Goal: Task Accomplishment & Management: Manage account settings

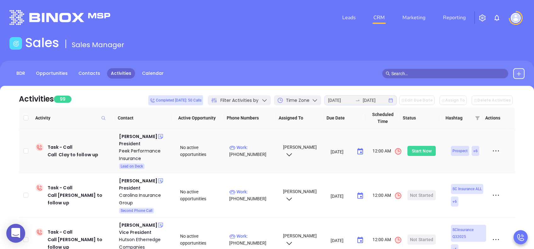
click at [418, 151] on div "Start Now" at bounding box center [422, 151] width 20 height 10
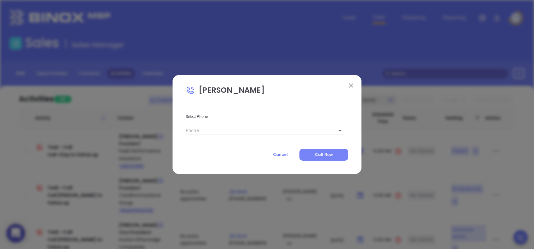
type input "[PHONE_NUMBER]"
type input "1"
click at [340, 155] on button "Call Now" at bounding box center [324, 155] width 49 height 12
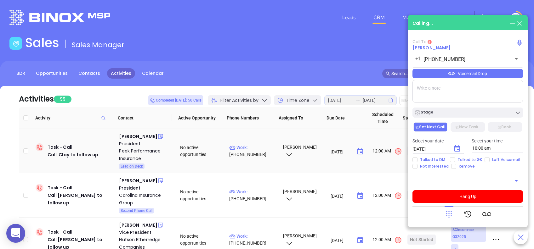
type input "(866) 314-7417"
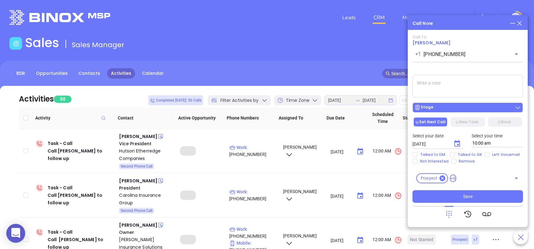
click at [460, 108] on div "Stage" at bounding box center [467, 108] width 107 height 6
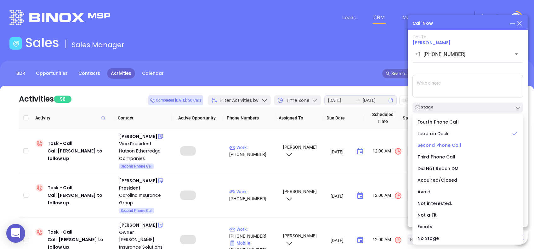
click at [436, 146] on span "Second Phone Call" at bounding box center [440, 145] width 44 height 6
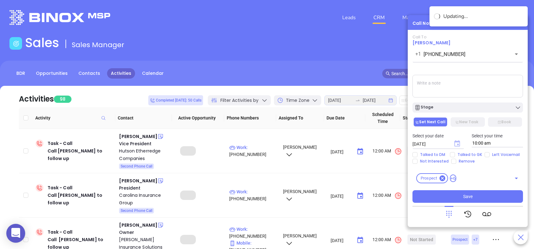
click at [458, 144] on icon "Choose date, selected date is Aug 19, 2025" at bounding box center [457, 143] width 6 height 6
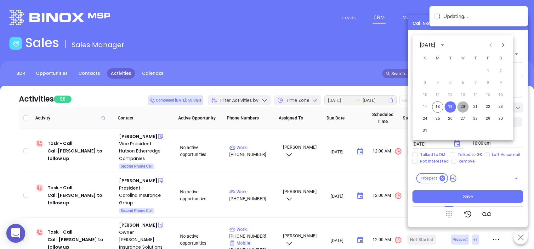
click at [461, 110] on button "20" at bounding box center [462, 106] width 11 height 11
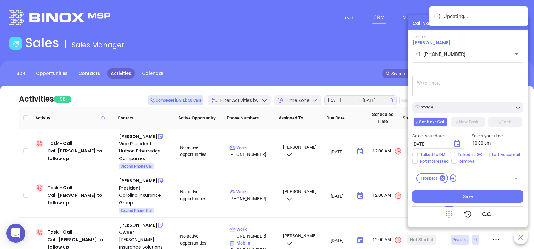
type input "08/20/2025"
click at [451, 214] on icon at bounding box center [449, 214] width 9 height 9
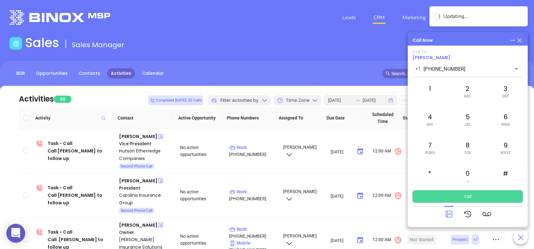
click at [471, 198] on button "Call" at bounding box center [468, 197] width 111 height 13
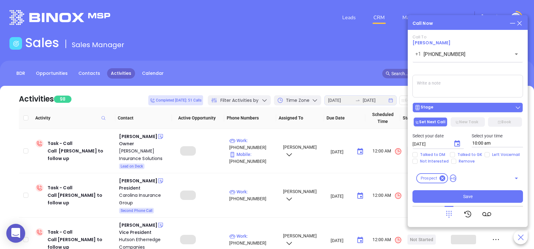
click at [455, 109] on div "Stage" at bounding box center [467, 108] width 107 height 6
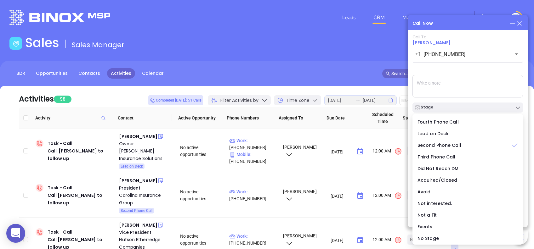
click at [460, 66] on div "Call To Clay Peek +1 (866) 314-7417 ​ Voicemail Drop Stage Set Next Call New Ta…" at bounding box center [468, 119] width 111 height 168
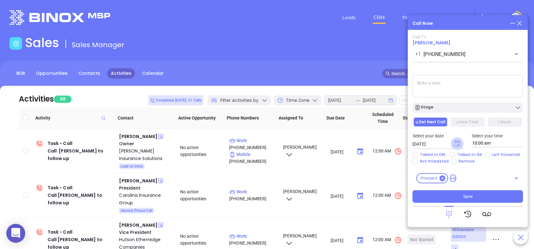
click at [457, 143] on icon "Choose date, selected date is Aug 19, 2025" at bounding box center [457, 143] width 6 height 6
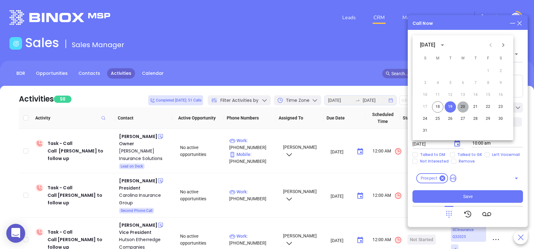
click at [464, 107] on button "20" at bounding box center [462, 106] width 11 height 11
type input "08/20/2025"
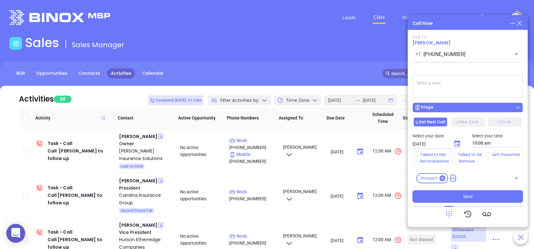
click at [463, 107] on div "Stage" at bounding box center [467, 108] width 107 height 6
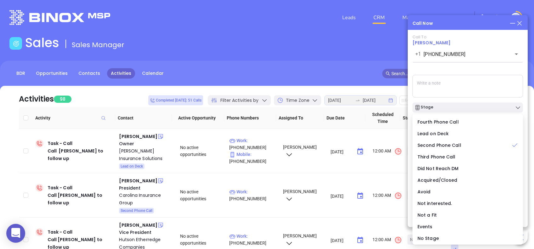
click at [483, 72] on div "Call To Clay Peek +1 (866) 314-7417 ​ Voicemail Drop Stage Set Next Call New Ta…" at bounding box center [468, 119] width 111 height 168
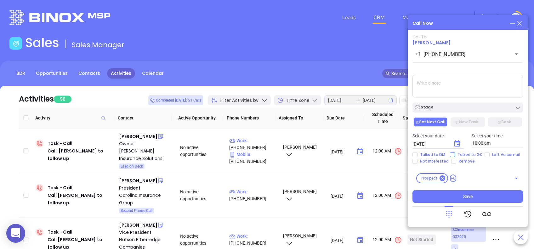
click at [451, 156] on input "Talked to GK" at bounding box center [452, 154] width 5 height 5
checkbox input "true"
click at [484, 200] on button "Save" at bounding box center [468, 197] width 111 height 13
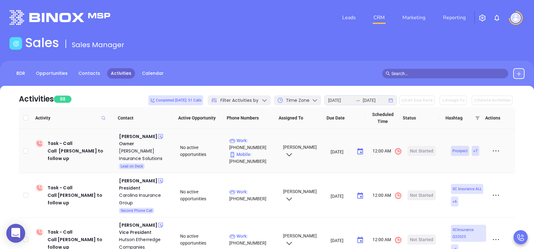
drag, startPoint x: 146, startPoint y: 136, endPoint x: 139, endPoint y: 146, distance: 12.3
click at [146, 136] on div "Philip Davenport" at bounding box center [138, 137] width 38 height 8
click at [147, 151] on div "Davenport Insurance Solutions" at bounding box center [145, 154] width 52 height 15
click at [419, 151] on div "Start Now" at bounding box center [422, 151] width 20 height 10
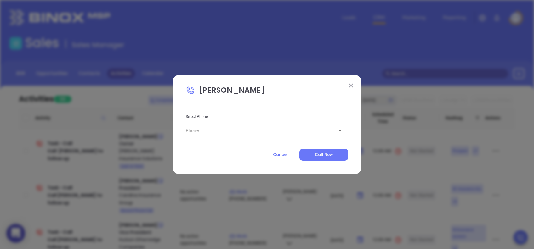
type input "(803) 699-1947"
type input "1"
click at [317, 157] on span "Call Now" at bounding box center [324, 154] width 18 height 5
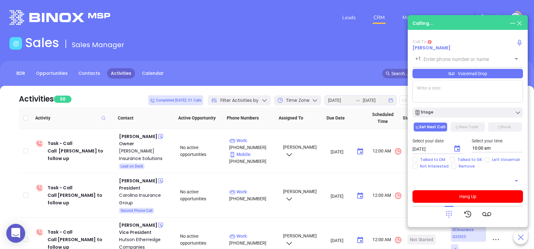
type input "(803) 699-1947"
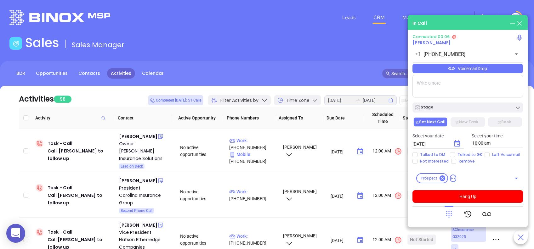
click at [500, 68] on div "Voicemail Drop" at bounding box center [468, 68] width 111 height 9
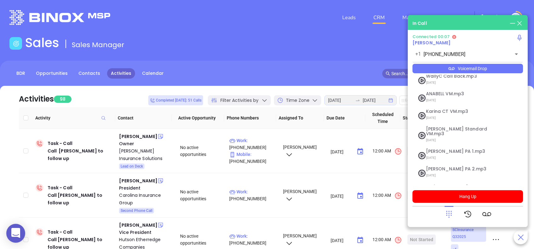
scroll to position [68, 0]
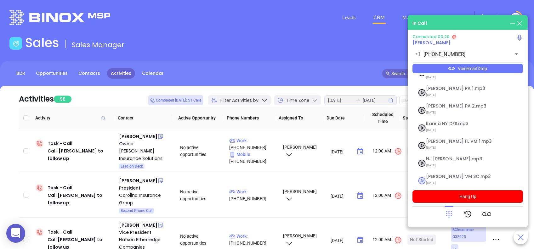
click at [452, 174] on span "Lucy VM SC.mp3" at bounding box center [460, 176] width 68 height 5
checkbox input "true"
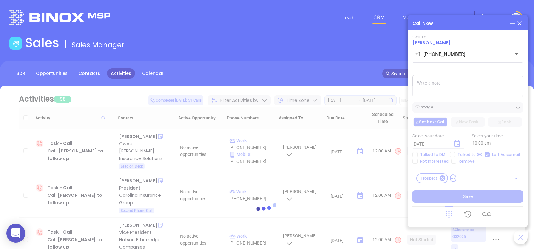
click at [466, 108] on div at bounding box center [266, 209] width 515 height 247
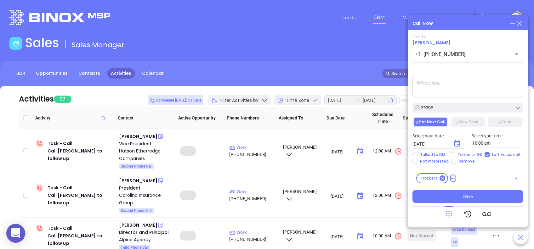
click at [478, 104] on button "Stage" at bounding box center [468, 108] width 111 height 10
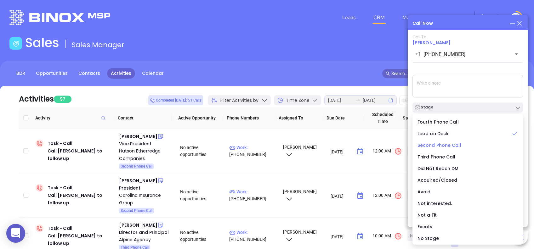
click at [436, 144] on span "Second Phone Call" at bounding box center [440, 145] width 44 height 6
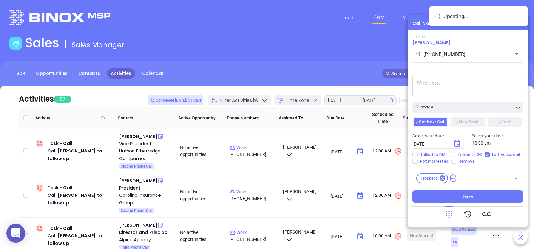
click at [457, 143] on icon "Choose date, selected date is Aug 19, 2025" at bounding box center [458, 144] width 8 height 8
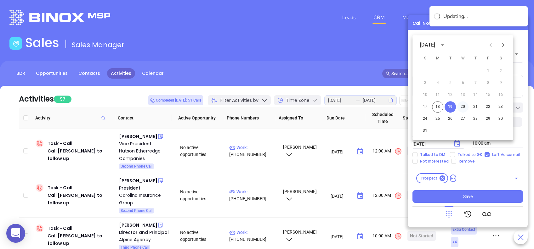
click at [464, 104] on button "20" at bounding box center [462, 106] width 11 height 11
type input "08/20/2025"
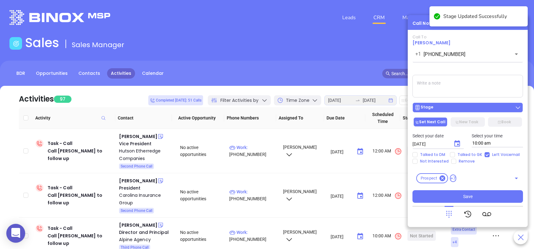
click at [483, 106] on div "Stage" at bounding box center [467, 108] width 107 height 6
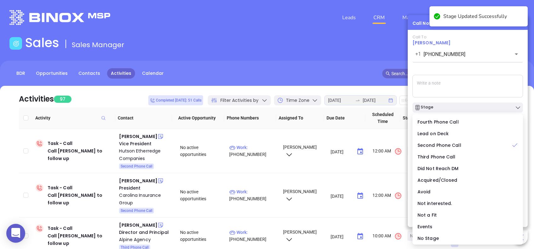
click at [460, 67] on div "Call To Philip Davenport +1 (803) 699-1947 ​ Voicemail Drop Stage Set Next Call…" at bounding box center [468, 119] width 111 height 168
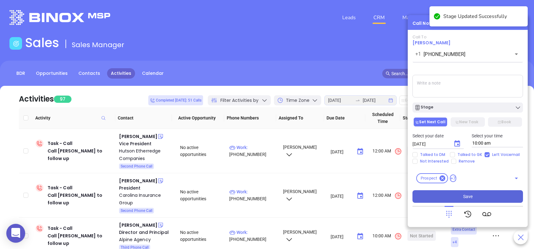
click at [459, 198] on button "Save" at bounding box center [468, 197] width 111 height 13
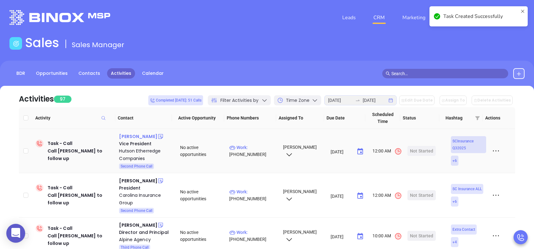
click at [141, 136] on div "Kelly Frontroth" at bounding box center [138, 137] width 38 height 8
click at [144, 151] on div "Hutson Etherredge Companies" at bounding box center [145, 154] width 52 height 15
click at [420, 151] on div "Start Now" at bounding box center [422, 151] width 20 height 10
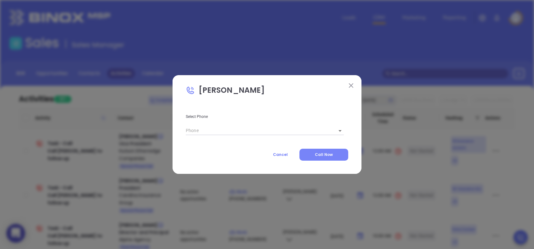
type input "(803) 649-5141"
type input "1"
click at [326, 153] on span "Call Now" at bounding box center [324, 154] width 18 height 5
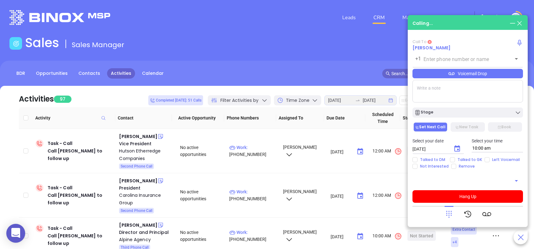
type input "(803) 649-5141"
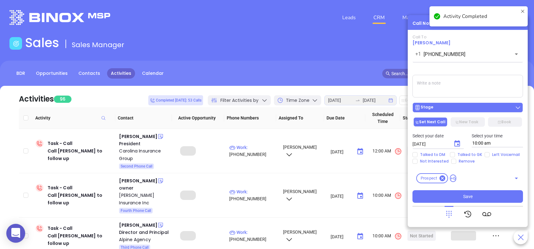
click at [466, 108] on div "Stage" at bounding box center [467, 108] width 107 height 6
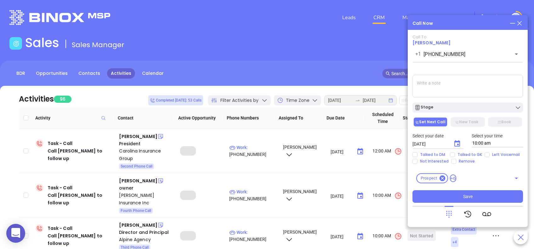
click at [458, 69] on div "Call To Kelly Frontroth +1 (803) 649-5141 ​ Voicemail Drop Stage Set Next Call …" at bounding box center [468, 119] width 111 height 168
click at [416, 155] on input "Talked to DM" at bounding box center [415, 154] width 5 height 5
checkbox input "true"
click at [415, 161] on input "Not Interested" at bounding box center [415, 161] width 5 height 5
checkbox input "true"
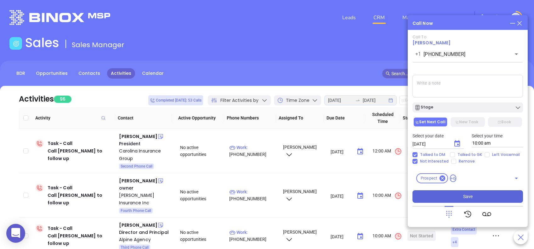
click at [482, 200] on button "Save" at bounding box center [468, 197] width 111 height 13
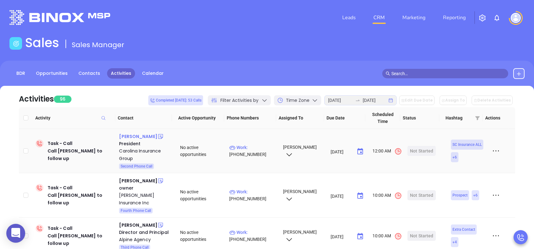
click at [131, 137] on div "Joel Sauls" at bounding box center [138, 137] width 38 height 8
click at [139, 151] on div "Carolina Insurance Group" at bounding box center [145, 154] width 52 height 15
click at [419, 149] on div "Start Now" at bounding box center [422, 151] width 20 height 10
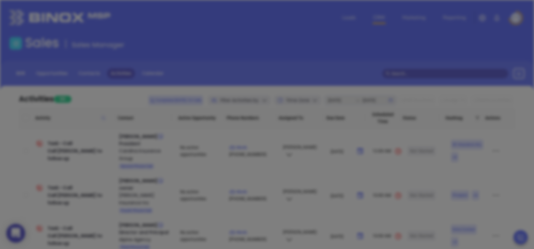
type input "(803) 951-3351"
type input "1"
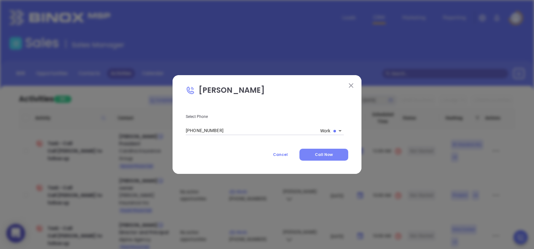
click at [326, 159] on button "Call Now" at bounding box center [324, 155] width 49 height 12
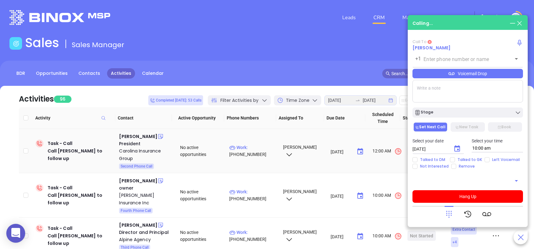
type input "(803) 951-3351"
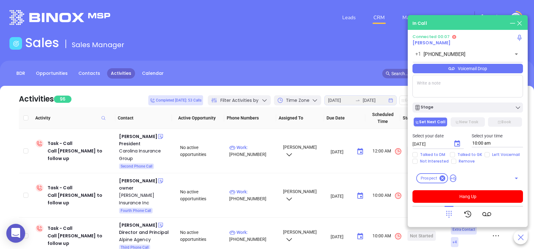
click at [452, 216] on icon at bounding box center [449, 214] width 9 height 9
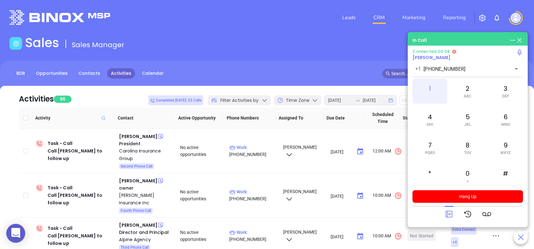
click at [428, 89] on div "1" at bounding box center [430, 91] width 35 height 25
click at [448, 214] on icon at bounding box center [449, 214] width 9 height 9
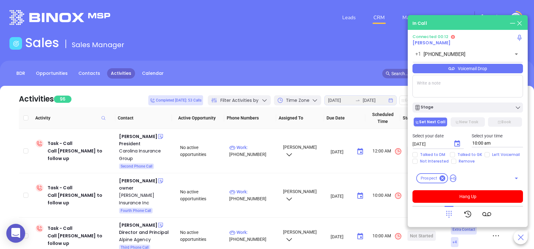
click at [492, 68] on div "Voicemail Drop" at bounding box center [468, 68] width 111 height 9
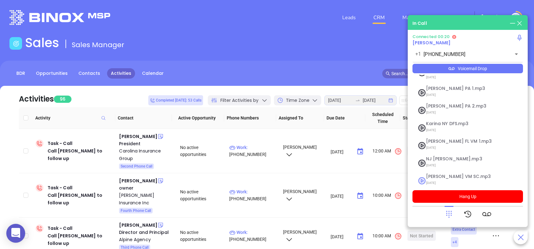
click at [453, 174] on span "Lucy VM SC.mp3" at bounding box center [460, 176] width 68 height 5
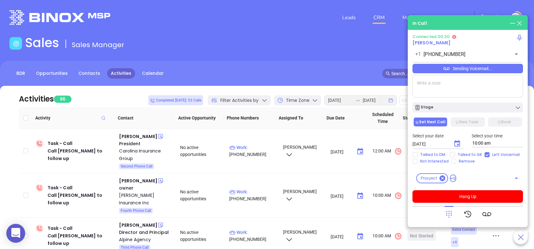
checkbox input "true"
click at [450, 217] on icon at bounding box center [449, 214] width 9 height 9
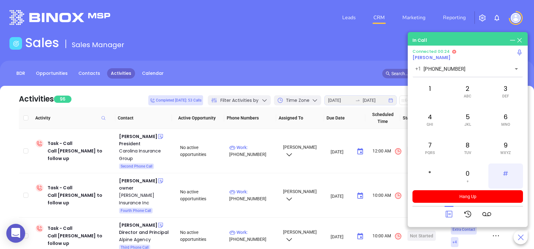
click at [503, 174] on div "#" at bounding box center [505, 176] width 35 height 25
click at [451, 216] on icon at bounding box center [449, 214] width 9 height 9
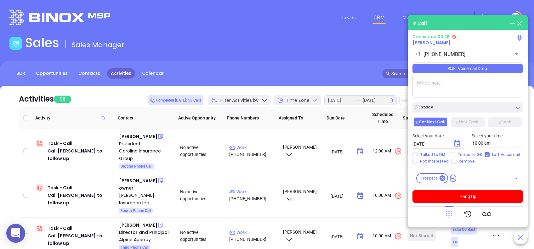
click at [497, 68] on div "Voicemail Drop" at bounding box center [468, 68] width 111 height 9
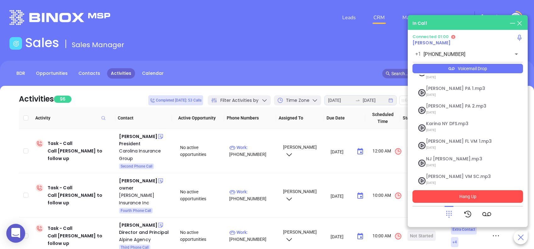
click at [486, 203] on button "Hang Up" at bounding box center [468, 197] width 111 height 13
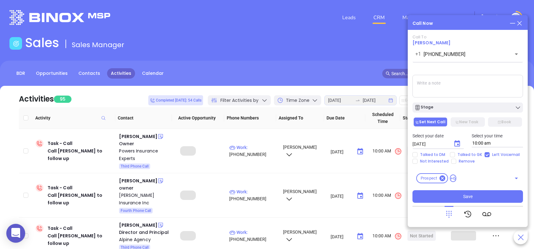
click at [466, 106] on div "Stage" at bounding box center [467, 108] width 107 height 6
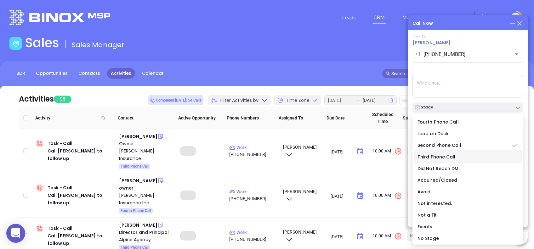
click at [433, 156] on span "Third Phone Call" at bounding box center [437, 157] width 38 height 6
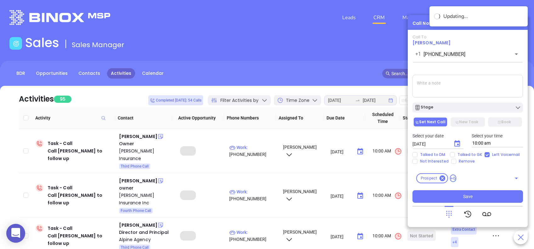
click at [459, 139] on button "Choose date, selected date is Aug 19, 2025" at bounding box center [457, 144] width 13 height 13
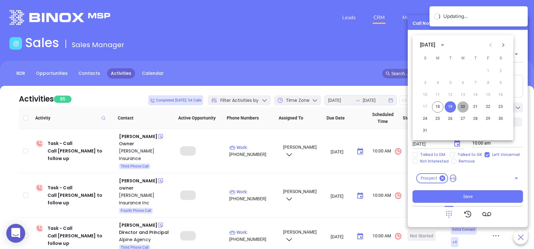
click at [463, 106] on button "20" at bounding box center [462, 106] width 11 height 11
type input "08/20/2025"
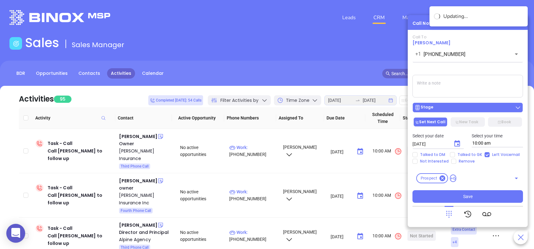
click at [459, 107] on div "Stage" at bounding box center [467, 108] width 107 height 6
click at [460, 66] on div "Call To Joel Sauls +1 (803) 951-3351 ​ Voicemail Drop Stage Set Next Call New T…" at bounding box center [468, 119] width 111 height 168
click at [463, 106] on div "Stage" at bounding box center [467, 108] width 107 height 6
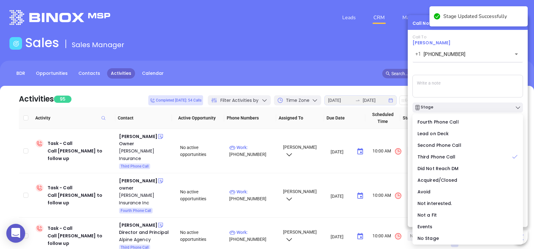
click at [478, 66] on div "Call To Joel Sauls +1 (803) 951-3351 ​ Voicemail Drop Stage Set Next Call New T…" at bounding box center [468, 119] width 111 height 168
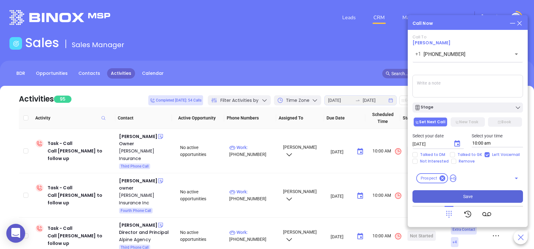
click at [477, 198] on button "Save" at bounding box center [468, 197] width 111 height 13
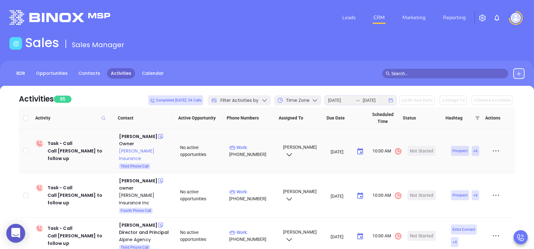
drag, startPoint x: 136, startPoint y: 136, endPoint x: 141, endPoint y: 149, distance: 13.9
click at [136, 136] on div "Dean Holler" at bounding box center [138, 137] width 38 height 8
click at [145, 152] on div "Gill Holler Insurance" at bounding box center [145, 154] width 52 height 15
click at [418, 147] on div "Start Now" at bounding box center [422, 151] width 20 height 10
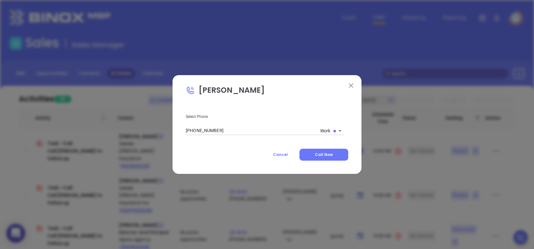
type input "(803) 548-5907"
type input "1"
click at [318, 156] on span "Call Now" at bounding box center [324, 154] width 18 height 5
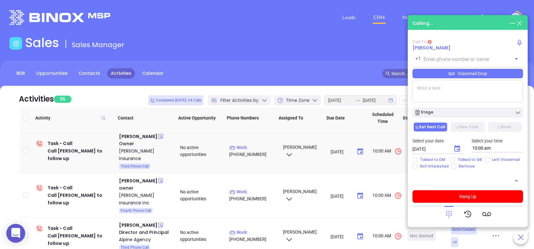
type input "(803) 548-5907"
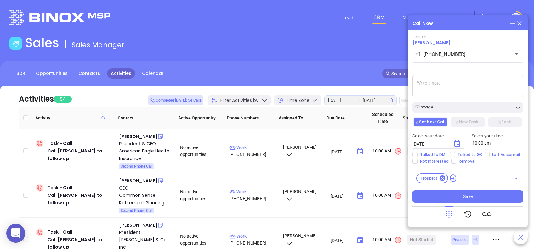
click at [449, 214] on icon at bounding box center [449, 214] width 9 height 9
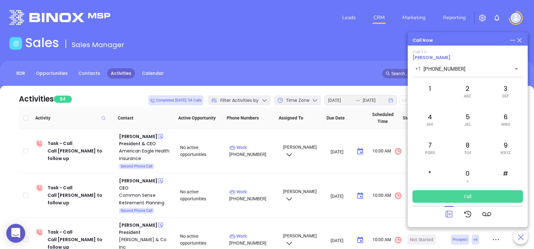
click at [454, 194] on button "Call" at bounding box center [468, 197] width 111 height 13
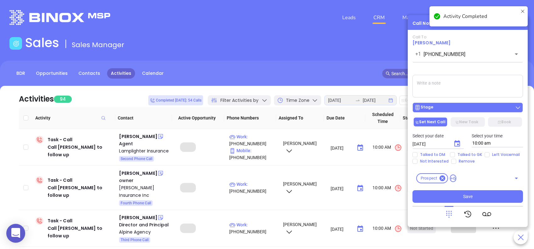
click at [465, 108] on div "Stage" at bounding box center [467, 108] width 107 height 6
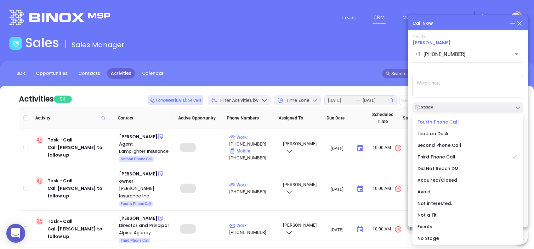
click at [449, 123] on span "Fourth Phone Call" at bounding box center [438, 122] width 41 height 6
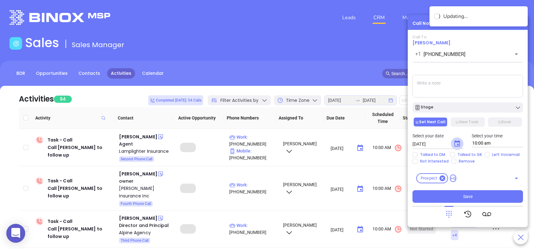
click at [458, 144] on icon "Choose date, selected date is Aug 19, 2025" at bounding box center [458, 144] width 8 height 8
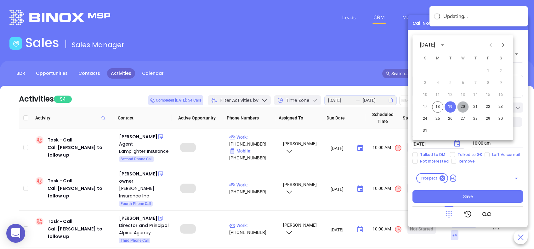
click at [464, 106] on button "20" at bounding box center [462, 106] width 11 height 11
type input "08/20/2025"
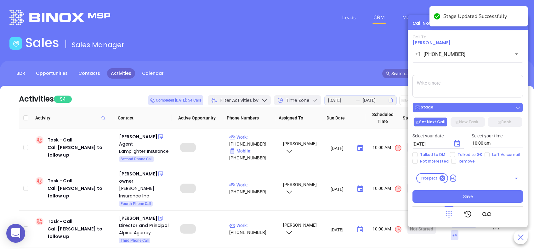
click at [470, 111] on div "Stage" at bounding box center [467, 108] width 107 height 6
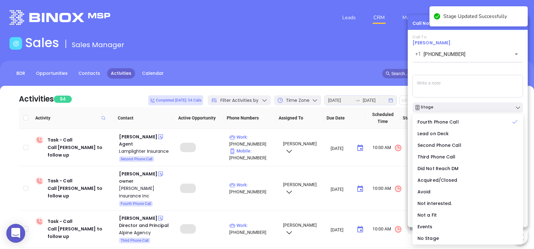
click at [463, 68] on div "Call To Dean Holler +1 (803) 548-5907 ​ Voicemail Drop Stage Set Next Call New …" at bounding box center [468, 119] width 111 height 168
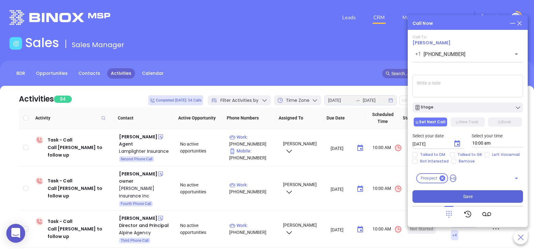
click at [471, 197] on span "Save" at bounding box center [467, 196] width 9 height 7
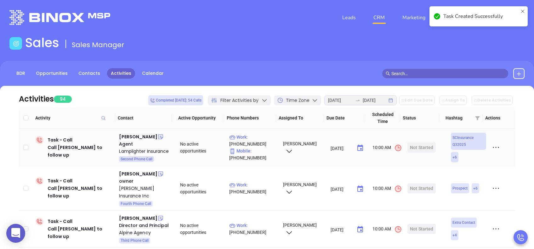
drag, startPoint x: 142, startPoint y: 139, endPoint x: 145, endPoint y: 145, distance: 7.3
click at [142, 139] on div "Ryan Sussman" at bounding box center [138, 137] width 38 height 8
click at [148, 151] on div "Lamplighter Insurance" at bounding box center [145, 152] width 52 height 8
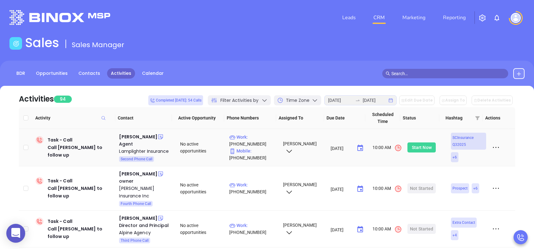
click at [421, 146] on div "Start Now" at bounding box center [422, 148] width 20 height 10
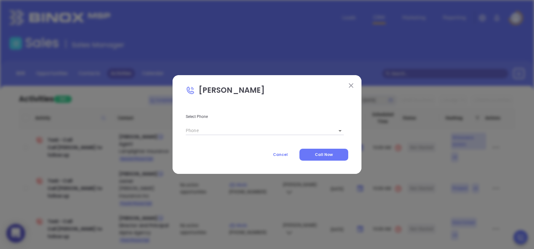
type input "1"
click at [324, 132] on body "0 Leads CRM Marketing Reporting Financial Leads Leads Sales Sales Manager BDR O…" at bounding box center [267, 124] width 534 height 249
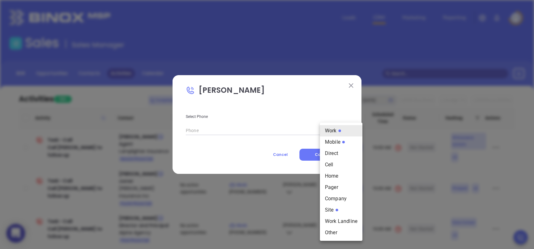
click at [333, 140] on li "Mobile" at bounding box center [341, 142] width 43 height 11
type input "(803) 250-8841"
type input "2"
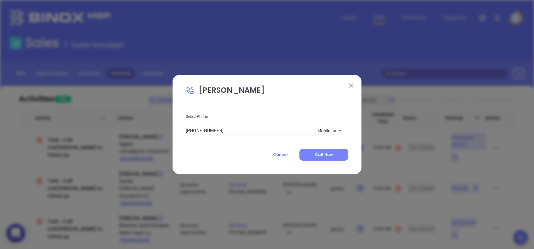
click at [336, 153] on button "Call Now" at bounding box center [324, 155] width 49 height 12
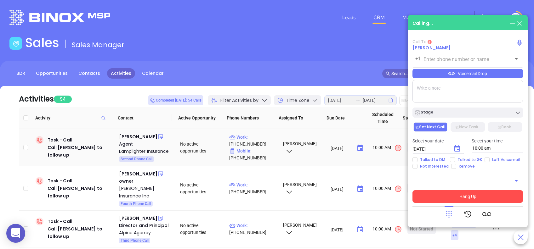
type input "(803) 250-8841"
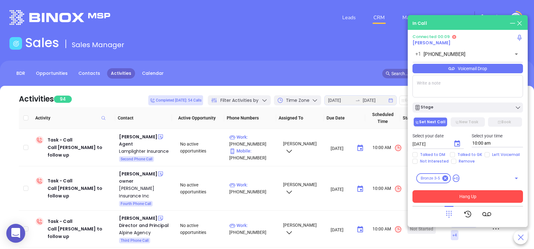
click at [484, 70] on div "Voicemail Drop" at bounding box center [468, 68] width 111 height 9
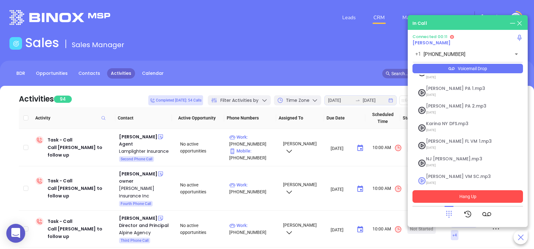
click at [431, 174] on span "Lucy VM SC.mp3" at bounding box center [460, 176] width 68 height 5
checkbox input "true"
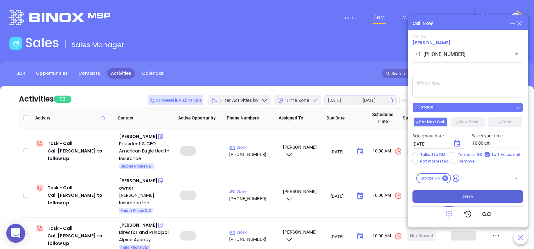
click at [457, 109] on div "Stage" at bounding box center [467, 108] width 107 height 6
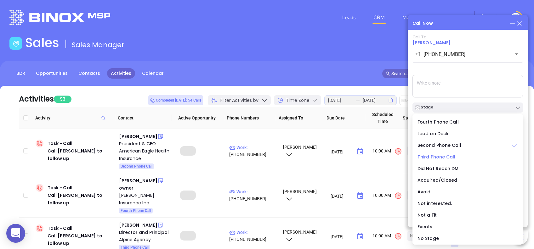
click at [431, 155] on span "Third Phone Call" at bounding box center [437, 157] width 38 height 6
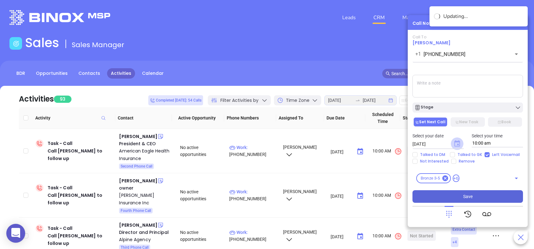
click at [458, 146] on icon "Choose date, selected date is Aug 19, 2025" at bounding box center [457, 143] width 6 height 6
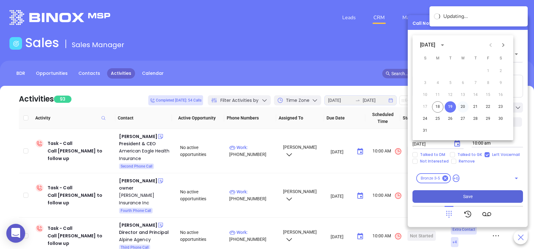
click at [462, 107] on button "20" at bounding box center [462, 106] width 11 height 11
type input "08/20/2025"
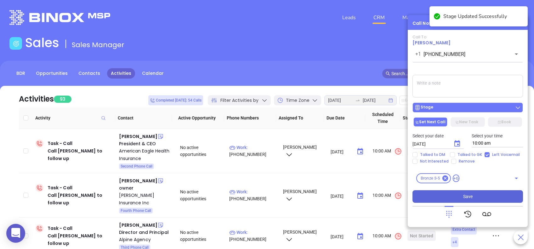
click at [470, 106] on div "Stage" at bounding box center [467, 108] width 107 height 6
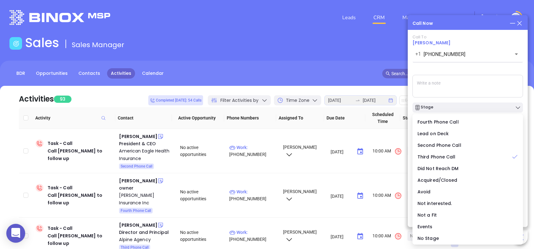
click at [478, 72] on div "Call To Ryan Sussman +1 (803) 250-8841 ​ Voicemail Drop Stage Set Next Call New…" at bounding box center [468, 119] width 111 height 168
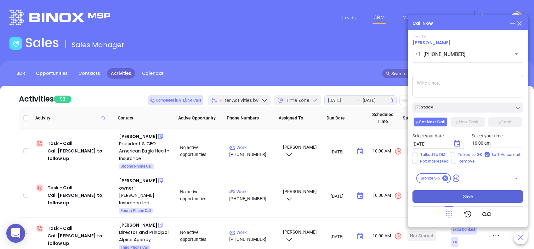
click at [482, 198] on button "Save" at bounding box center [468, 197] width 111 height 13
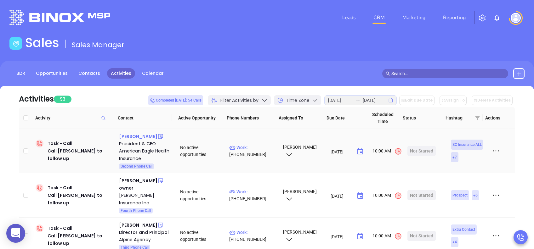
click at [131, 138] on div "Donald Bridgman" at bounding box center [138, 137] width 38 height 8
click at [139, 150] on div "American Eagle Health Insurance" at bounding box center [145, 154] width 52 height 15
click at [416, 151] on div "Start Now" at bounding box center [422, 151] width 20 height 10
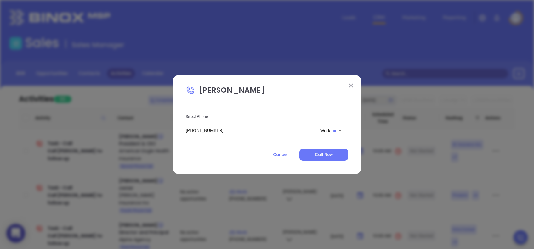
type input "(843) 824-9225"
type input "1"
click at [313, 151] on button "Call Now" at bounding box center [324, 155] width 49 height 12
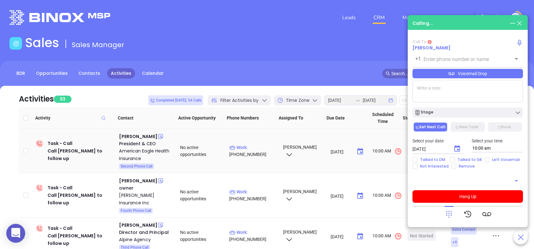
type input "(843) 824-9225"
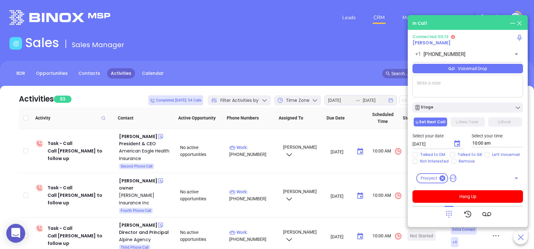
click at [448, 215] on icon at bounding box center [449, 214] width 9 height 9
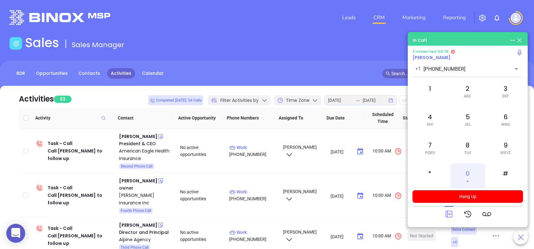
click at [471, 177] on div "0 +" at bounding box center [467, 176] width 35 height 25
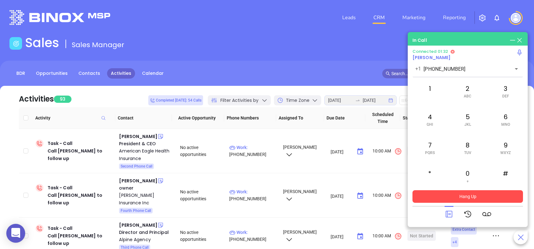
click at [469, 199] on button "Hang Up" at bounding box center [468, 197] width 111 height 13
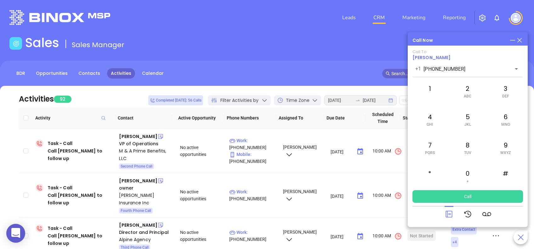
click at [453, 210] on icon at bounding box center [449, 214] width 9 height 9
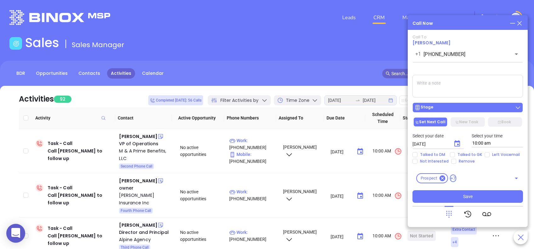
click at [461, 104] on button "Stage" at bounding box center [468, 108] width 111 height 10
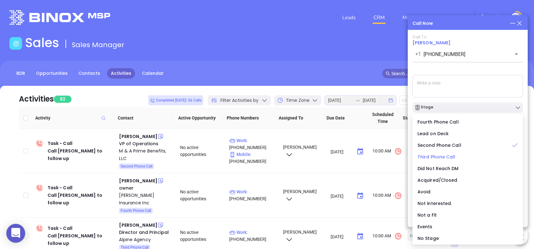
click at [443, 158] on span "Third Phone Call" at bounding box center [437, 157] width 38 height 6
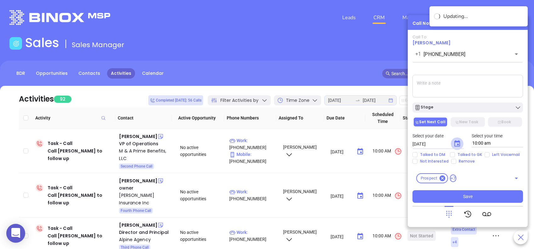
click at [458, 143] on icon "Choose date, selected date is Aug 19, 2025" at bounding box center [458, 144] width 8 height 8
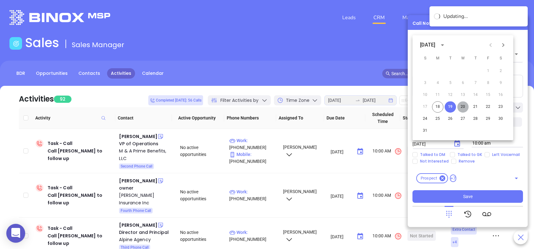
click at [466, 105] on button "20" at bounding box center [462, 106] width 11 height 11
type input "08/20/2025"
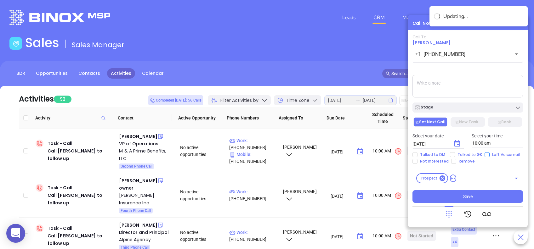
click at [485, 155] on input "Left Voicemail" at bounding box center [487, 154] width 5 height 5
checkbox input "true"
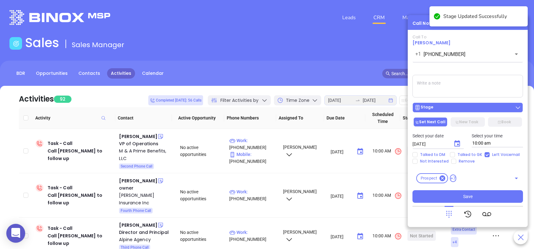
click at [467, 108] on div "Stage" at bounding box center [467, 108] width 107 height 6
click at [469, 67] on div "Call To Donald Bridgman +1 (843) 824-9225 ​ Voicemail Drop Stage Set Next Call …" at bounding box center [468, 119] width 111 height 168
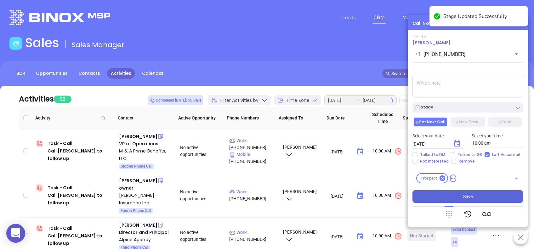
click at [486, 197] on button "Save" at bounding box center [468, 197] width 111 height 13
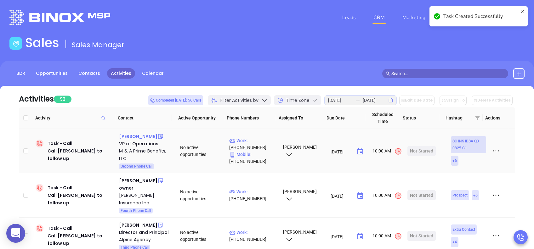
click at [135, 137] on div "Ashley Mackey" at bounding box center [138, 137] width 38 height 8
drag, startPoint x: 141, startPoint y: 150, endPoint x: 277, endPoint y: 70, distance: 158.3
click at [141, 151] on div "M & A Prime Benefits, LLC" at bounding box center [145, 154] width 52 height 15
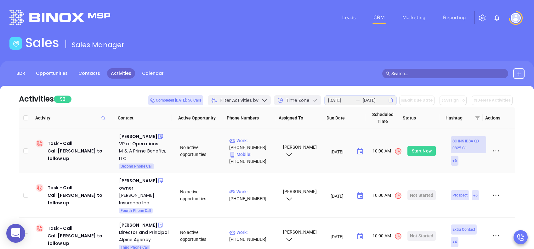
click at [421, 149] on div "Start Now" at bounding box center [422, 151] width 20 height 10
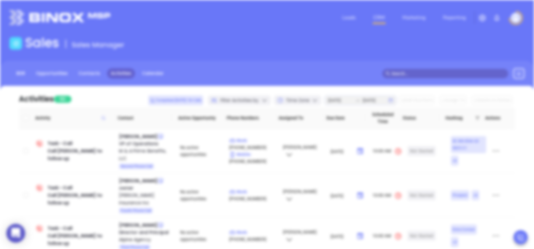
type input "1"
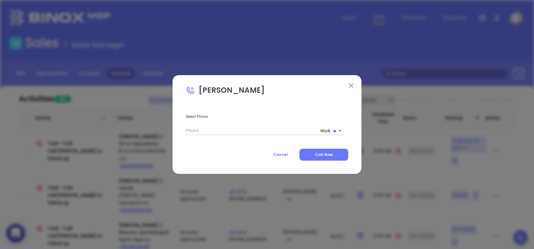
click at [328, 129] on body "0 Leads CRM Marketing Reporting Financial Leads Leads Sales Sales Manager BDR O…" at bounding box center [267, 124] width 534 height 249
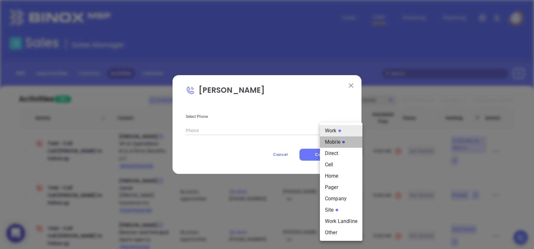
click at [336, 142] on li "Mobile" at bounding box center [341, 142] width 43 height 11
type input "(703) 401-1443"
type input "2"
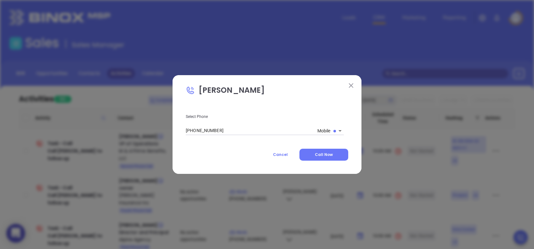
drag, startPoint x: 317, startPoint y: 151, endPoint x: 533, endPoint y: 121, distance: 217.5
click at [317, 150] on button "Call Now" at bounding box center [324, 155] width 49 height 12
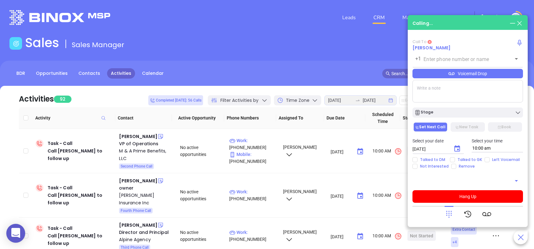
type input "(703) 401-1443"
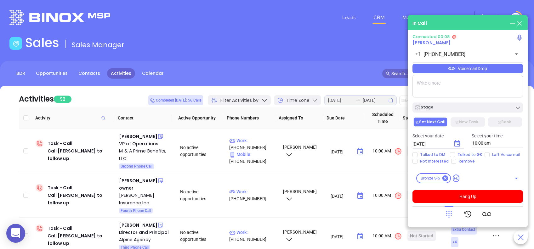
click at [497, 68] on div "Voicemail Drop" at bounding box center [468, 68] width 111 height 9
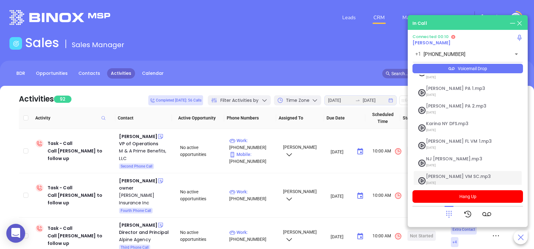
click at [446, 174] on span "[PERSON_NAME] VM SC.mp3" at bounding box center [460, 176] width 68 height 5
checkbox input "true"
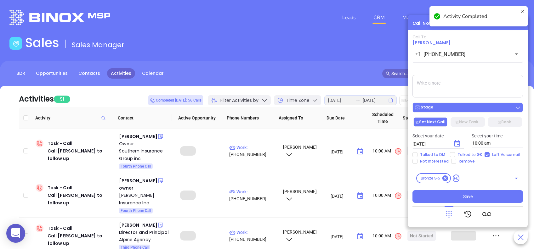
click at [474, 106] on div "Stage" at bounding box center [467, 108] width 107 height 6
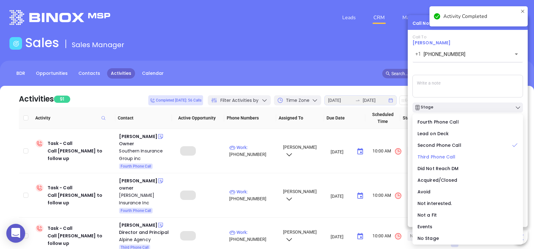
click at [430, 158] on span "Third Phone Call" at bounding box center [437, 157] width 38 height 6
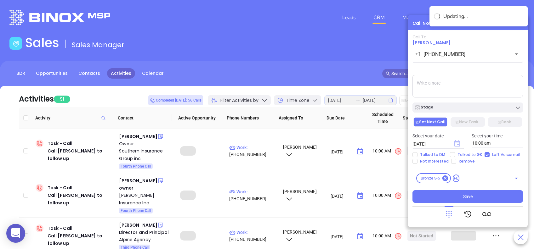
click at [454, 141] on icon "Choose date, selected date is Aug 19, 2025" at bounding box center [458, 144] width 8 height 8
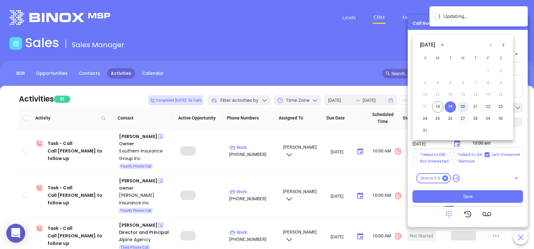
click at [464, 106] on button "20" at bounding box center [462, 106] width 11 height 11
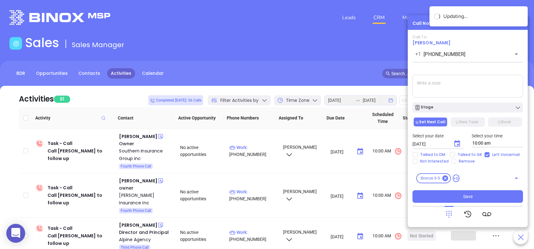
type input "[DATE]"
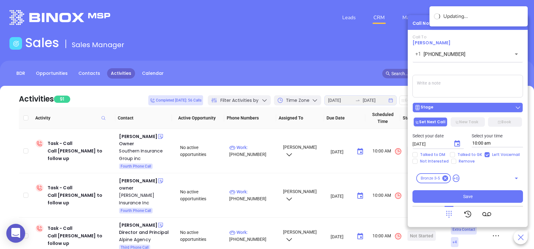
click at [457, 108] on div "Stage" at bounding box center [467, 108] width 107 height 6
click at [470, 69] on div "Call To Ashley Mackey +1 (703) 401-1443 ​ Voicemail Drop Stage Set Next Call Ne…" at bounding box center [468, 119] width 111 height 168
click at [474, 106] on div "Stage" at bounding box center [467, 108] width 107 height 6
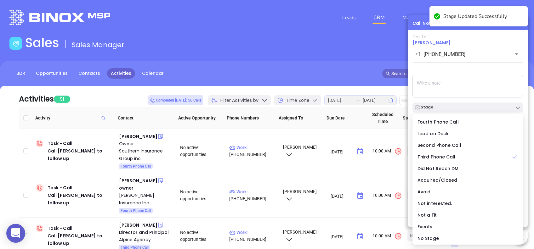
click at [474, 72] on div "Call To Ashley Mackey +1 (703) 401-1443 ​ Voicemail Drop Stage Set Next Call Ne…" at bounding box center [468, 119] width 111 height 168
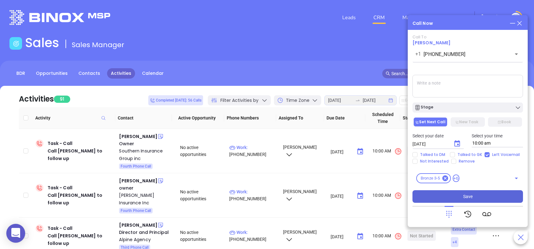
click at [479, 195] on button "Save" at bounding box center [468, 197] width 111 height 13
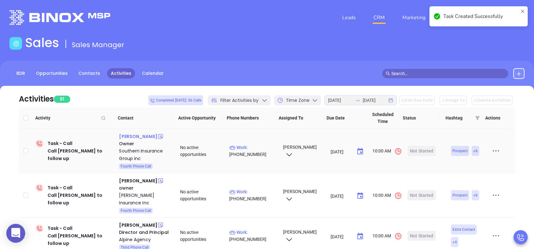
click at [135, 137] on div "David Ashton" at bounding box center [138, 137] width 38 height 8
click at [135, 151] on div "Southern Insurance Group inc" at bounding box center [145, 154] width 52 height 15
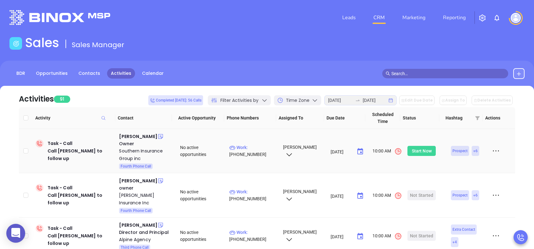
click at [419, 152] on div "Start Now" at bounding box center [422, 151] width 20 height 10
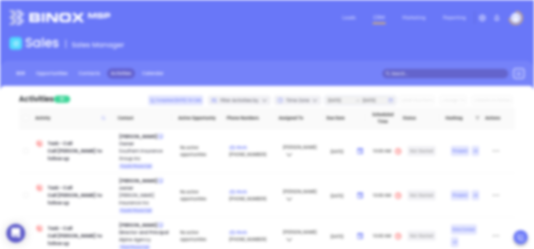
type input "(864) 626-6181"
type input "1"
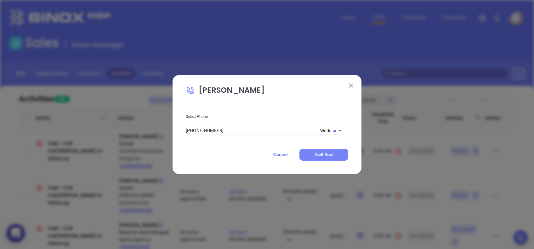
click at [331, 155] on span "Call Now" at bounding box center [324, 154] width 18 height 5
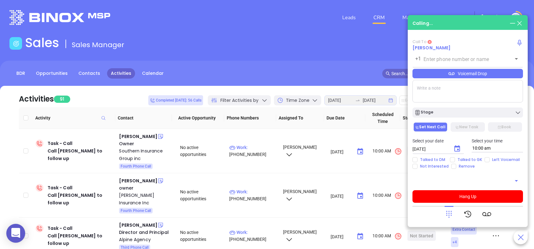
type input "(864) 626-6181"
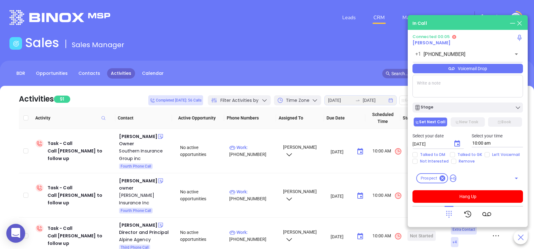
click at [448, 216] on icon at bounding box center [449, 214] width 9 height 9
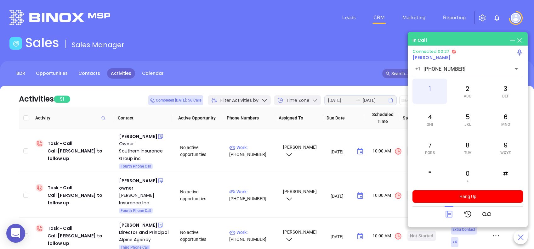
click at [432, 96] on div "1" at bounding box center [430, 91] width 35 height 25
click at [432, 115] on div "4 GHI" at bounding box center [430, 119] width 35 height 25
click at [455, 212] on div at bounding box center [468, 214] width 47 height 16
click at [449, 214] on icon at bounding box center [449, 214] width 7 height 7
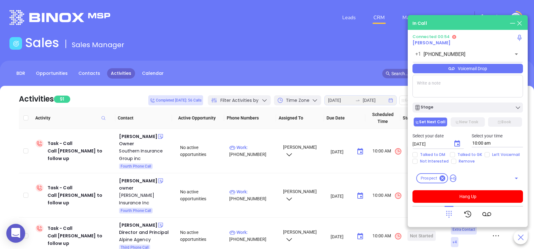
click at [502, 69] on div "Voicemail Drop" at bounding box center [468, 68] width 111 height 9
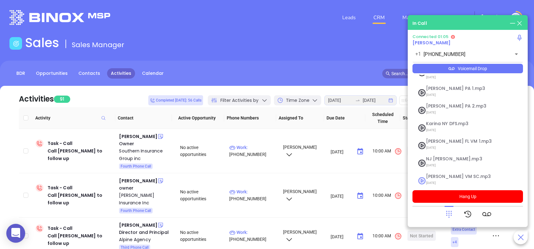
click at [443, 174] on span "Lucy VM SC.mp3" at bounding box center [460, 176] width 68 height 5
checkbox input "true"
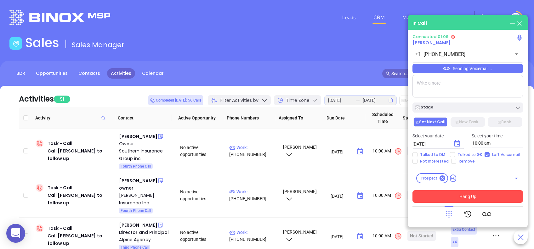
click at [488, 195] on button "Hang Up" at bounding box center [468, 197] width 111 height 13
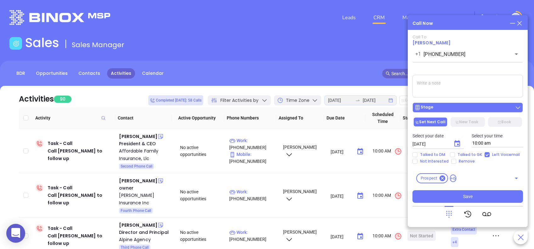
click at [444, 108] on div "Stage" at bounding box center [467, 108] width 107 height 6
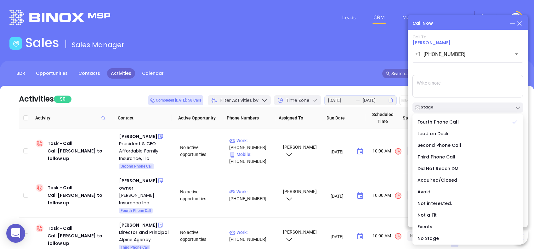
click at [464, 70] on div "Call To David Ashton +1 (864) 626-6181 ​ Sending Voicemail... Stage Set Next Ca…" at bounding box center [468, 119] width 111 height 168
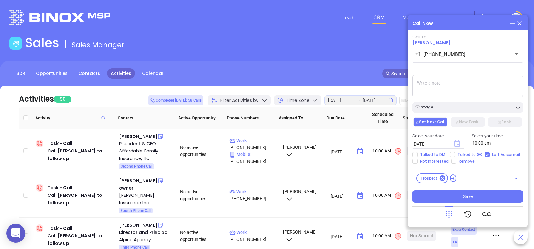
click at [460, 142] on icon "Choose date, selected date is Aug 19, 2025" at bounding box center [457, 143] width 6 height 6
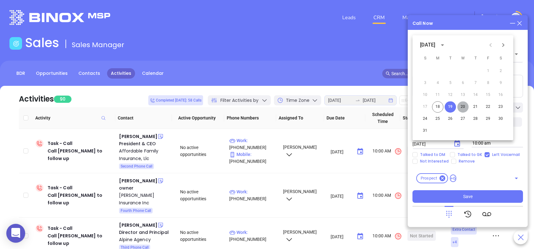
click at [464, 105] on button "20" at bounding box center [462, 106] width 11 height 11
type input "08/20/2025"
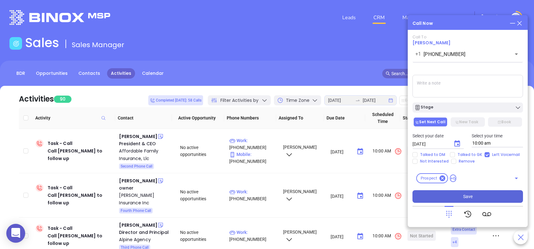
click at [489, 198] on button "Save" at bounding box center [468, 197] width 111 height 13
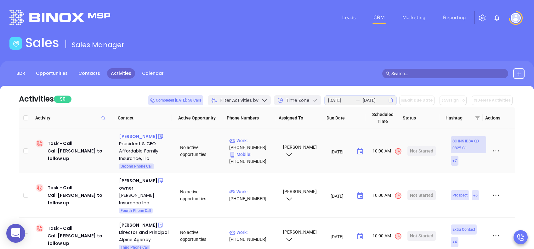
click at [137, 136] on div "Natalee Nimmo" at bounding box center [138, 137] width 38 height 8
click at [136, 149] on div "Affordable Family Insurance, Llc" at bounding box center [145, 154] width 52 height 15
click at [418, 151] on div "Not Started" at bounding box center [421, 151] width 23 height 10
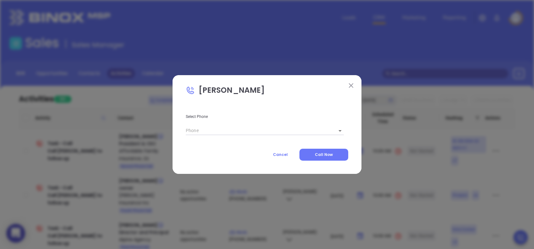
type input "(843) 882-5557"
type input "1"
drag, startPoint x: 326, startPoint y: 154, endPoint x: 525, endPoint y: 149, distance: 198.5
click at [327, 154] on span "Call Now" at bounding box center [324, 154] width 18 height 5
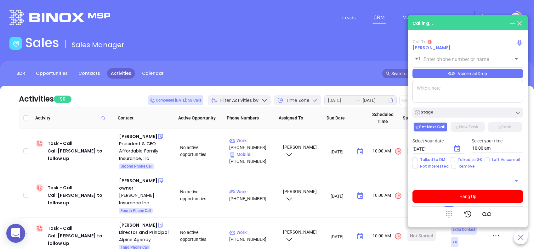
type input "(843) 882-5557"
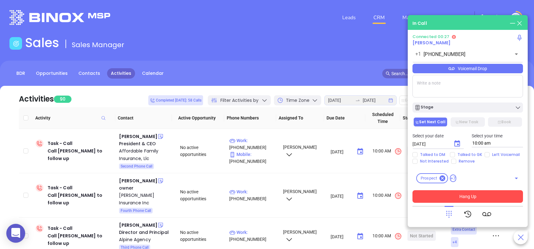
click at [504, 196] on button "Hang Up" at bounding box center [468, 197] width 111 height 13
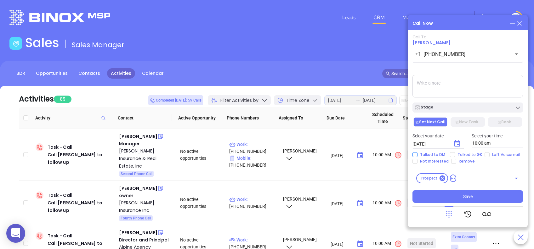
drag, startPoint x: 413, startPoint y: 155, endPoint x: 504, endPoint y: 214, distance: 108.2
click at [414, 155] on input "Talked to DM" at bounding box center [415, 154] width 5 height 5
checkbox input "true"
click at [415, 161] on input "Not Interested" at bounding box center [415, 161] width 5 height 5
checkbox input "true"
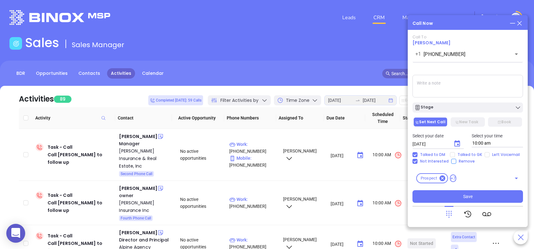
click at [454, 162] on input "Remove" at bounding box center [453, 161] width 5 height 5
checkbox input "true"
click at [419, 163] on span "Not Interested" at bounding box center [435, 161] width 34 height 5
click at [418, 163] on input "Not Interested" at bounding box center [415, 161] width 5 height 5
checkbox input "false"
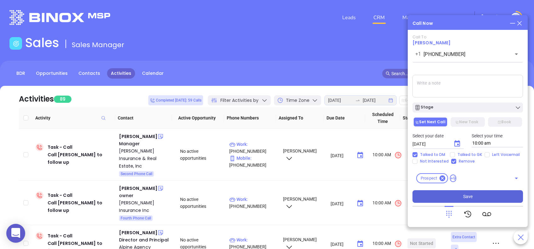
click at [474, 197] on button "Save" at bounding box center [468, 197] width 111 height 13
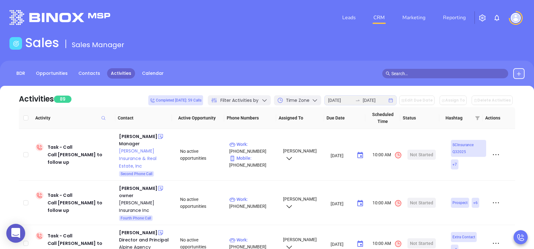
click at [142, 136] on div "Ashley Camlin" at bounding box center [138, 137] width 38 height 8
click at [142, 151] on div "Ingram Insurance & Real Estate, Inc" at bounding box center [145, 158] width 52 height 23
click at [412, 151] on div "Start Now" at bounding box center [422, 155] width 20 height 10
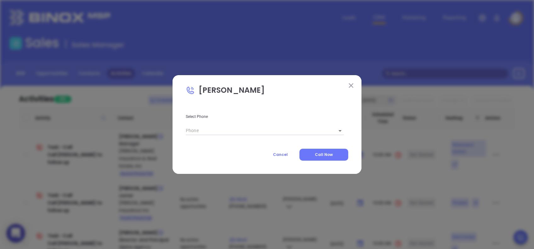
type input "(843) 537-9386"
type input "1"
click at [325, 156] on span "Call Now" at bounding box center [324, 154] width 18 height 5
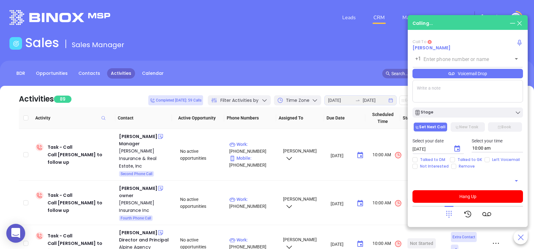
type input "(843) 537-9386"
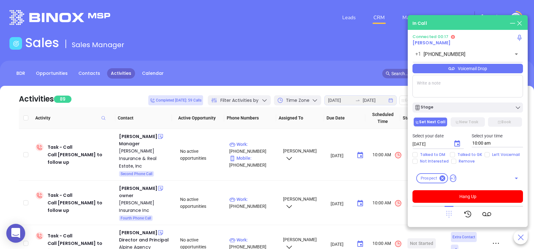
click at [448, 214] on icon at bounding box center [449, 214] width 6 height 7
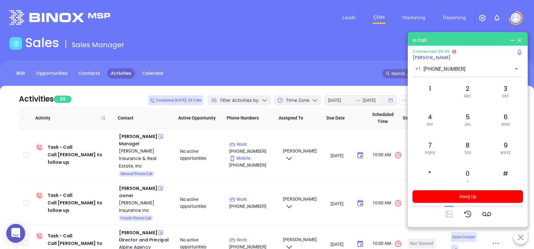
click at [450, 214] on icon at bounding box center [449, 214] width 7 height 7
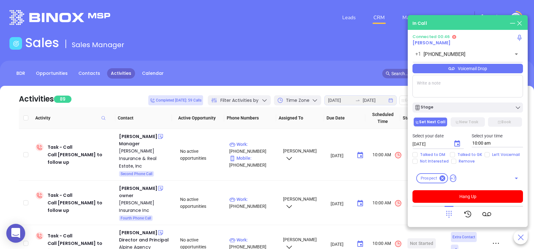
click at [501, 69] on div "Voicemail Drop" at bounding box center [468, 68] width 111 height 9
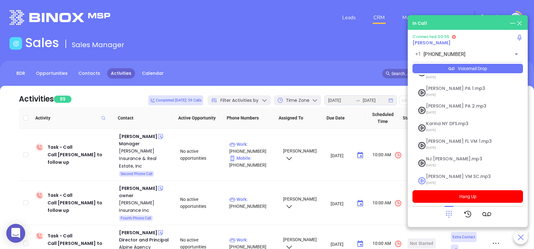
click at [438, 174] on span "Lucy VM SC.mp3" at bounding box center [460, 176] width 68 height 5
checkbox input "true"
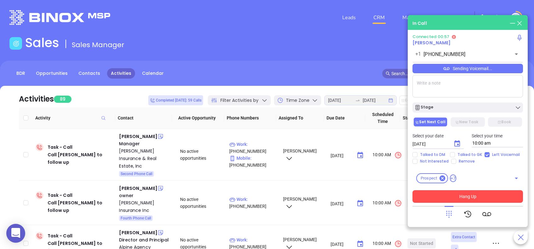
click at [502, 194] on button "Hang Up" at bounding box center [468, 197] width 111 height 13
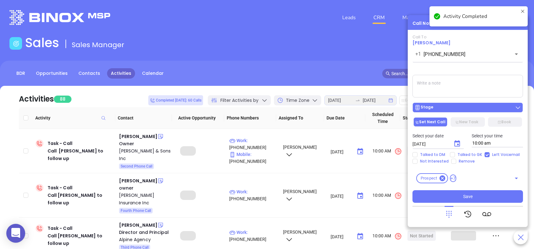
click at [461, 108] on div "Stage" at bounding box center [467, 108] width 107 height 6
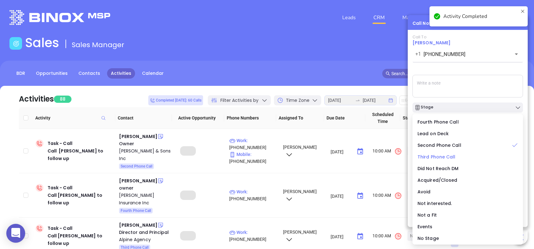
click at [431, 157] on span "Third Phone Call" at bounding box center [437, 157] width 38 height 6
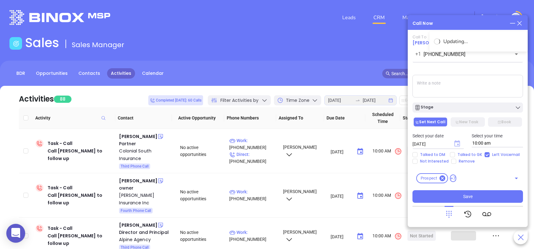
click at [455, 142] on icon "Choose date, selected date is Aug 19, 2025" at bounding box center [457, 143] width 6 height 6
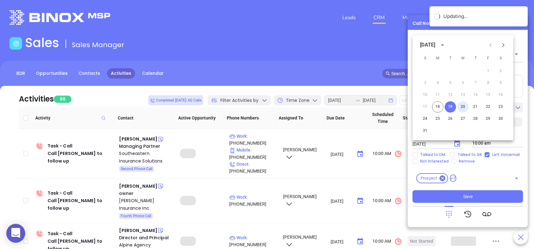
click at [463, 107] on button "20" at bounding box center [462, 106] width 11 height 11
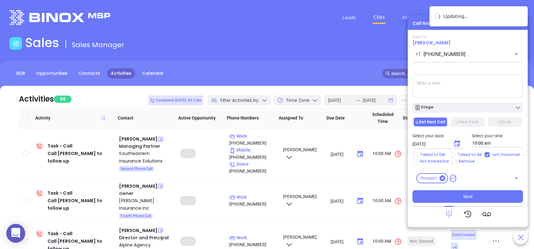
type input "08/20/2025"
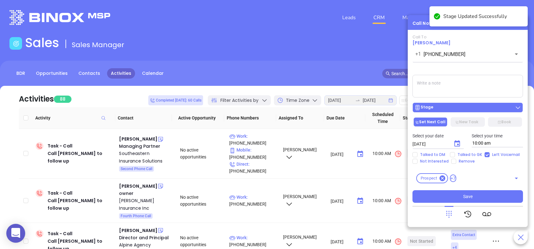
click at [483, 107] on div "Stage" at bounding box center [467, 108] width 107 height 6
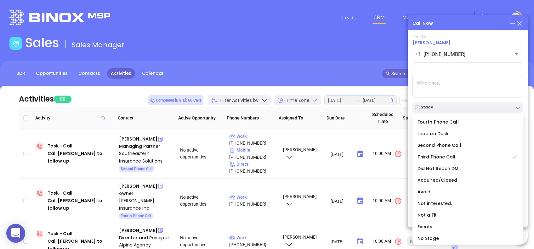
click at [491, 69] on div "Call To Ashley Camlin +1 (843) 537-9386 ​ Voicemail Drop Stage Set Next Call Ne…" at bounding box center [468, 119] width 111 height 168
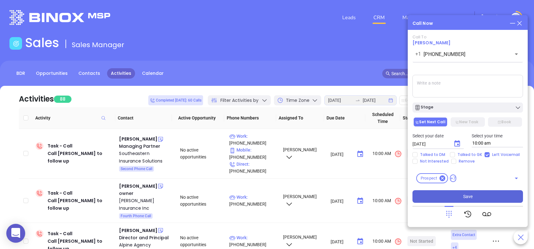
click at [484, 196] on button "Save" at bounding box center [468, 197] width 111 height 13
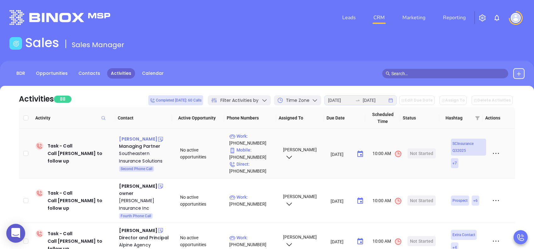
click at [134, 138] on div "Dan Batten" at bounding box center [138, 139] width 38 height 8
click at [134, 154] on div "Southeastern Insurance Solutions" at bounding box center [145, 157] width 52 height 15
click at [414, 150] on div "Not Started" at bounding box center [421, 154] width 23 height 10
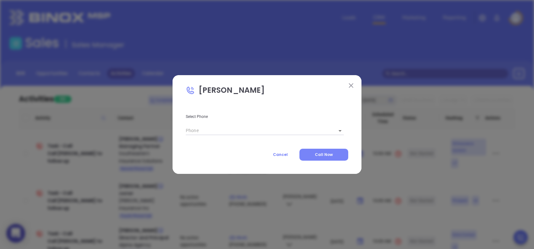
type input "(843) 829-7100"
type input "1"
click at [325, 152] on span "Call Now" at bounding box center [324, 154] width 18 height 5
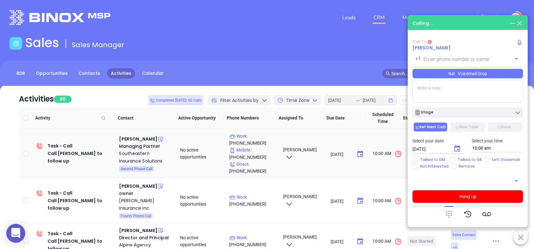
type input "(843) 829-7100"
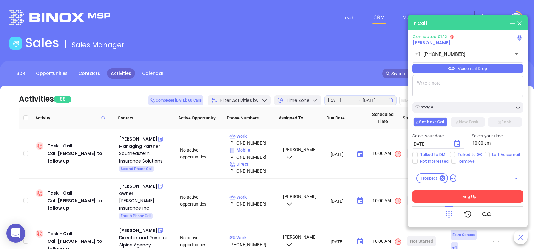
click at [494, 194] on button "Hang Up" at bounding box center [468, 197] width 111 height 13
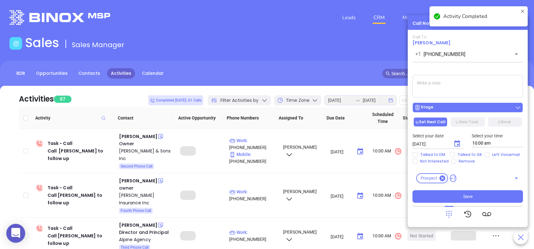
click at [468, 107] on div "Stage" at bounding box center [467, 108] width 107 height 6
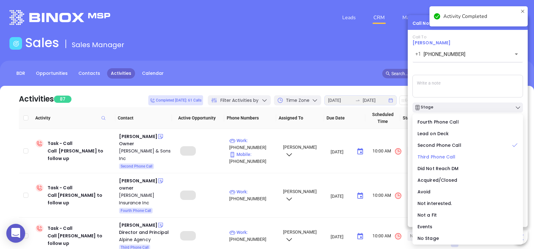
click at [438, 157] on span "Third Phone Call" at bounding box center [437, 157] width 38 height 6
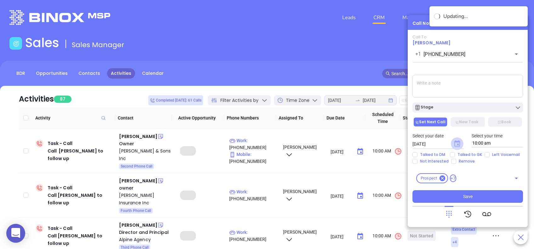
click at [460, 143] on icon "Choose date, selected date is Aug 19, 2025" at bounding box center [457, 143] width 6 height 6
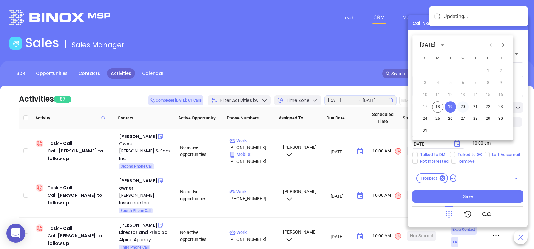
click at [464, 106] on button "20" at bounding box center [462, 106] width 11 height 11
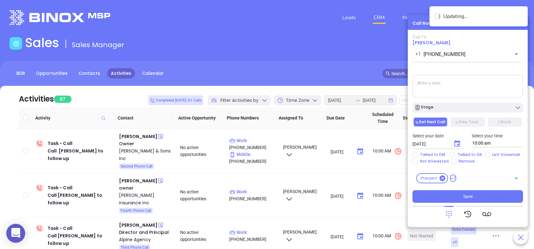
type input "08/20/2025"
click at [485, 153] on input "Left Voicemail" at bounding box center [487, 154] width 5 height 5
checkbox input "true"
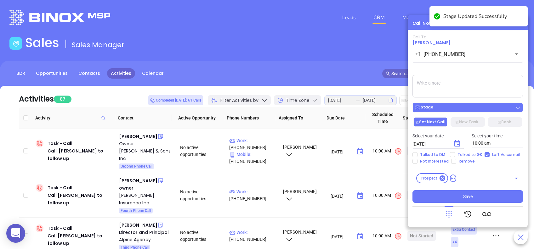
click at [466, 105] on div "Stage" at bounding box center [467, 108] width 107 height 6
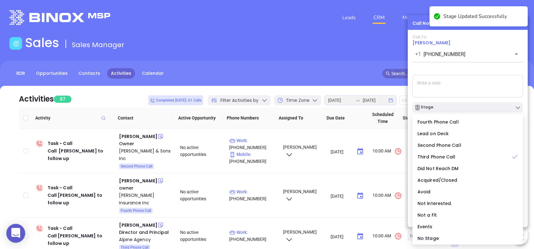
click at [466, 70] on div "Call To Dan Batten +1 (843) 829-7100 ​ Voicemail Drop Stage Set Next Call New T…" at bounding box center [468, 119] width 111 height 168
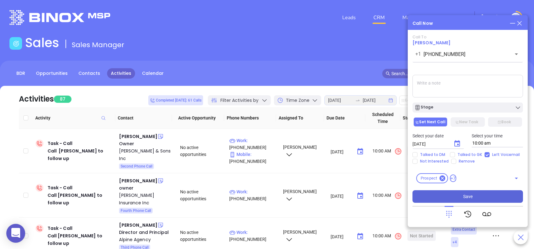
click at [487, 197] on button "Save" at bounding box center [468, 197] width 111 height 13
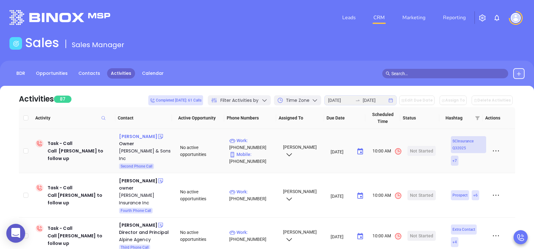
click at [140, 134] on div "Blake Tillman" at bounding box center [138, 137] width 38 height 8
click at [143, 149] on div "Dan L Tillman & Sons Inc" at bounding box center [145, 154] width 52 height 15
click at [413, 150] on div "Start Now" at bounding box center [422, 151] width 20 height 10
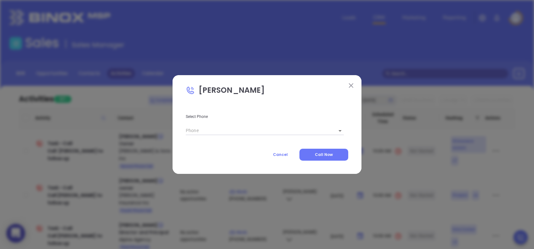
type input "(843) 537-7241"
type input "1"
drag, startPoint x: 340, startPoint y: 154, endPoint x: 534, endPoint y: 172, distance: 194.8
click at [340, 154] on button "Call Now" at bounding box center [324, 155] width 49 height 12
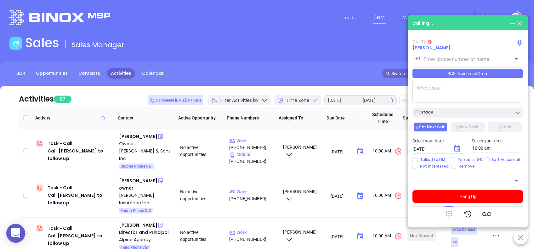
type input "(843) 537-7241"
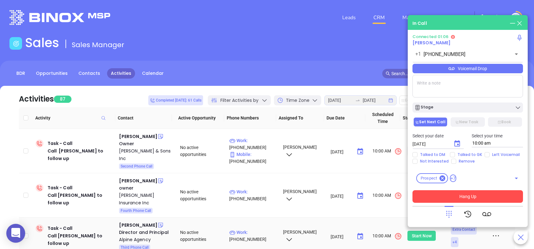
click at [479, 198] on button "Hang Up" at bounding box center [468, 197] width 111 height 13
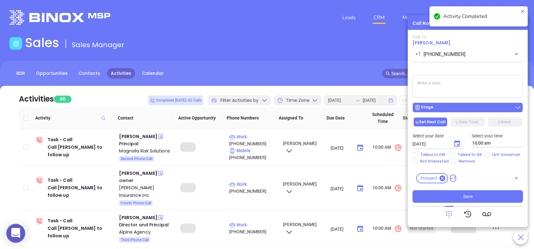
click at [488, 106] on div "Stage" at bounding box center [467, 108] width 107 height 6
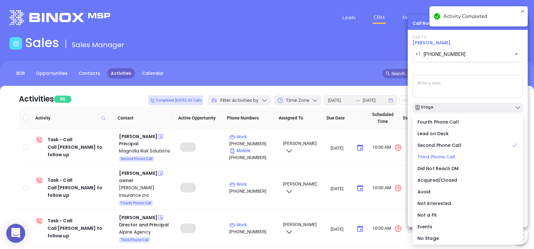
click at [435, 154] on span "Third Phone Call" at bounding box center [437, 157] width 38 height 6
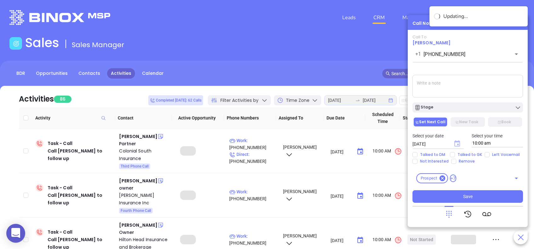
click at [455, 141] on icon "Choose date, selected date is Aug 19, 2025" at bounding box center [457, 143] width 6 height 6
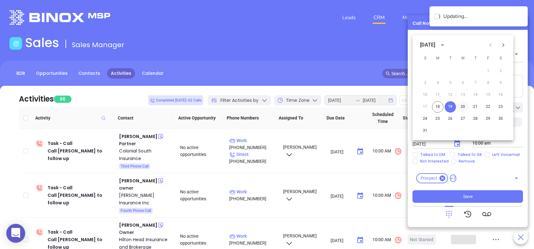
click at [463, 104] on button "20" at bounding box center [462, 106] width 11 height 11
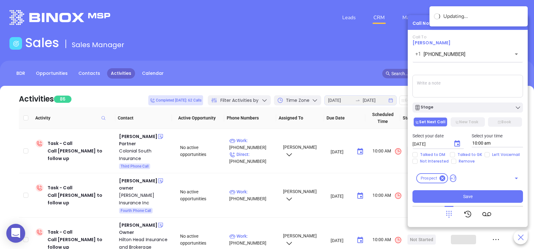
type input "08/20/2025"
click at [486, 156] on input "Left Voicemail" at bounding box center [487, 154] width 5 height 5
checkbox input "true"
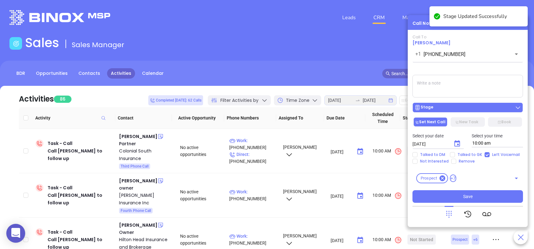
click at [450, 110] on div "Stage" at bounding box center [467, 108] width 107 height 6
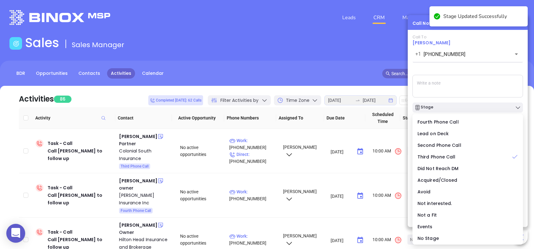
click at [456, 68] on div "Call To Blake Tillman +1 (843) 537-7241 ​ Voicemail Drop Stage Set Next Call Ne…" at bounding box center [468, 119] width 111 height 168
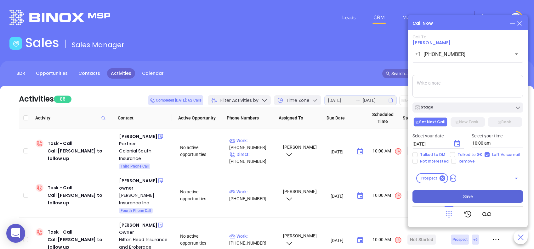
click at [491, 196] on button "Save" at bounding box center [468, 197] width 111 height 13
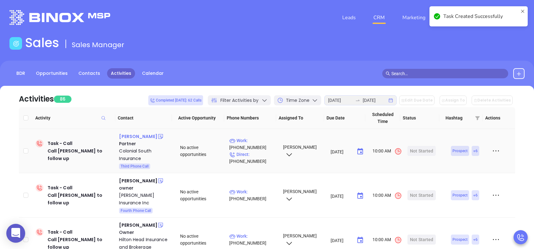
click at [135, 137] on div "Rob Hummel" at bounding box center [138, 137] width 38 height 8
click at [134, 151] on div "Colonial South Insurance" at bounding box center [145, 154] width 52 height 15
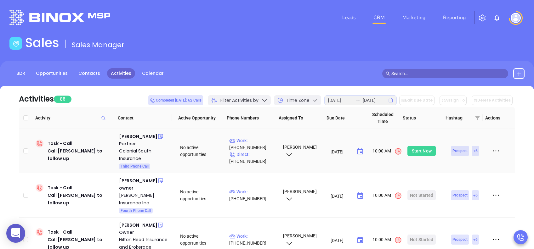
click at [415, 151] on div "Start Now" at bounding box center [422, 151] width 20 height 10
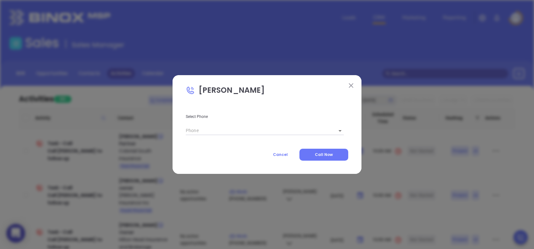
type input "(843) 785-7455"
type input "1"
click at [317, 156] on span "Call Now" at bounding box center [324, 154] width 18 height 5
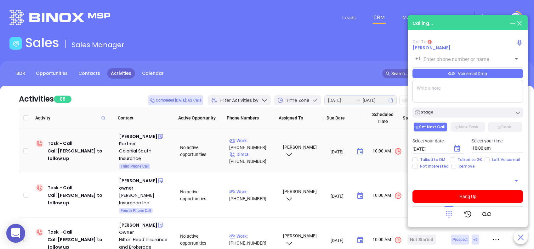
type input "(843) 785-7455"
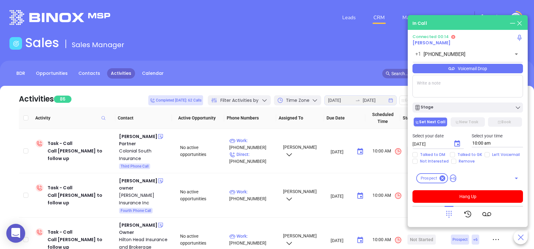
click at [448, 213] on icon at bounding box center [449, 214] width 9 height 9
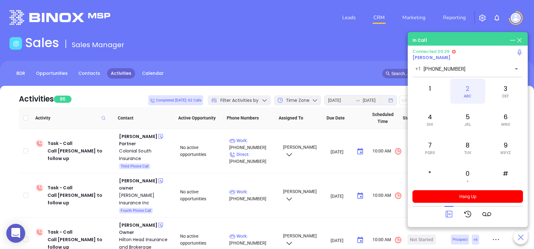
click at [472, 92] on div "2 ABC" at bounding box center [467, 91] width 35 height 25
click at [465, 178] on div "0 +" at bounding box center [467, 176] width 35 height 25
click at [429, 124] on span "GHI" at bounding box center [430, 125] width 6 height 4
click at [452, 214] on icon at bounding box center [449, 214] width 7 height 7
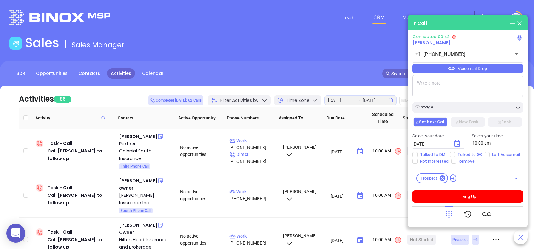
click at [504, 70] on div "Voicemail Drop" at bounding box center [468, 68] width 111 height 9
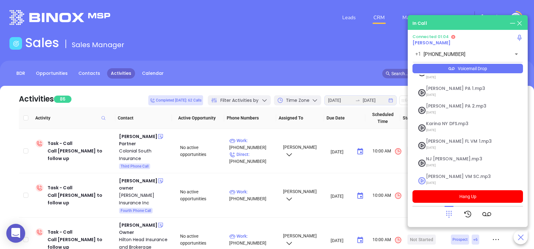
click at [446, 174] on span "Lucy VM SC.mp3" at bounding box center [460, 176] width 68 height 5
checkbox input "true"
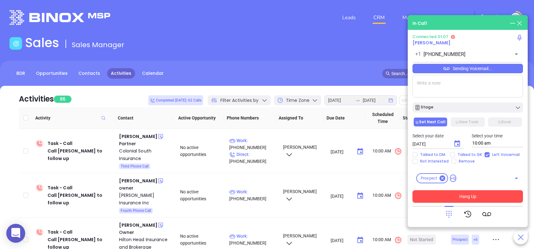
click at [494, 195] on button "Hang Up" at bounding box center [468, 197] width 111 height 13
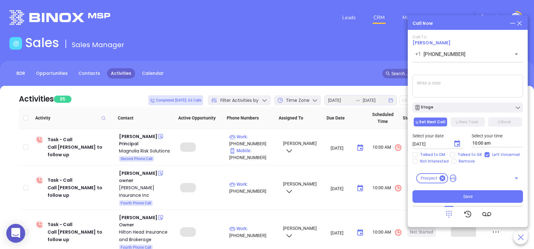
click at [476, 108] on div "Stage" at bounding box center [467, 108] width 107 height 6
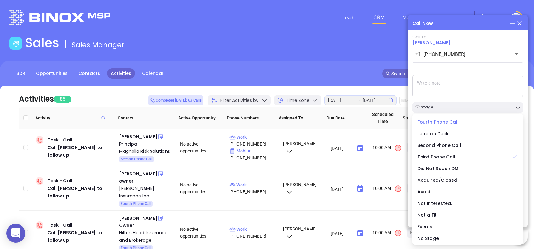
click at [435, 119] on span "Fourth Phone Call" at bounding box center [438, 122] width 41 height 6
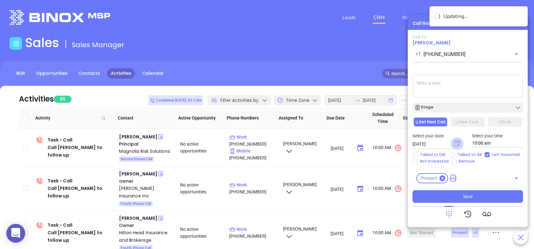
click at [456, 142] on icon "Choose date, selected date is Aug 19, 2025" at bounding box center [457, 143] width 6 height 6
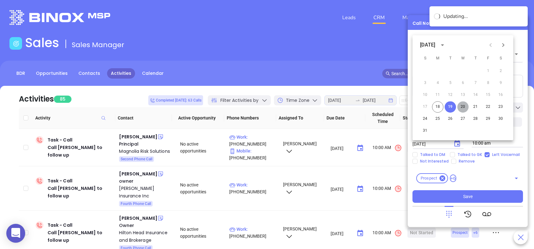
click at [462, 104] on button "20" at bounding box center [462, 106] width 11 height 11
type input "08/20/2025"
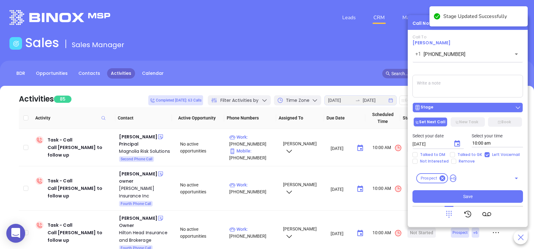
click at [463, 106] on div "Stage" at bounding box center [467, 108] width 107 height 6
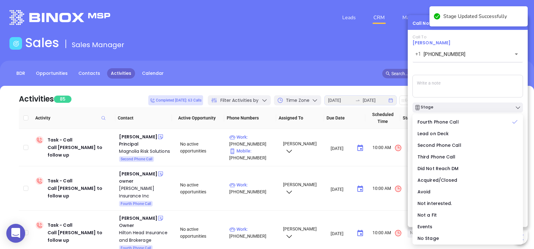
click at [461, 71] on div "Call To Rob Hummel +1 (843) 785-7455 ​ Sending Voicemail... Stage Set Next Call…" at bounding box center [468, 119] width 111 height 168
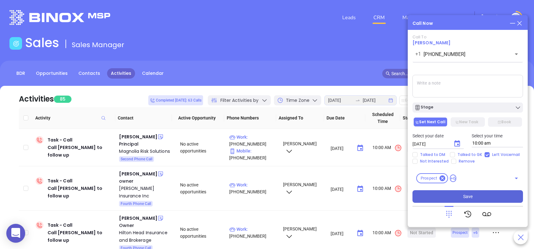
click at [487, 199] on button "Save" at bounding box center [468, 197] width 111 height 13
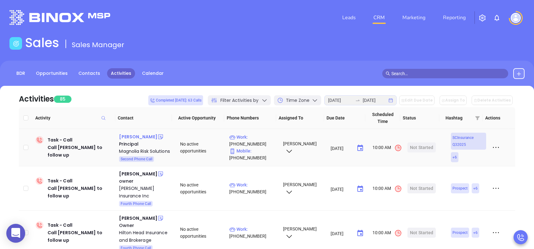
click at [129, 136] on div "Stephen Frank" at bounding box center [138, 137] width 38 height 8
drag, startPoint x: 135, startPoint y: 150, endPoint x: 421, endPoint y: 148, distance: 285.7
click at [135, 150] on div "Magnolia Risk Solutions" at bounding box center [145, 152] width 52 height 8
click at [419, 151] on div "Start Now" at bounding box center [422, 148] width 20 height 10
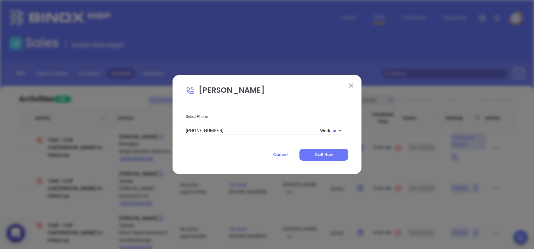
type input "(864) 448-0392"
type input "1"
click at [327, 153] on span "Call Now" at bounding box center [324, 154] width 18 height 5
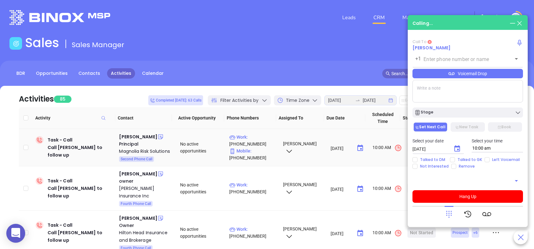
type input "(864) 448-0392"
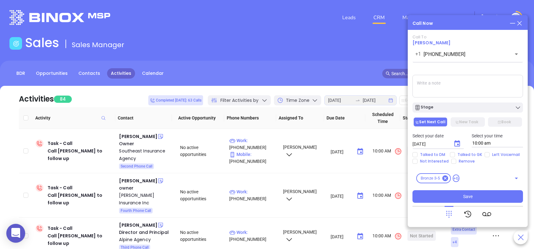
click at [520, 21] on icon at bounding box center [519, 23] width 7 height 7
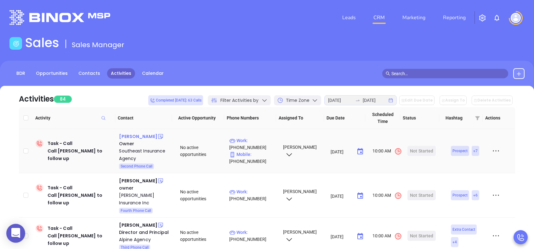
click at [132, 135] on div "Larry Baker" at bounding box center [138, 137] width 38 height 8
click at [417, 151] on div "Start Now" at bounding box center [422, 151] width 20 height 10
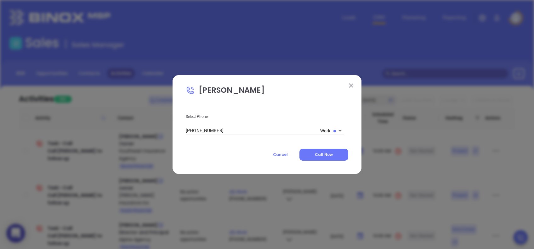
type input "(803) 572-8159"
type input "1"
click at [342, 152] on button "Call Now" at bounding box center [324, 155] width 49 height 12
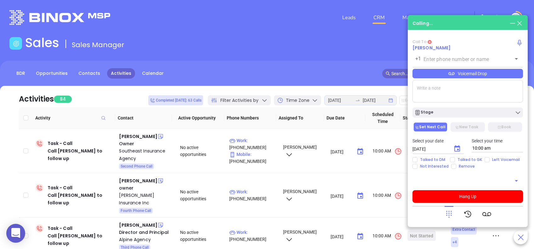
type input "(803) 572-8159"
click at [142, 151] on div "Southeast Insurance Agency" at bounding box center [145, 154] width 52 height 15
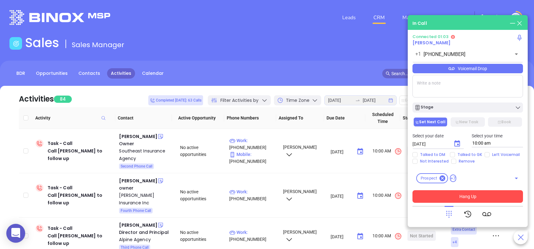
click at [491, 196] on button "Hang Up" at bounding box center [468, 197] width 111 height 13
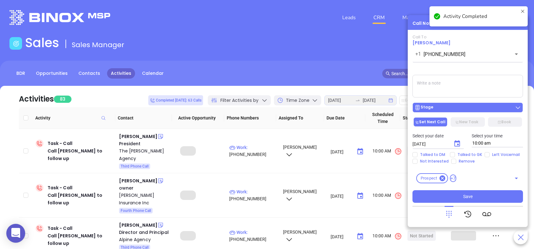
click at [461, 107] on div "Stage" at bounding box center [467, 108] width 107 height 6
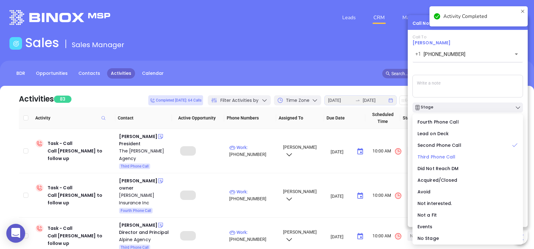
click at [437, 158] on span "Third Phone Call" at bounding box center [437, 157] width 38 height 6
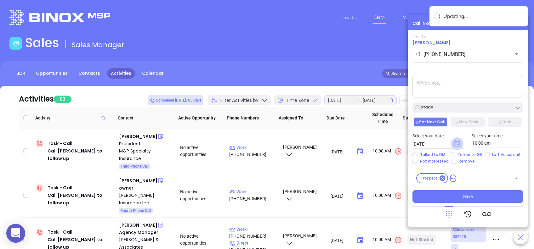
click at [456, 142] on icon "Choose date, selected date is Aug 19, 2025" at bounding box center [457, 143] width 6 height 6
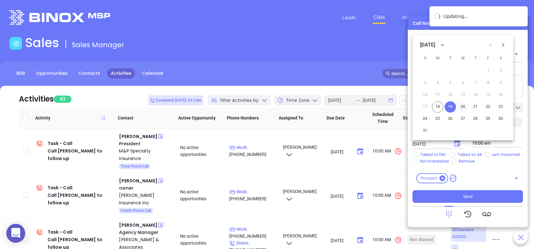
click at [465, 106] on button "20" at bounding box center [462, 106] width 11 height 11
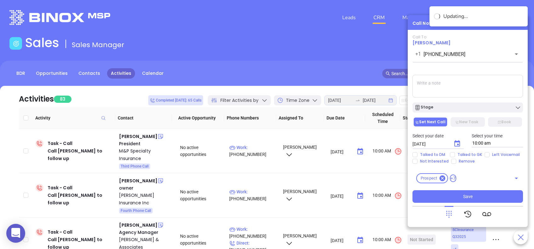
type input "08/20/2025"
click at [485, 154] on input "Left Voicemail" at bounding box center [487, 154] width 5 height 5
checkbox input "true"
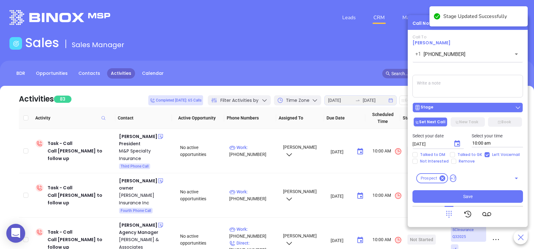
click at [477, 110] on div "Stage" at bounding box center [467, 108] width 107 height 6
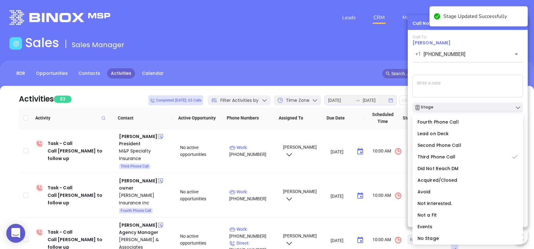
click at [469, 68] on div "Call To Larry Baker +1 (803) 572-8159 ​ Voicemail Drop Stage Set Next Call New …" at bounding box center [468, 119] width 111 height 168
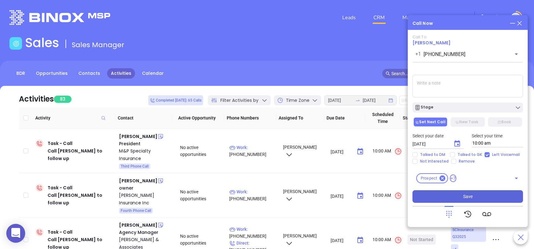
click at [486, 194] on button "Save" at bounding box center [468, 197] width 111 height 13
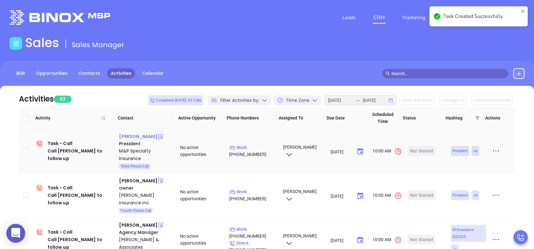
click at [142, 135] on div "[PERSON_NAME]" at bounding box center [138, 137] width 38 height 8
click at [416, 150] on div "Not Started" at bounding box center [421, 151] width 23 height 10
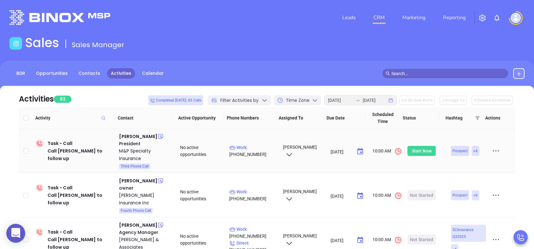
click at [416, 150] on div "Start Now" at bounding box center [422, 151] width 20 height 10
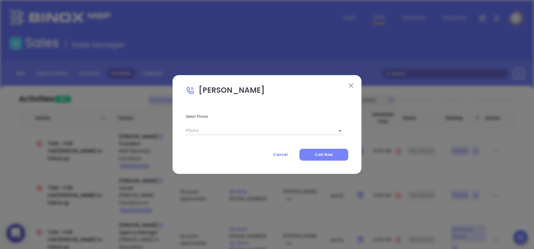
type input "[PHONE_NUMBER]"
type input "1"
click at [323, 156] on span "Call Now" at bounding box center [324, 154] width 18 height 5
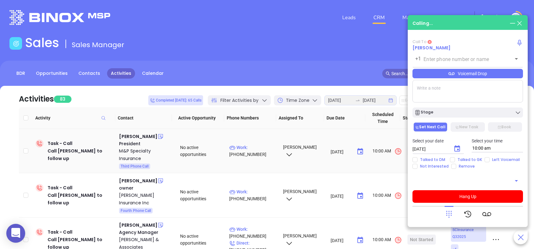
type input "[PHONE_NUMBER]"
click at [128, 151] on div "M&P Specialty Insurance" at bounding box center [145, 154] width 52 height 15
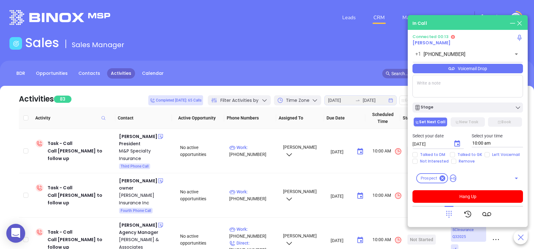
click at [445, 212] on icon at bounding box center [449, 214] width 9 height 9
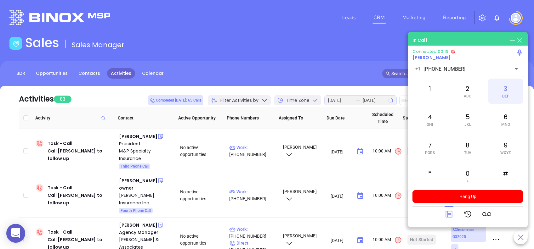
click at [501, 90] on div "3 DEF" at bounding box center [505, 91] width 35 height 25
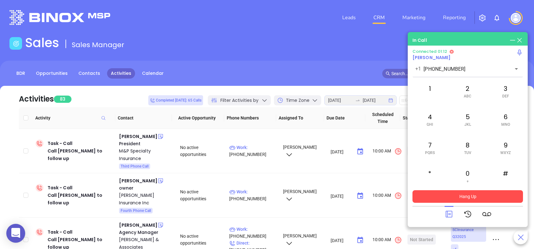
click at [497, 197] on button "Hang Up" at bounding box center [468, 197] width 111 height 13
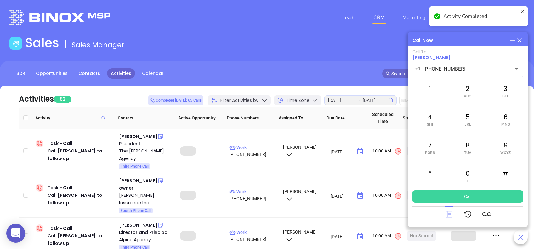
click at [447, 214] on icon at bounding box center [449, 214] width 9 height 9
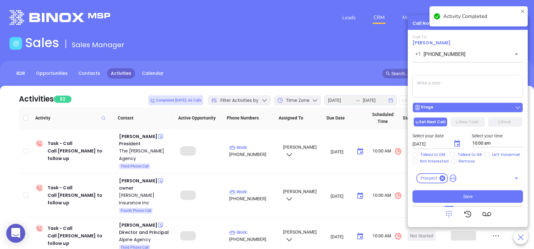
click at [505, 106] on div "Stage" at bounding box center [467, 108] width 107 height 6
click at [441, 106] on div "Stage" at bounding box center [467, 108] width 107 height 6
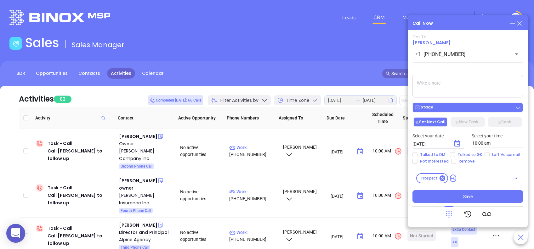
click at [464, 111] on div "Stage" at bounding box center [467, 108] width 107 height 6
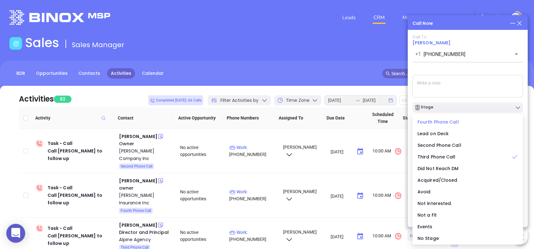
click at [441, 118] on li "Fourth Phone Call" at bounding box center [468, 122] width 108 height 13
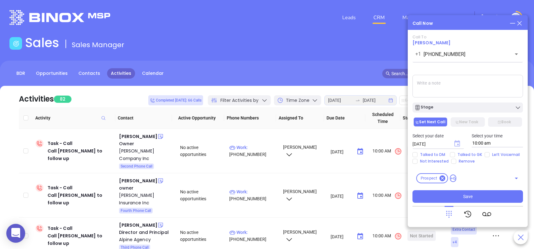
click at [457, 143] on icon "Choose date, selected date is Aug 19, 2025" at bounding box center [457, 143] width 6 height 6
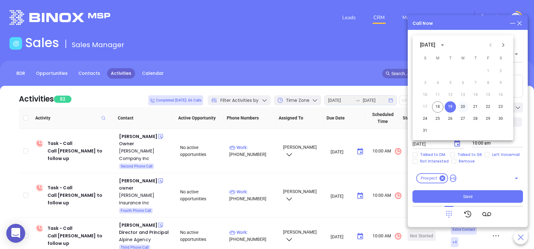
click at [464, 110] on button "20" at bounding box center [462, 106] width 11 height 11
type input "08/20/2025"
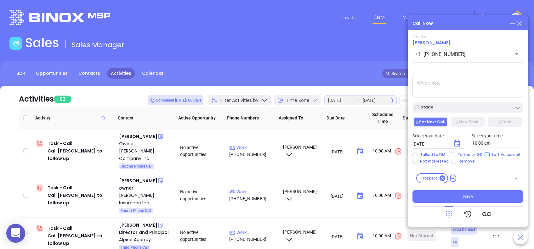
click at [486, 154] on input "Left Voicemail" at bounding box center [487, 154] width 5 height 5
checkbox input "true"
click at [461, 107] on div "Stage" at bounding box center [467, 108] width 107 height 6
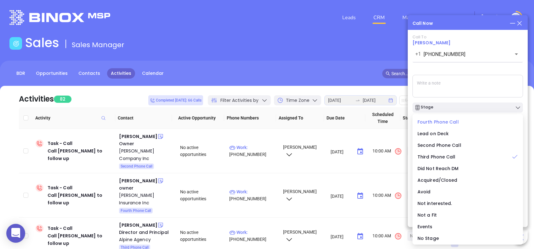
click at [462, 120] on div "Fourth Phone Call" at bounding box center [468, 122] width 100 height 7
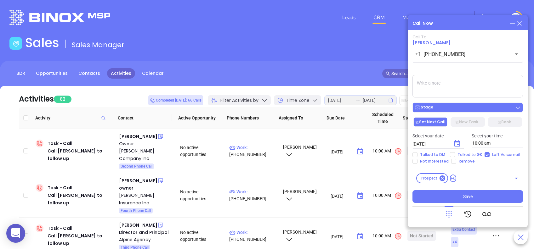
click at [466, 110] on div "Stage" at bounding box center [467, 108] width 107 height 6
click at [465, 71] on div "Call To Jason McElrath +1 (803) 936-1601 ​ Voicemail Drop Stage Set Next Call N…" at bounding box center [468, 119] width 111 height 168
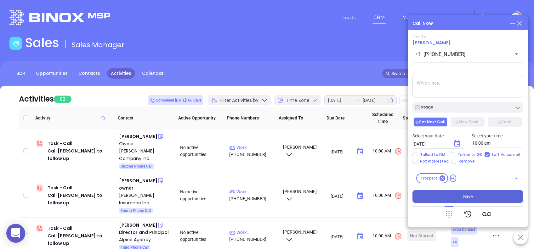
click at [492, 196] on button "Save" at bounding box center [468, 197] width 111 height 13
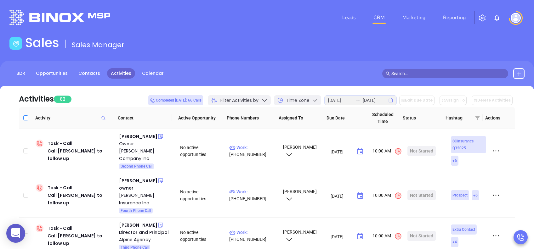
click at [25, 119] on input "Select all" at bounding box center [25, 118] width 5 height 5
checkbox input "true"
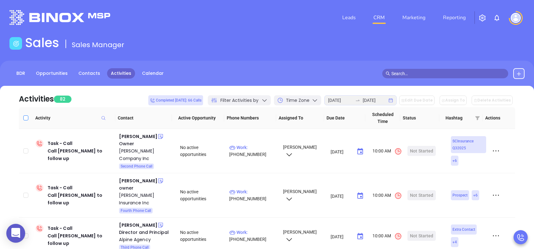
checkbox input "true"
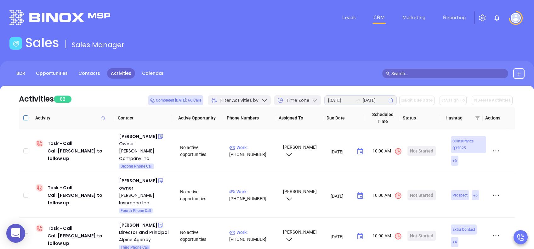
checkbox input "true"
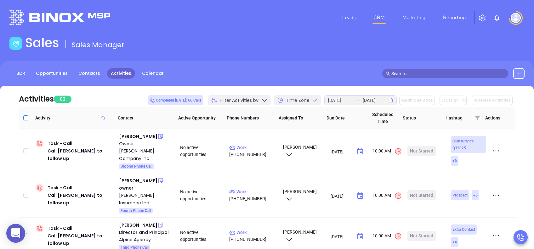
checkbox input "true"
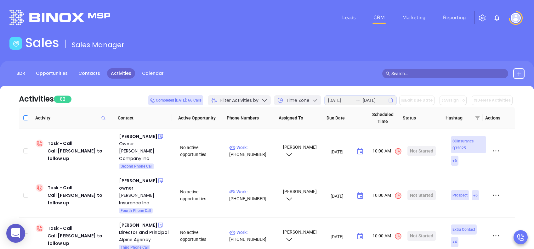
checkbox input "true"
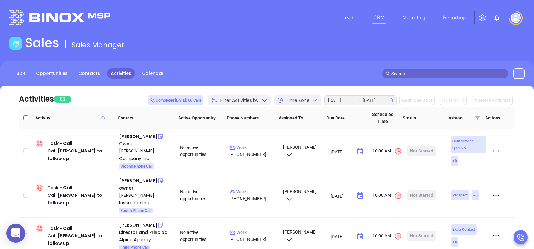
checkbox input "true"
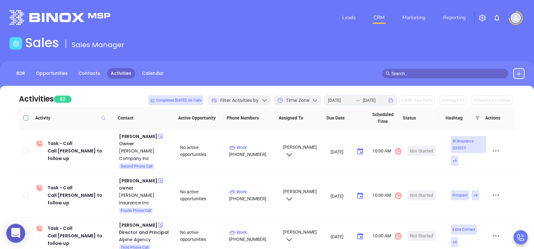
checkbox input "true"
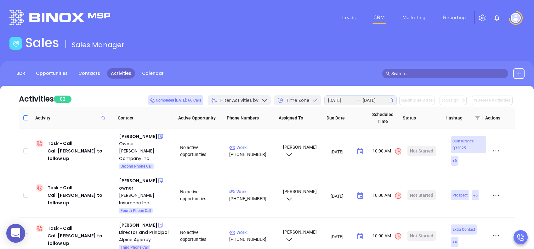
checkbox input "true"
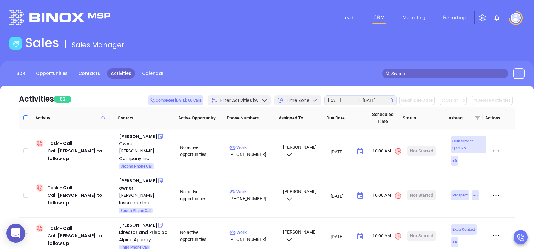
checkbox input "true"
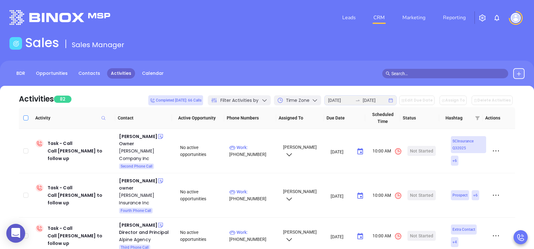
checkbox input "true"
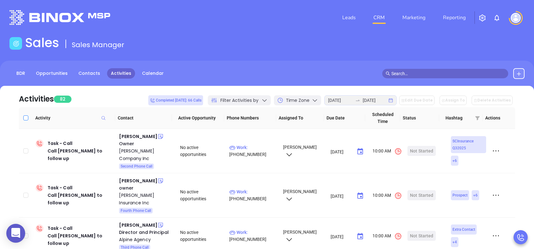
checkbox input "true"
click at [420, 103] on button "Edit Due Date" at bounding box center [416, 100] width 35 height 9
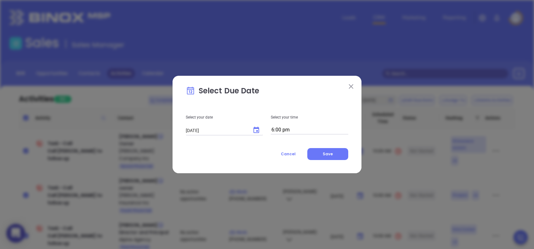
click at [257, 130] on icon "Choose date, selected date is Aug 18, 2025" at bounding box center [257, 131] width 8 height 8
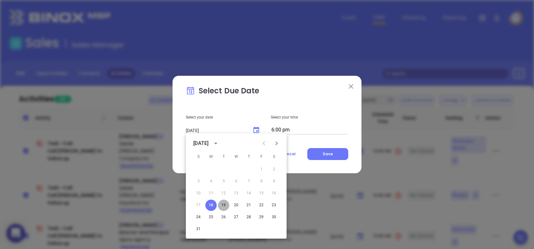
click at [223, 204] on button "19" at bounding box center [223, 205] width 11 height 11
type input "08/19/2025"
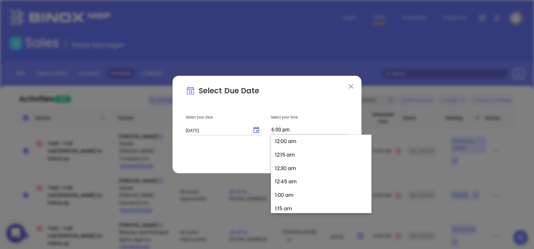
click at [277, 128] on input "6:00 pm" at bounding box center [309, 130] width 77 height 9
click at [303, 181] on button "10:00 am" at bounding box center [323, 182] width 98 height 14
type input "10:00 am"
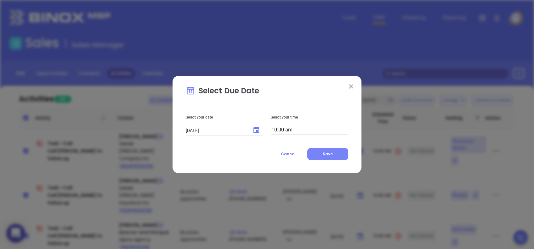
click at [335, 151] on button "Save" at bounding box center [327, 154] width 41 height 12
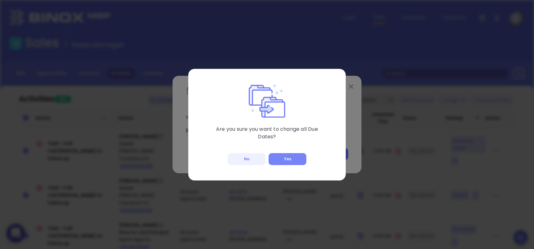
click at [292, 156] on button "Yes" at bounding box center [288, 159] width 38 height 12
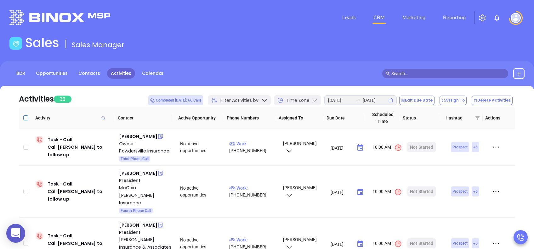
click at [25, 118] on input "Select all" at bounding box center [25, 118] width 5 height 5
checkbox input "true"
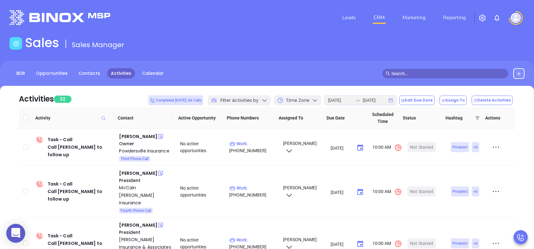
checkbox input "true"
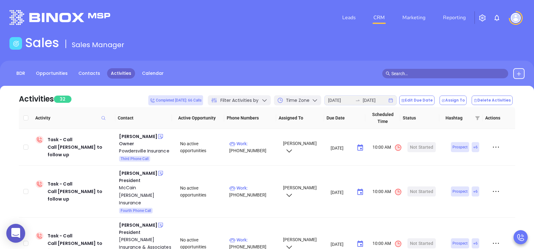
checkbox input "true"
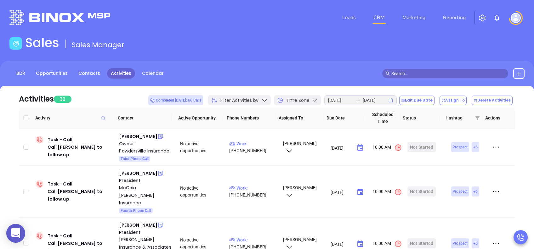
checkbox input "true"
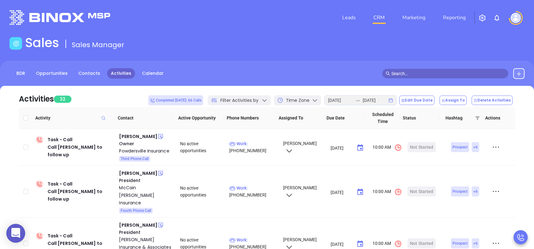
checkbox input "true"
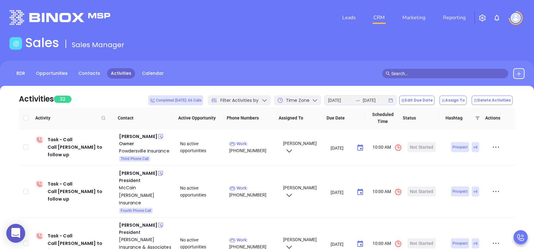
checkbox input "true"
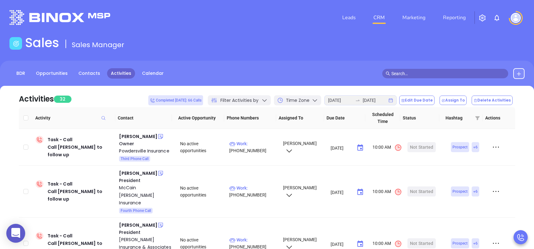
checkbox input "true"
click at [421, 99] on button "Edit Due Date" at bounding box center [416, 100] width 35 height 9
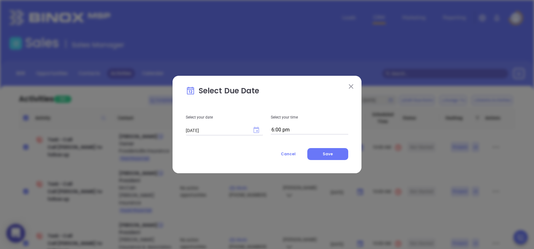
click at [256, 130] on icon "Choose date, selected date is Aug 18, 2025" at bounding box center [257, 130] width 6 height 6
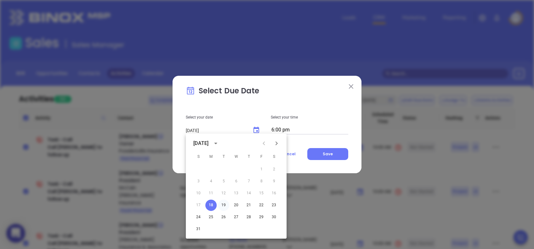
click at [225, 205] on button "19" at bounding box center [223, 205] width 11 height 11
type input "08/19/2025"
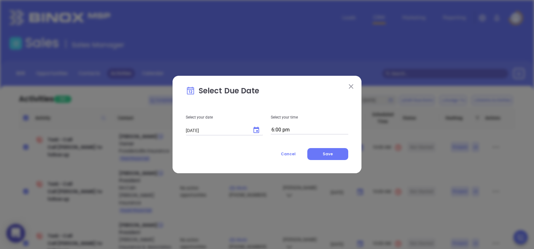
click at [287, 128] on input "6:00 pm" at bounding box center [309, 130] width 77 height 9
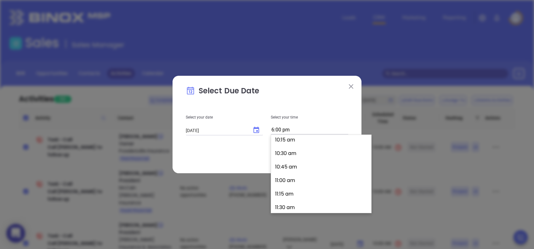
scroll to position [542, 0]
click at [294, 141] on button "10:00 am" at bounding box center [323, 140] width 98 height 14
type input "10:00 am"
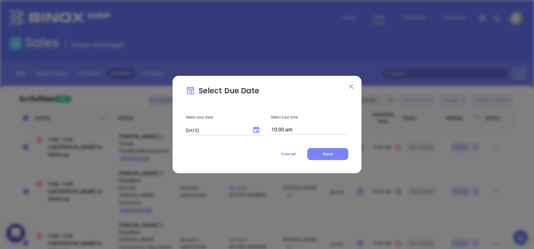
click at [325, 152] on span "Save" at bounding box center [328, 153] width 10 height 5
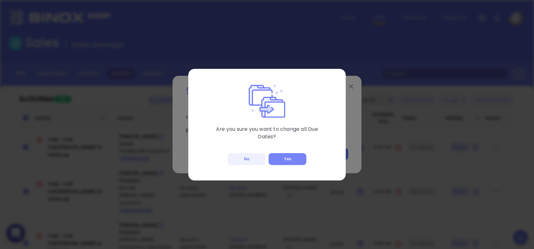
click at [295, 157] on button "Yes" at bounding box center [288, 159] width 38 height 12
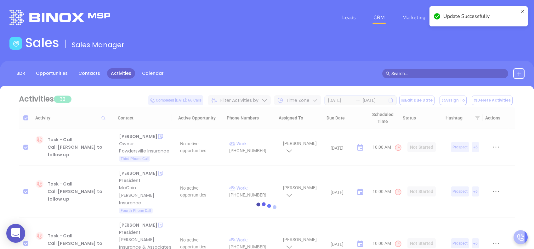
checkbox input "false"
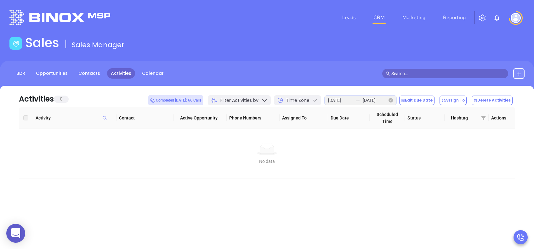
click at [360, 101] on icon "swap-right" at bounding box center [357, 100] width 5 height 5
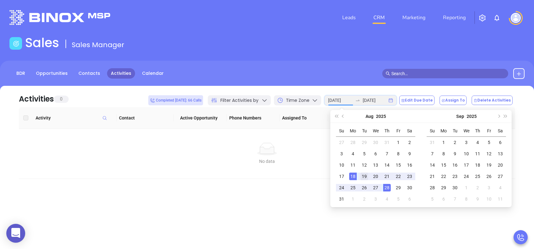
type input "2025-08-19"
click at [364, 177] on div "19" at bounding box center [365, 177] width 8 height 8
type input "2025-08-19"
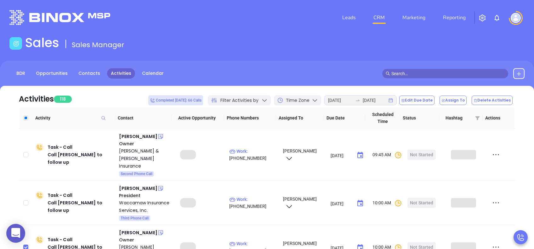
click at [259, 102] on span "Filter Activities by" at bounding box center [239, 100] width 38 height 7
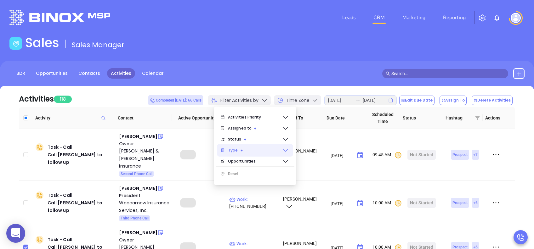
click at [254, 149] on span "Type" at bounding box center [255, 150] width 54 height 13
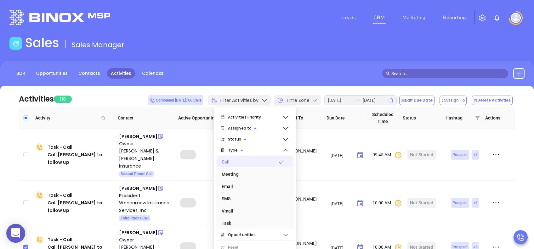
click at [264, 67] on div "BDR Opportunities Contacts Activities Calendar" at bounding box center [267, 76] width 534 height 31
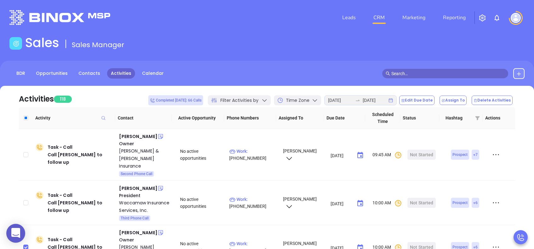
click at [300, 100] on span "Time Zone" at bounding box center [298, 100] width 24 height 7
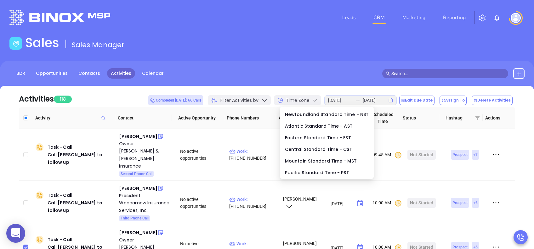
click at [288, 83] on div "BDR Opportunities Contacts Activities Calendar" at bounding box center [267, 76] width 534 height 31
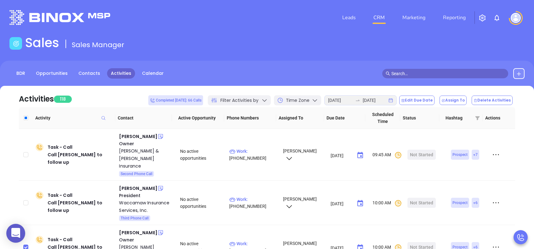
click at [259, 101] on span "Filter Activities by" at bounding box center [239, 100] width 38 height 7
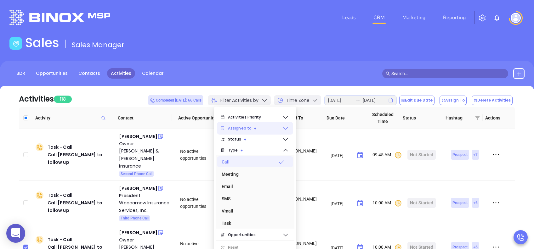
click at [260, 126] on span "Assigned to" at bounding box center [255, 128] width 54 height 13
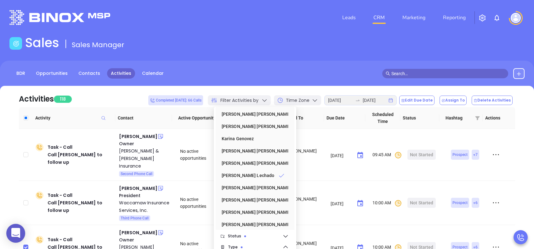
scroll to position [0, 0]
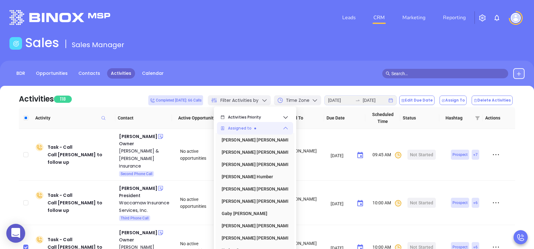
click at [265, 127] on span "Assigned to" at bounding box center [255, 128] width 54 height 13
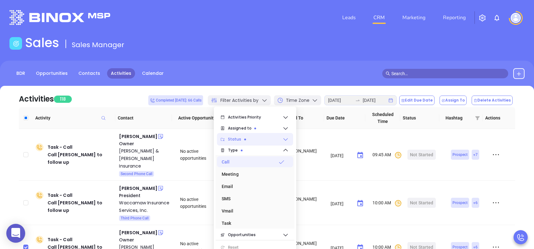
click at [259, 140] on span "Status" at bounding box center [255, 139] width 54 height 13
click at [255, 152] on span "Type" at bounding box center [255, 150] width 54 height 13
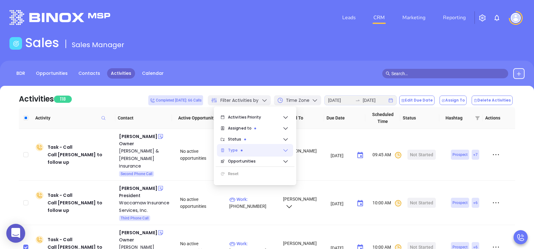
click at [255, 151] on span "Type" at bounding box center [255, 150] width 54 height 13
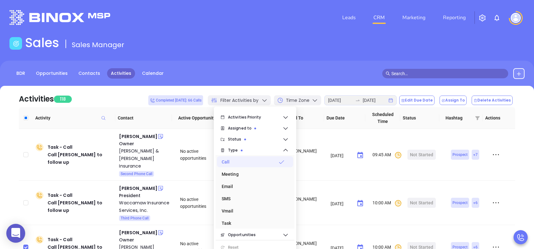
click at [243, 161] on div "Call" at bounding box center [253, 162] width 63 height 13
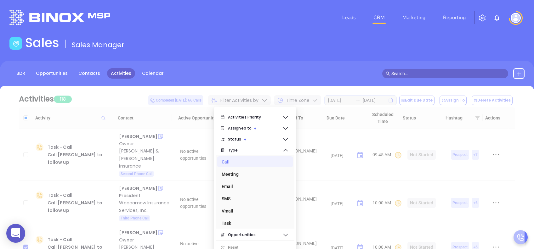
click at [272, 62] on div "BDR Opportunities Contacts Activities Calendar" at bounding box center [267, 76] width 534 height 31
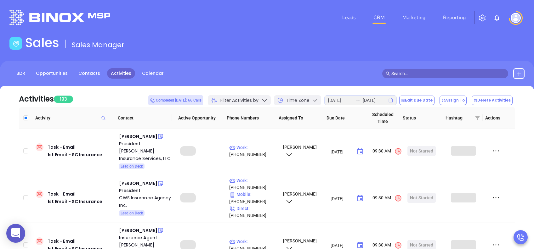
click at [259, 99] on span "Filter Activities by" at bounding box center [239, 100] width 38 height 7
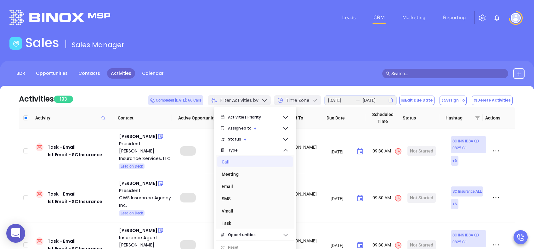
click at [226, 162] on div "Call" at bounding box center [253, 162] width 63 height 13
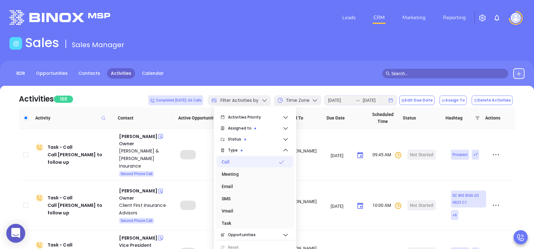
click at [284, 66] on div "BDR Opportunities Contacts Activities Calendar" at bounding box center [267, 76] width 534 height 31
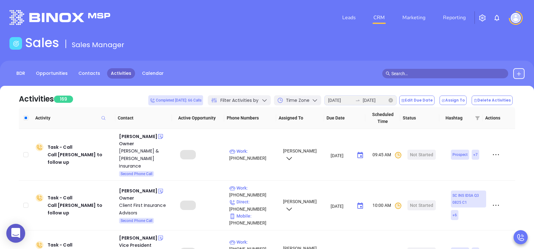
click at [360, 98] on icon "swap-right" at bounding box center [357, 100] width 5 height 5
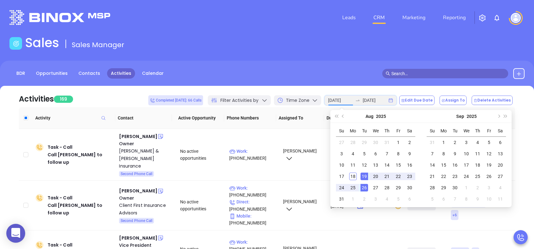
type input "2025-08-19"
click at [363, 172] on td "19" at bounding box center [364, 176] width 11 height 11
click at [365, 175] on div "19" at bounding box center [365, 177] width 8 height 8
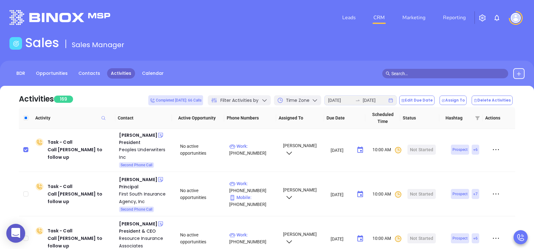
scroll to position [420, 0]
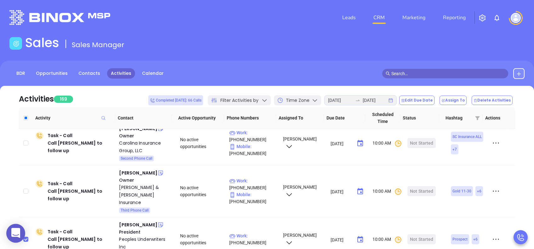
click at [24, 237] on input "checkbox" at bounding box center [25, 239] width 5 height 5
checkbox input "false"
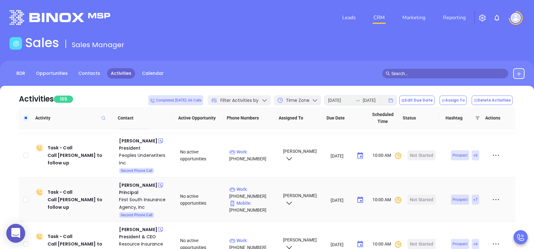
scroll to position [756, 0]
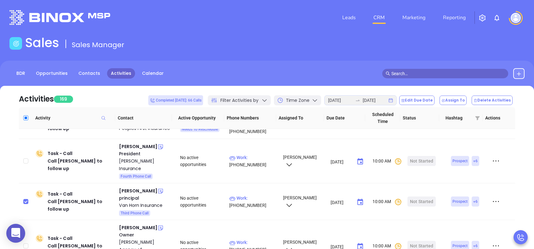
drag, startPoint x: 24, startPoint y: 118, endPoint x: 28, endPoint y: 118, distance: 3.8
click at [25, 118] on input "Select all" at bounding box center [25, 118] width 5 height 5
checkbox input "true"
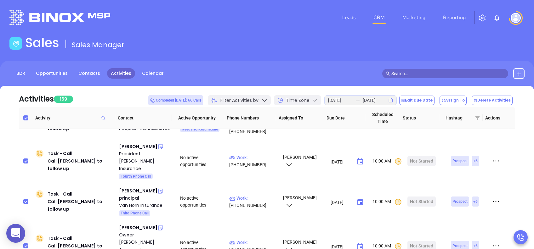
click at [25, 122] on th at bounding box center [26, 118] width 14 height 22
click at [25, 117] on input "Select all" at bounding box center [25, 118] width 5 height 5
click at [254, 68] on div "BDR Opportunities Contacts Activities Calendar" at bounding box center [267, 76] width 534 height 31
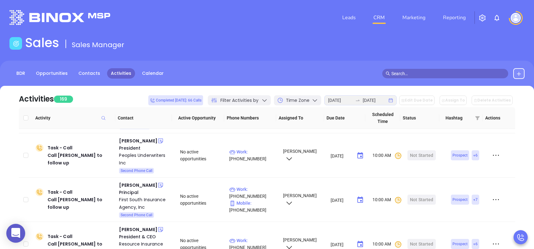
click at [517, 26] on div "Leads CRM Marketing Reporting" at bounding box center [354, 17] width 349 height 23
click at [513, 14] on img at bounding box center [516, 18] width 10 height 10
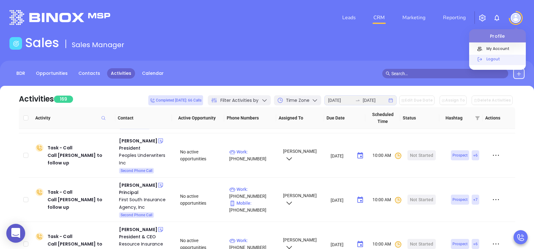
click at [488, 58] on p "Logout" at bounding box center [504, 59] width 43 height 7
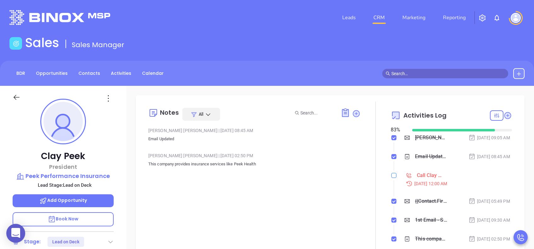
click at [391, 178] on input "checkbox" at bounding box center [393, 175] width 5 height 5
checkbox input "true"
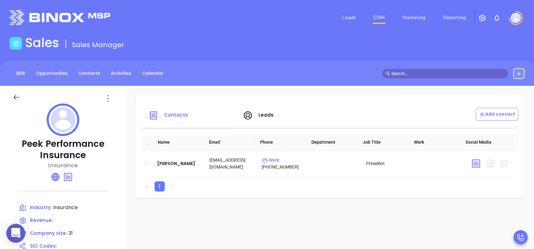
click at [59, 179] on icon at bounding box center [56, 178] width 8 height 8
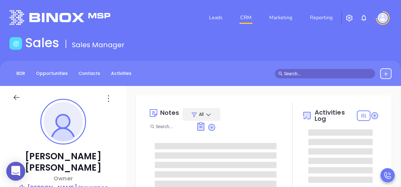
type input "[PERSON_NAME]"
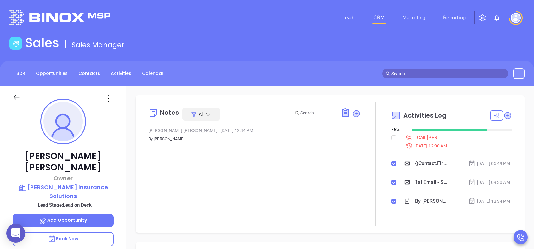
scroll to position [183, 0]
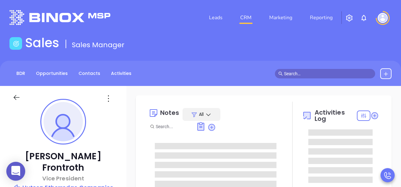
type input "[DATE]"
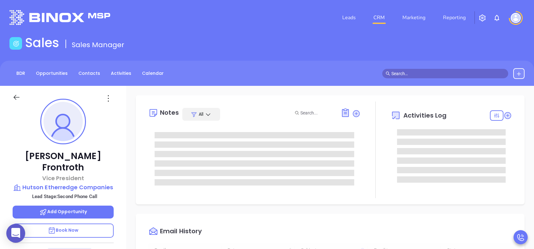
scroll to position [183, 0]
type input "Lucy Lechado"
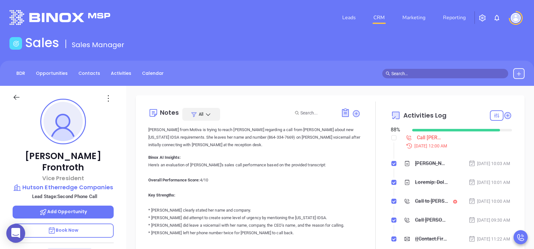
scroll to position [0, 0]
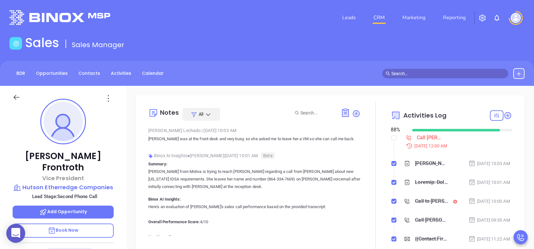
click at [86, 187] on p "Book Now" at bounding box center [63, 231] width 101 height 14
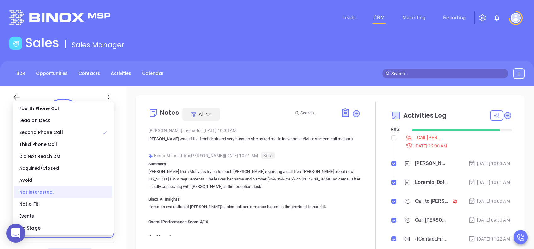
click at [54, 187] on div "Not interested." at bounding box center [63, 192] width 99 height 12
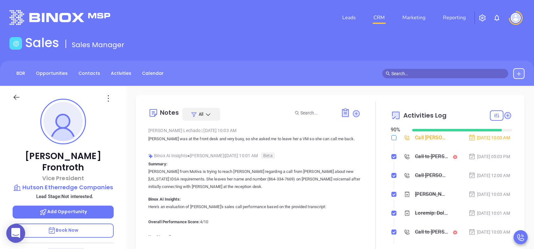
click at [391, 137] on input "checkbox" at bounding box center [393, 137] width 5 height 5
checkbox input "true"
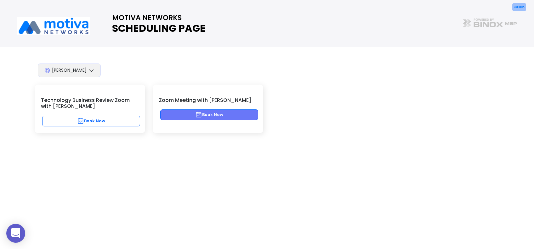
click at [244, 115] on button "Book Now" at bounding box center [209, 115] width 98 height 11
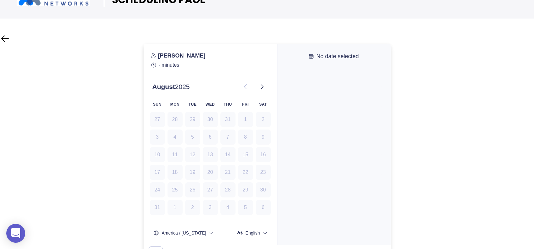
scroll to position [42, 0]
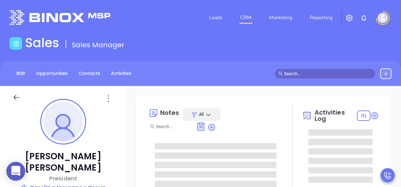
type input "Lucy Lechado"
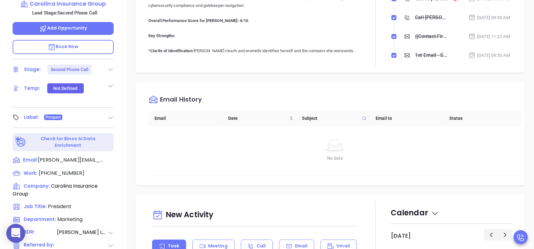
scroll to position [277, 0]
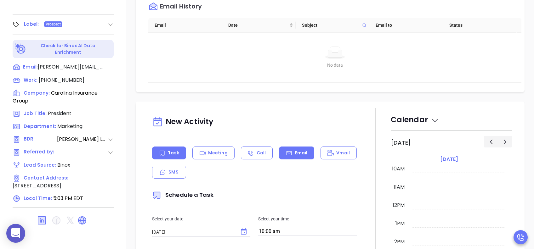
click at [298, 157] on div "Email" at bounding box center [296, 153] width 35 height 13
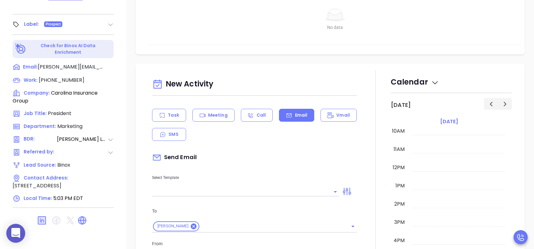
scroll to position [84, 0]
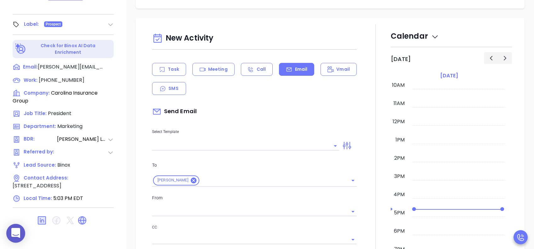
type input "[PERSON_NAME]"
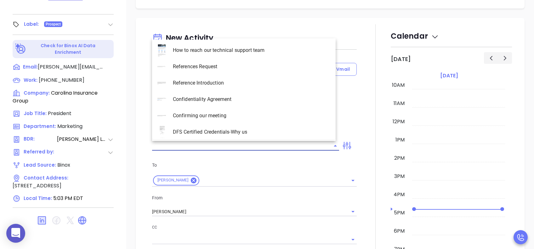
click at [272, 143] on input "text" at bounding box center [241, 145] width 178 height 9
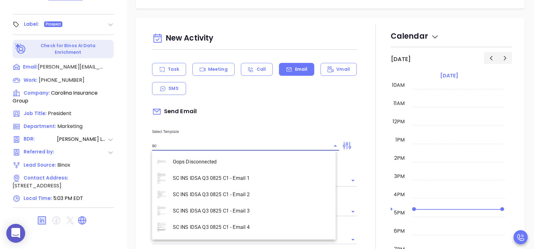
click at [253, 187] on li "SC INS IDSA Q3 0825 C1 - Email 2" at bounding box center [244, 195] width 184 height 16
type input "SC INS IDSA Q3 0825 C1 - Email 2"
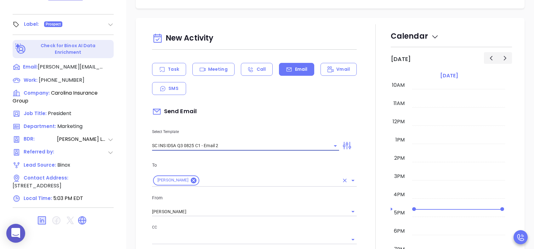
type input "Can your IT partner prove you're covered?"
type input "SC INS IDSA Q3 0825 C1 - Email 2"
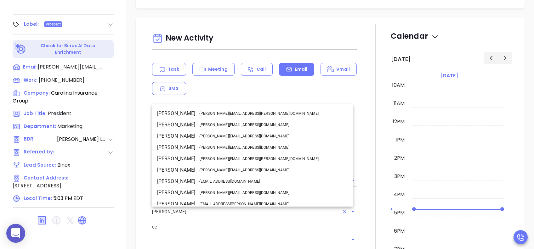
scroll to position [27, 0]
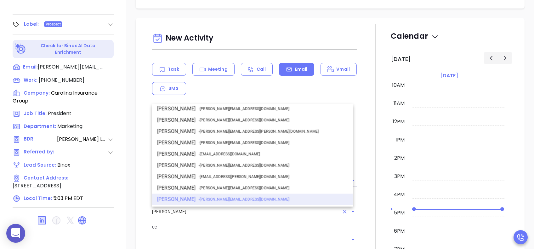
drag, startPoint x: 153, startPoint y: 209, endPoint x: 128, endPoint y: 209, distance: 25.2
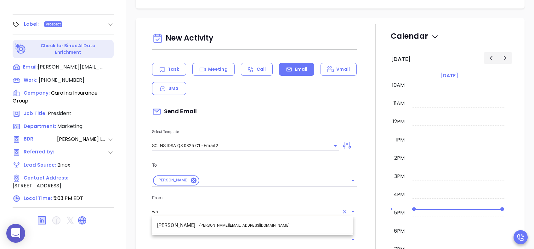
click at [215, 187] on span "- walter@motiva.net" at bounding box center [244, 226] width 91 height 6
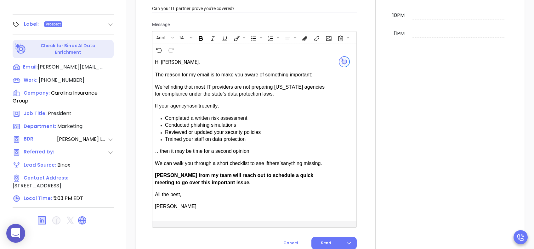
scroll to position [420, 0]
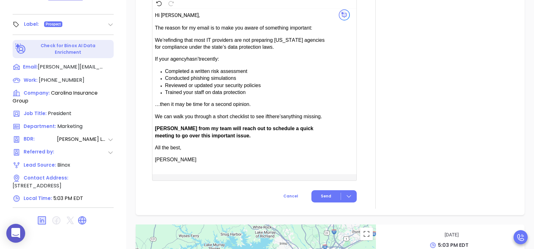
type input "Walter Contreras"
drag, startPoint x: 173, startPoint y: 123, endPoint x: 156, endPoint y: 126, distance: 17.5
click at [156, 126] on div "The reason for my email is to make you aware of something important: We’re find…" at bounding box center [243, 94] width 177 height 139
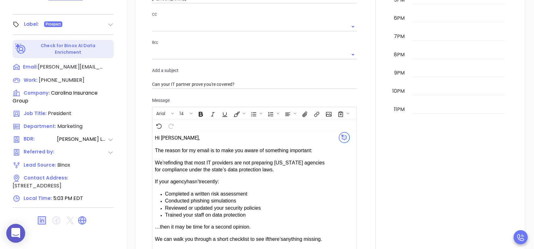
scroll to position [378, 0]
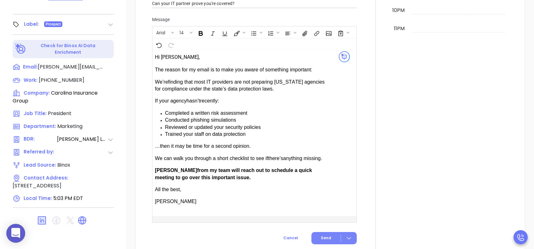
click at [327, 187] on span "Send" at bounding box center [326, 239] width 10 height 6
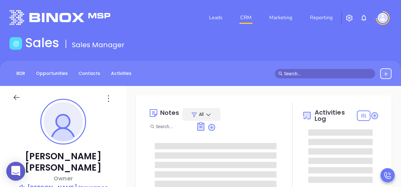
type input "[PERSON_NAME]"
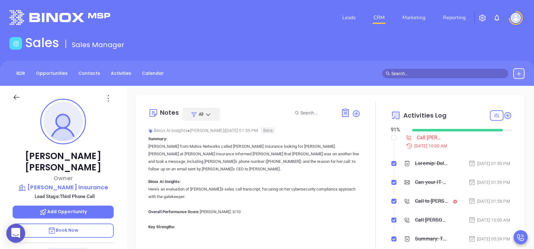
scroll to position [183, 0]
click at [85, 187] on p "Book Now" at bounding box center [63, 231] width 101 height 14
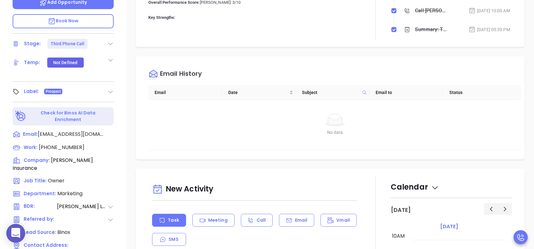
scroll to position [210, 0]
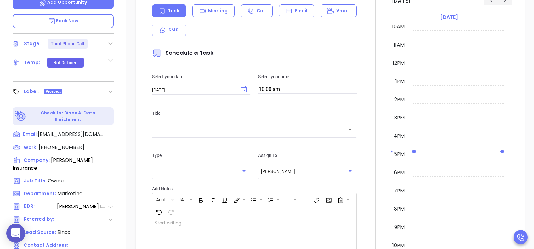
click at [295, 8] on p "Email" at bounding box center [301, 11] width 13 height 7
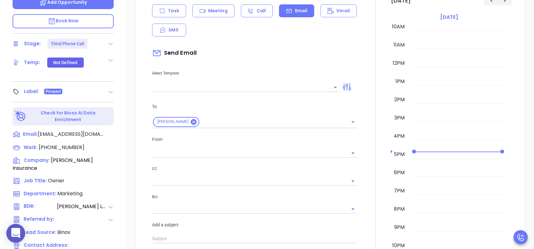
click at [236, 83] on input "text" at bounding box center [241, 87] width 178 height 9
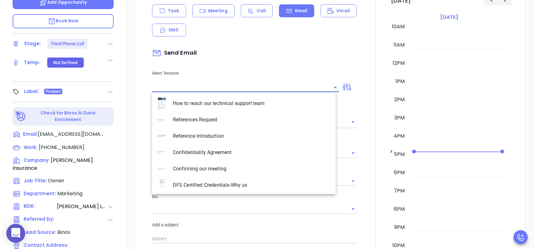
type input "[PERSON_NAME]"
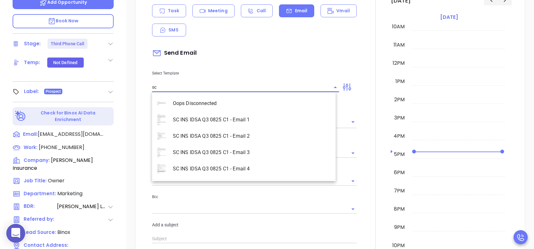
click at [249, 158] on li "SC INS IDSA Q3 0825 C1 - Email 3" at bounding box center [244, 153] width 184 height 16
type input "SC INS IDSA Q3 0825 C1 - Email 3"
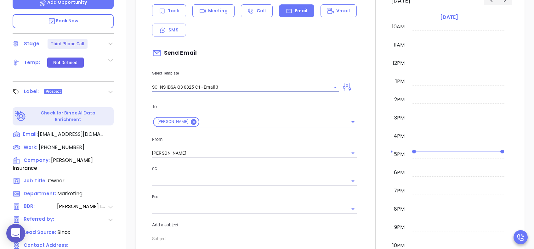
type input "[PERSON_NAME], could your agency survive a data breach?"
type input "SC INS IDSA Q3 0825 C1 - Email 3"
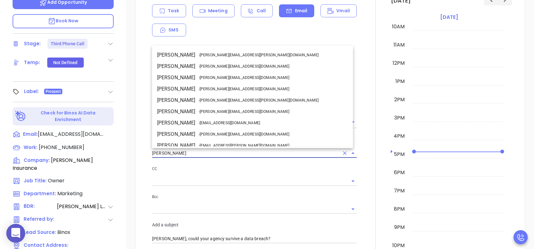
scroll to position [27, 0]
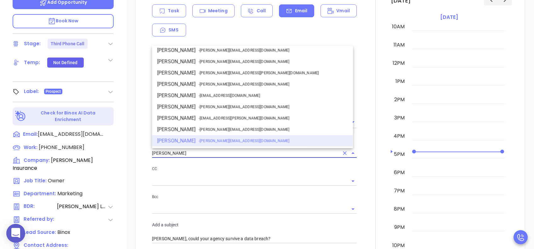
drag, startPoint x: 181, startPoint y: 153, endPoint x: 131, endPoint y: 156, distance: 49.8
click at [131, 156] on div "New Activity Task Meeting Call Email Vmail SMS Send Email Select Template SC IN…" at bounding box center [330, 243] width 408 height 568
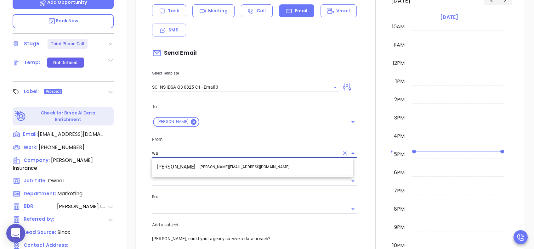
click at [184, 166] on li "Walter Contreras - walter@motiva.net" at bounding box center [252, 167] width 201 height 11
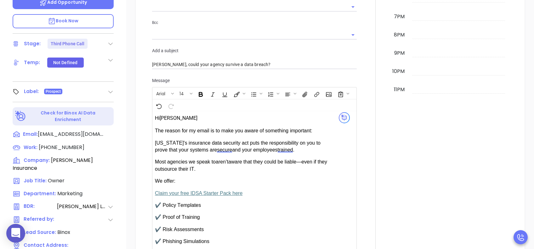
scroll to position [504, 0]
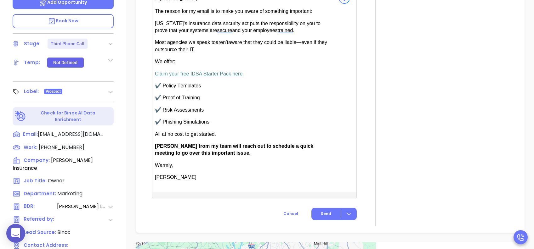
type input "[PERSON_NAME]"
drag, startPoint x: 174, startPoint y: 144, endPoint x: 159, endPoint y: 145, distance: 14.3
click at [159, 145] on span "Anabell from my team will reach out to schedule a quick meeting to go over this…" at bounding box center [234, 150] width 158 height 12
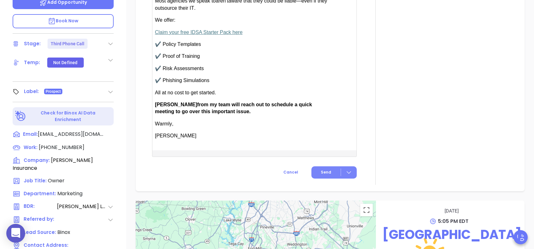
scroll to position [546, 0]
click at [325, 171] on span "Send" at bounding box center [326, 172] width 10 height 6
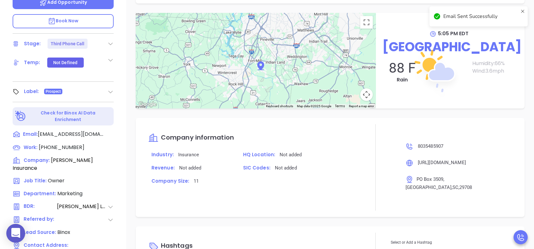
scroll to position [494, 0]
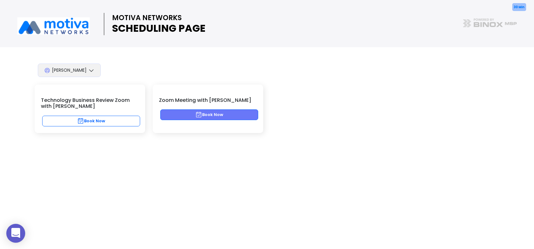
click at [237, 116] on button "Book Now" at bounding box center [209, 115] width 98 height 11
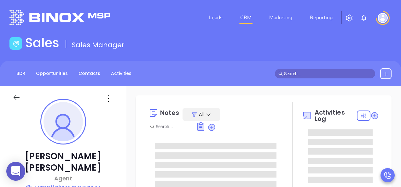
type input "[PERSON_NAME]"
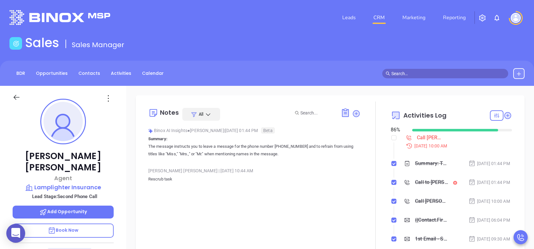
scroll to position [183, 0]
click at [77, 187] on span "Book Now" at bounding box center [63, 230] width 31 height 6
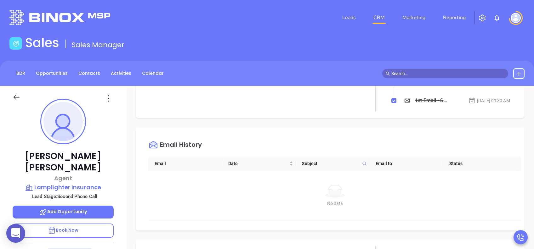
scroll to position [252, 0]
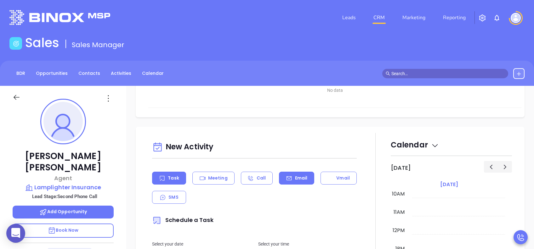
click at [295, 181] on p "Email" at bounding box center [301, 178] width 13 height 7
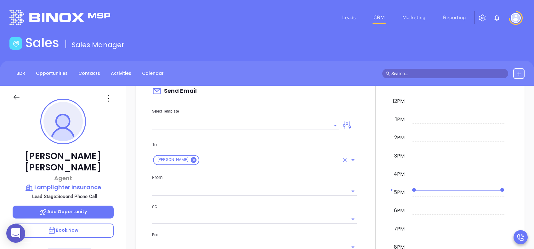
scroll to position [378, 0]
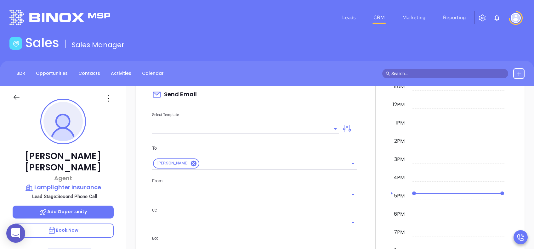
type input "[PERSON_NAME]"
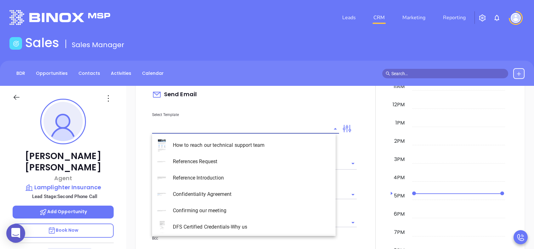
click at [222, 128] on input "text" at bounding box center [241, 128] width 178 height 9
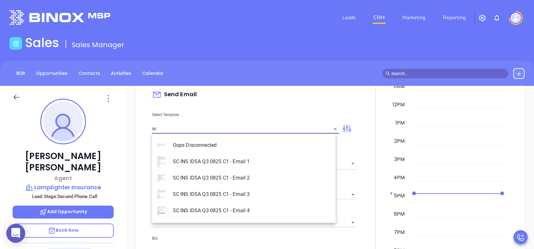
click at [251, 177] on li "SC INS IDSA Q3 0825 C1 - Email 2" at bounding box center [244, 178] width 184 height 16
type input "SC INS IDSA Q3 0825 C1 - Email 2"
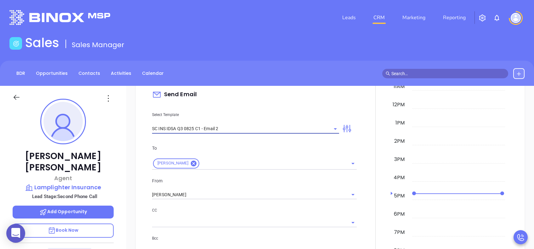
type input "Can your IT partner prove you're covered?"
type input "SC INS IDSA Q3 0825 C1 - Email 2"
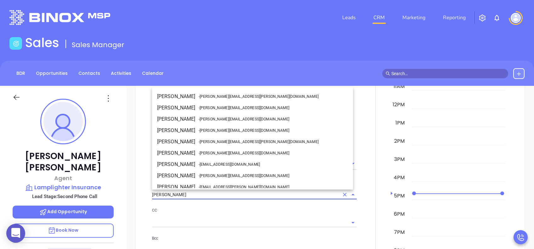
scroll to position [27, 0]
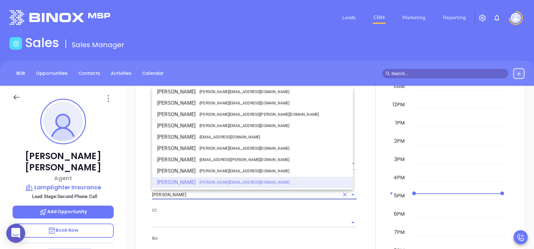
drag, startPoint x: 190, startPoint y: 197, endPoint x: 149, endPoint y: 197, distance: 41.3
click at [149, 187] on div "From Lucy Lechado Carmen Galdamez - carmen.galdamez@motiva.net David Gomez - da…" at bounding box center [254, 189] width 212 height 22
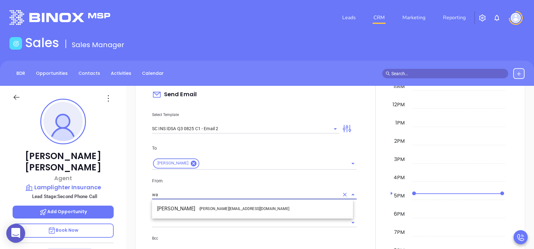
click at [187, 187] on li "Walter Contreras - [EMAIL_ADDRESS][DOMAIN_NAME]" at bounding box center [252, 208] width 201 height 11
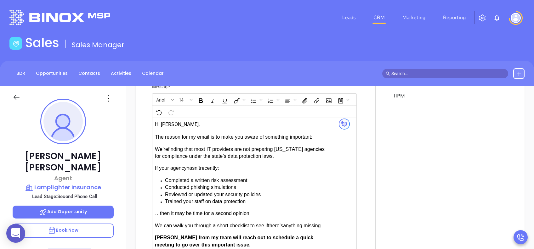
scroll to position [698, 0]
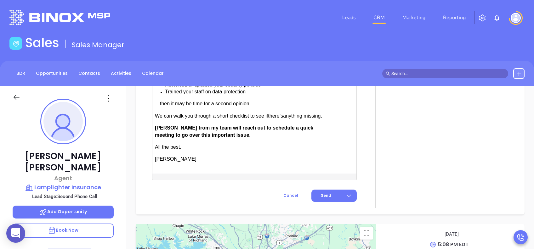
type input "[PERSON_NAME]"
drag, startPoint x: 175, startPoint y: 128, endPoint x: 155, endPoint y: 129, distance: 19.9
click at [155, 129] on span "[PERSON_NAME] from my team will reach out to schedule a quick meeting to go ove…" at bounding box center [234, 131] width 158 height 12
click at [323, 187] on span "Send" at bounding box center [326, 196] width 10 height 6
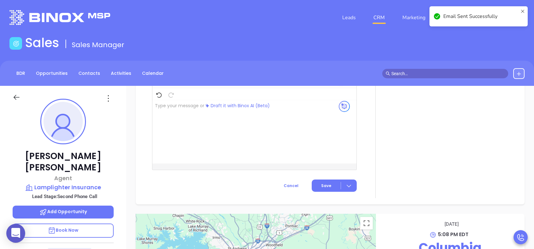
scroll to position [546, 0]
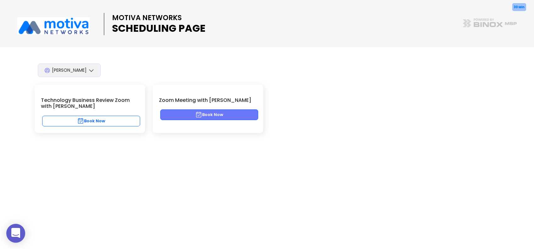
click at [224, 113] on button "Book Now" at bounding box center [209, 115] width 98 height 11
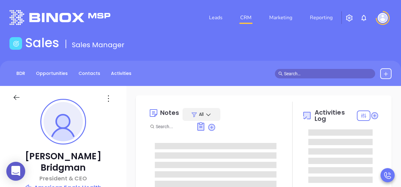
type input "[PERSON_NAME]"
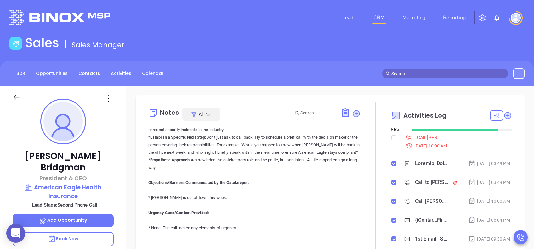
scroll to position [277, 0]
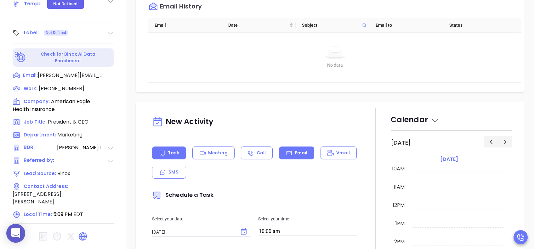
click at [300, 151] on p "Email" at bounding box center [301, 153] width 13 height 7
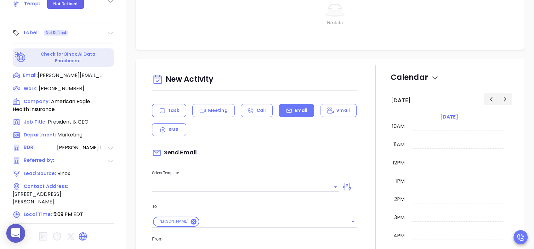
scroll to position [84, 0]
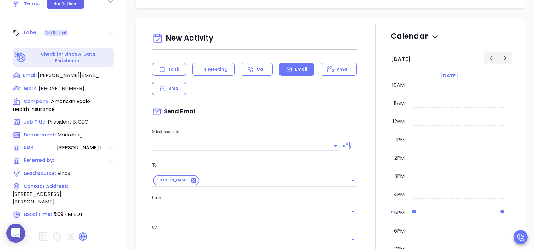
type input "[PERSON_NAME]"
click at [260, 143] on input "text" at bounding box center [241, 145] width 178 height 9
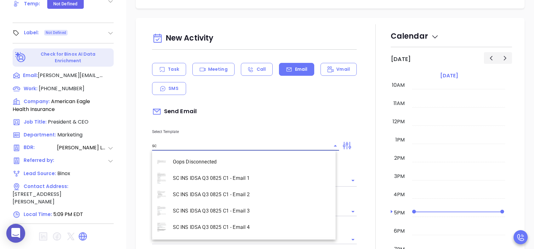
click at [256, 187] on li "SC INS IDSA Q3 0825 C1 - Email 2" at bounding box center [244, 195] width 184 height 16
type input "SC INS IDSA Q3 0825 C1 - Email 2"
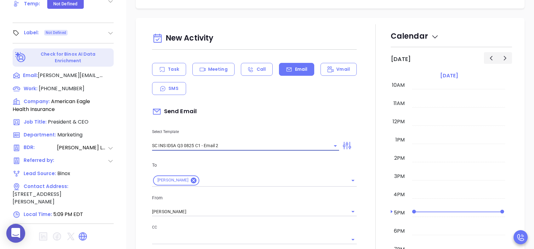
type input "Can your IT partner prove you're covered?"
type input "SC INS IDSA Q3 0825 C1 - Email 2"
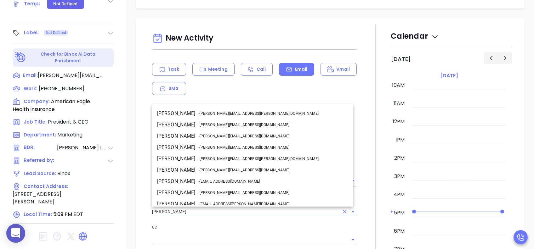
scroll to position [27, 0]
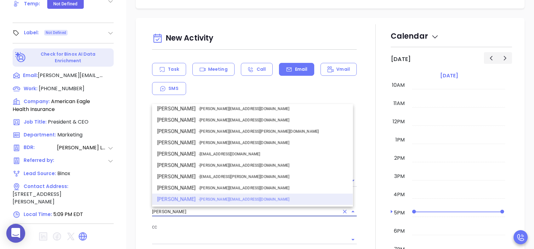
drag, startPoint x: 186, startPoint y: 210, endPoint x: 128, endPoint y: 210, distance: 58.0
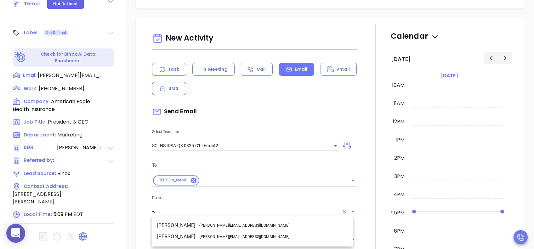
scroll to position [0, 0]
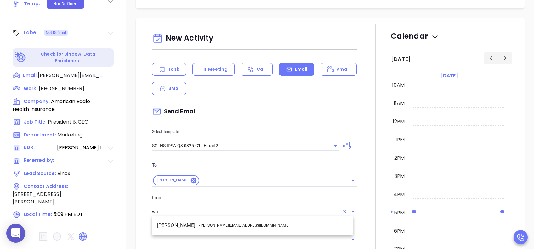
click at [207, 187] on span "- walter@motiva.net" at bounding box center [244, 226] width 91 height 6
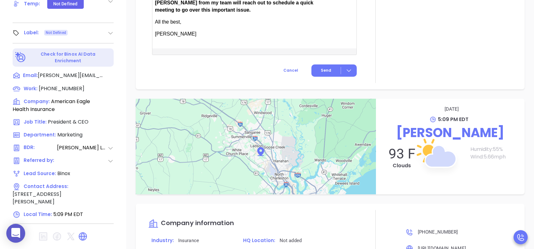
scroll to position [462, 0]
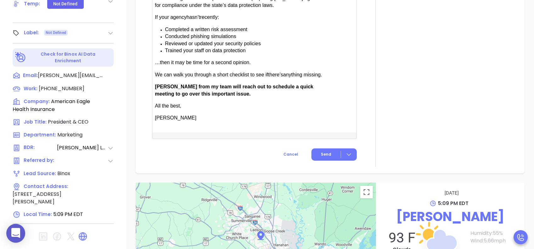
type input "[PERSON_NAME]"
drag, startPoint x: 173, startPoint y: 81, endPoint x: 158, endPoint y: 84, distance: 15.4
click at [158, 84] on div "The reason for my email is to make you aware of something important: We’re find…" at bounding box center [243, 52] width 177 height 139
click at [332, 151] on button "Send" at bounding box center [333, 155] width 45 height 12
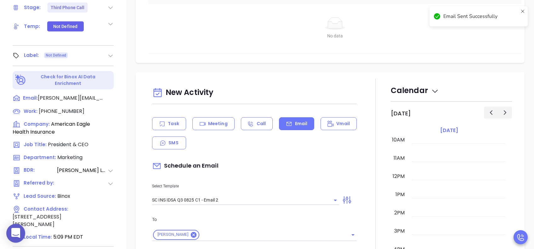
scroll to position [235, 0]
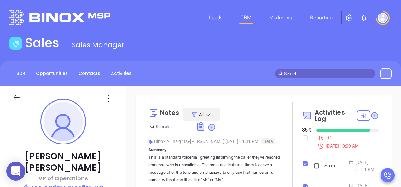
type input "[PERSON_NAME]"
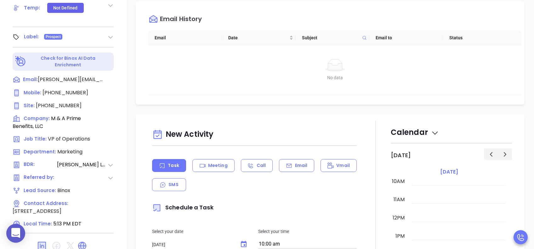
scroll to position [277, 0]
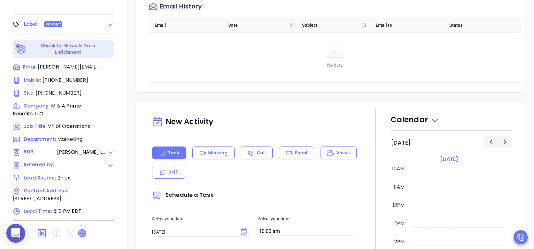
click at [83, 187] on icon at bounding box center [82, 234] width 8 height 8
click at [291, 152] on div "Email" at bounding box center [296, 153] width 35 height 13
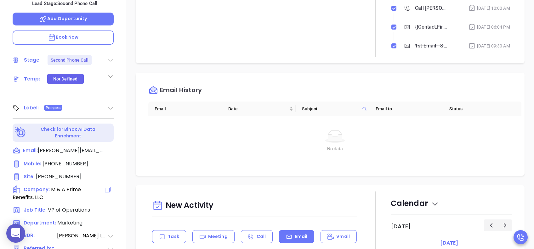
type input "[PERSON_NAME]"
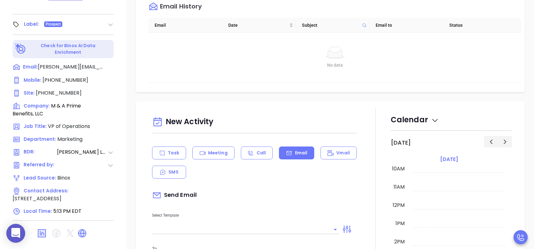
click at [234, 187] on input "text" at bounding box center [241, 229] width 178 height 9
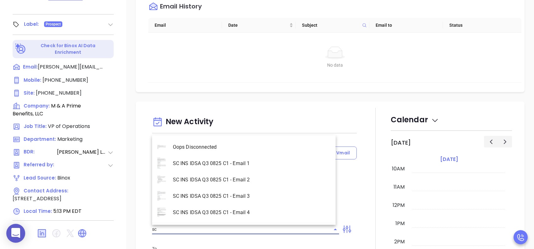
click at [243, 180] on li "SC INS IDSA Q3 0825 C1 - Email 2" at bounding box center [244, 180] width 184 height 16
type input "SC INS IDSA Q3 0825 C1 - Email 2"
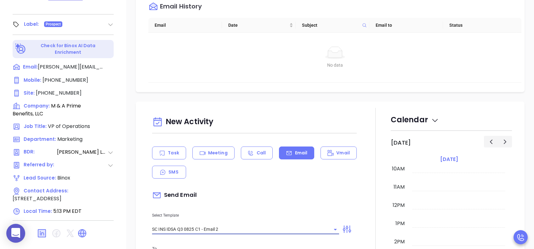
type input "Can your IT partner prove you're covered?"
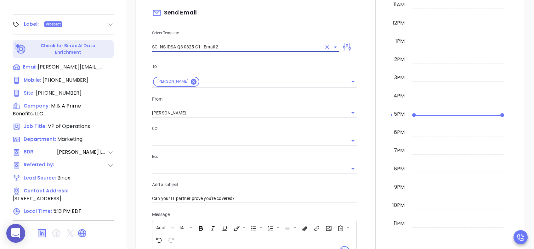
scroll to position [210, 0]
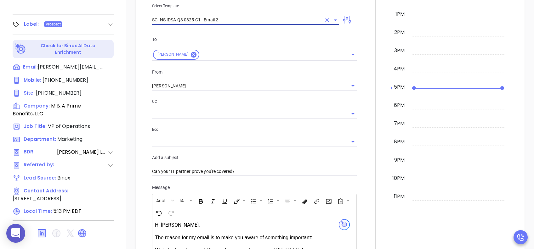
type input "SC INS IDSA Q3 0825 C1 - Email 2"
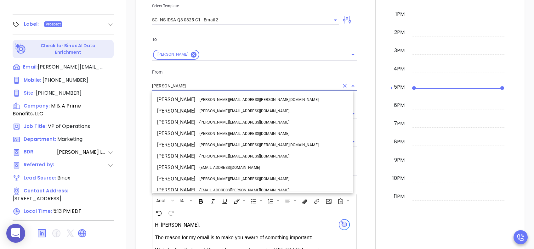
drag, startPoint x: 148, startPoint y: 83, endPoint x: 129, endPoint y: 83, distance: 18.9
click at [129, 83] on div "New Activity Task Meeting Call Email Vmail SMS Send Email Select Template SC IN…" at bounding box center [330, 159] width 408 height 534
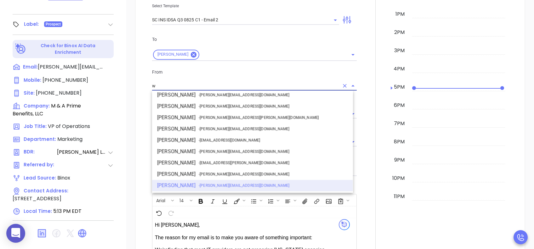
scroll to position [0, 0]
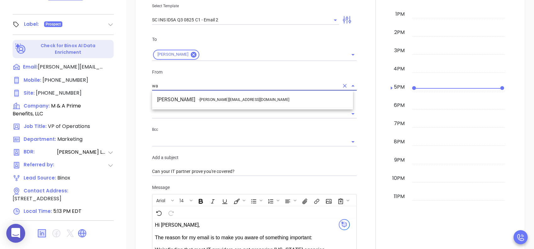
click at [202, 103] on li "Walter Contreras - walter@motiva.net" at bounding box center [252, 99] width 201 height 11
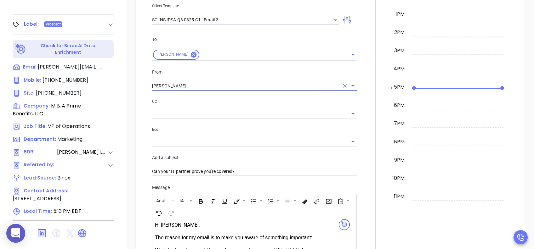
scroll to position [420, 0]
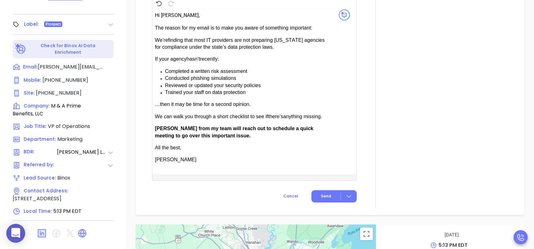
type input "[PERSON_NAME]"
drag, startPoint x: 164, startPoint y: 126, endPoint x: 155, endPoint y: 127, distance: 8.5
click at [155, 127] on span "[PERSON_NAME] from my team will reach out to schedule a quick meeting to go ove…" at bounding box center [234, 132] width 158 height 12
click at [325, 187] on span "Send" at bounding box center [326, 197] width 10 height 6
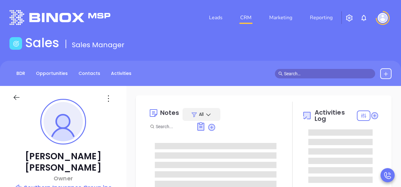
type input "[DATE]"
type input "[PERSON_NAME]"
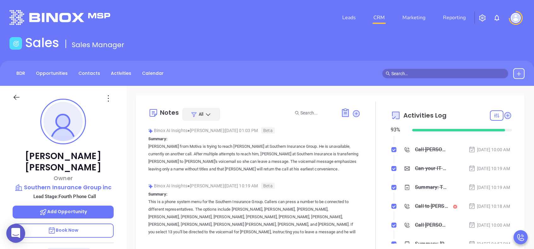
scroll to position [84, 0]
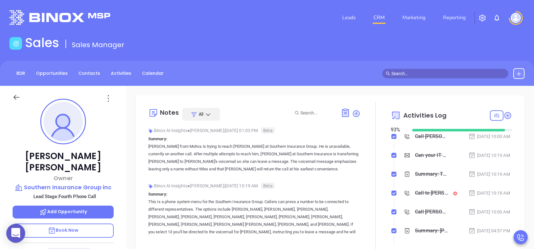
click at [400, 160] on div "Can your IT partner prove you're covered?" at bounding box center [431, 155] width 33 height 9
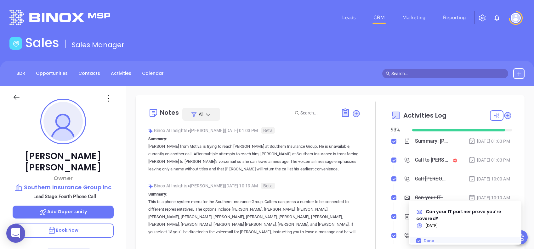
scroll to position [0, 0]
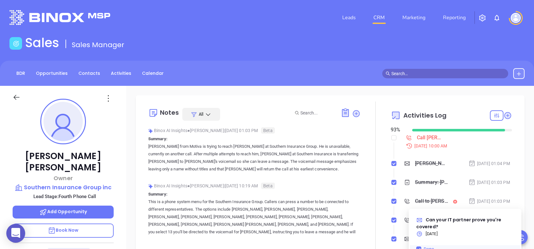
click at [400, 164] on div "[PERSON_NAME], could your agency survive a data breach?" at bounding box center [431, 163] width 33 height 9
click at [328, 77] on div "BDR Opportunities Contacts Activities Calendar" at bounding box center [267, 73] width 534 height 11
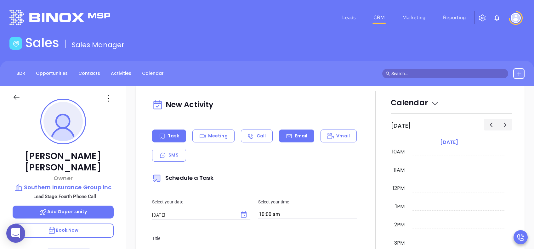
scroll to position [294, 0]
click at [286, 135] on icon at bounding box center [289, 137] width 6 height 6
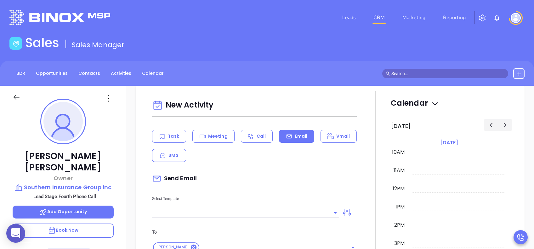
click at [254, 187] on input "text" at bounding box center [241, 212] width 178 height 9
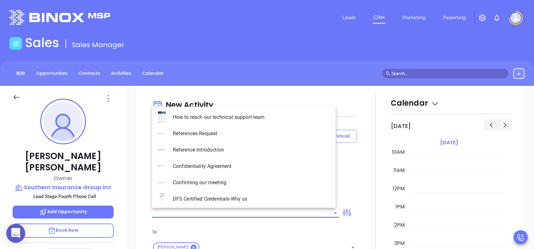
type input "[PERSON_NAME]"
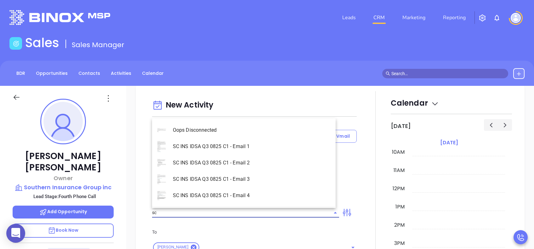
click at [250, 187] on li "SC INS IDSA Q3 0825 C1 - Email 4" at bounding box center [244, 196] width 184 height 16
type input "SC INS IDSA Q3 0825 C1 - Email 4"
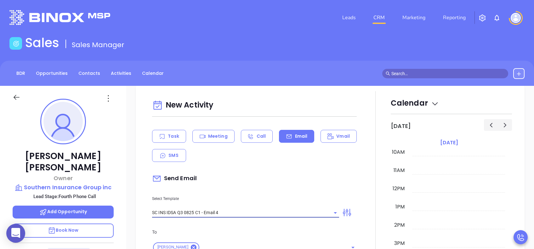
type input "Final heads up [PERSON_NAME]; Compliance matters"
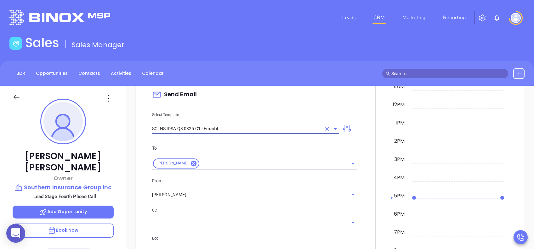
scroll to position [420, 0]
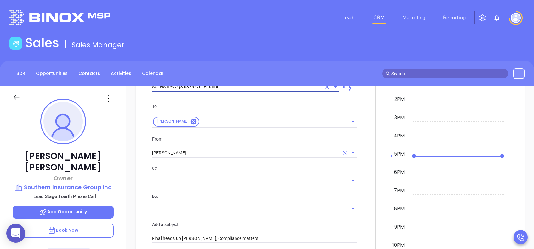
type input "SC INS IDSA Q3 0825 C1 - Email 4"
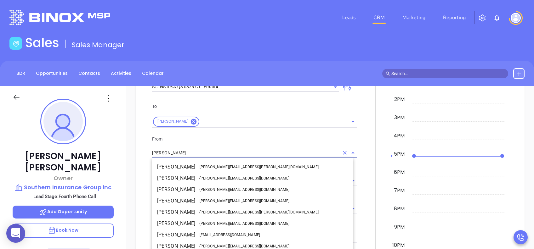
scroll to position [27, 0]
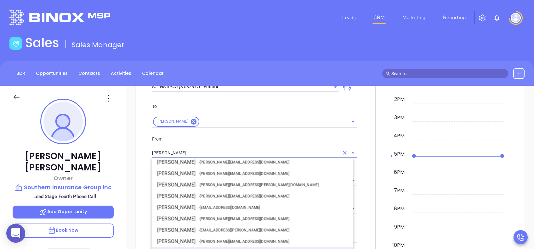
drag, startPoint x: 161, startPoint y: 151, endPoint x: 147, endPoint y: 151, distance: 13.9
click at [148, 151] on div "New Activity Task Meeting Call Email Vmail SMS Send Email Select Template SC IN…" at bounding box center [330, 236] width 376 height 542
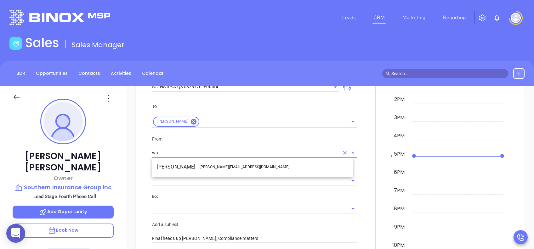
click at [192, 170] on li "Walter Contreras - [EMAIL_ADDRESS][DOMAIN_NAME]" at bounding box center [252, 167] width 201 height 11
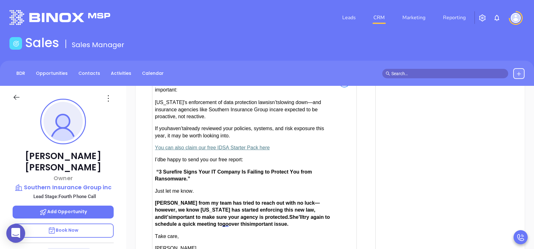
scroll to position [672, 0]
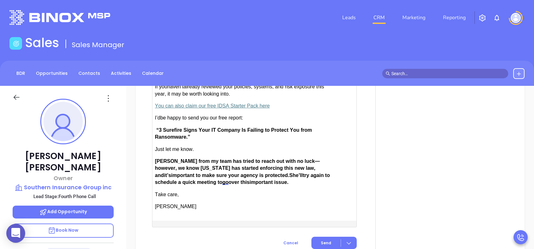
type input "[PERSON_NAME]"
drag, startPoint x: 174, startPoint y: 154, endPoint x: 159, endPoint y: 154, distance: 15.1
click at [159, 159] on span "[PERSON_NAME] from my team has tried to reach out with no luck—however, we know…" at bounding box center [237, 169] width 165 height 20
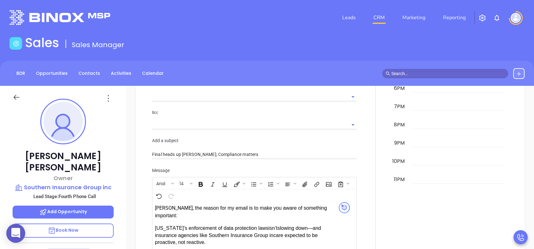
scroll to position [723, 0]
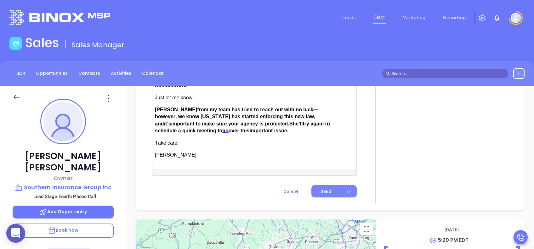
click at [316, 186] on button "Send" at bounding box center [333, 192] width 45 height 12
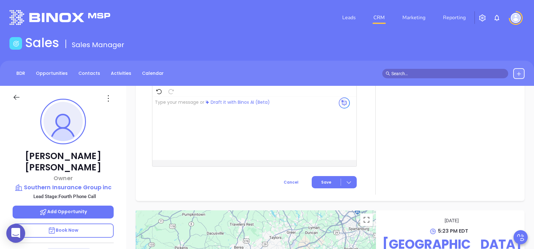
scroll to position [400, 0]
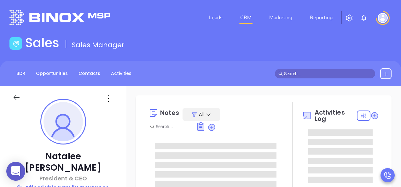
type input "[PERSON_NAME]"
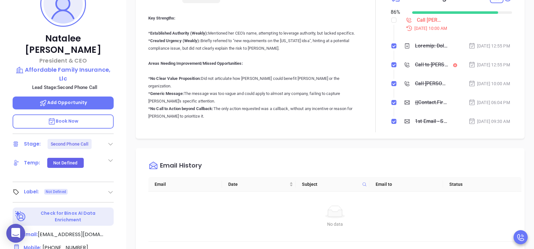
scroll to position [126, 0]
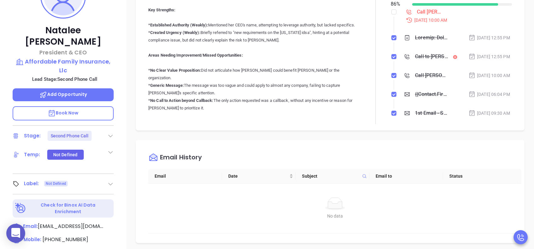
click at [111, 133] on icon at bounding box center [110, 136] width 6 height 6
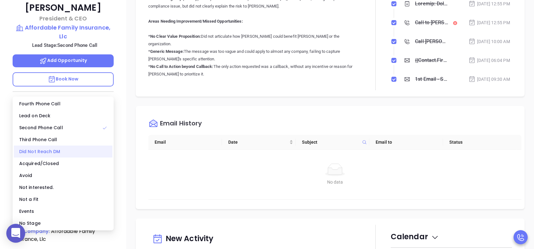
scroll to position [168, 0]
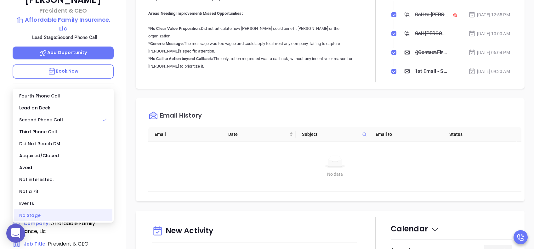
click at [44, 187] on div "No Stage" at bounding box center [63, 216] width 99 height 12
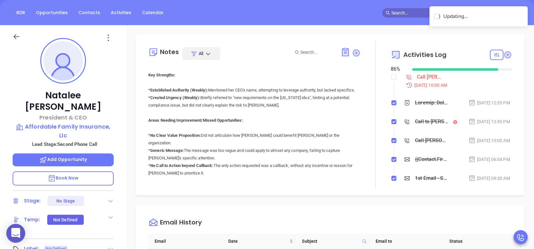
scroll to position [42, 0]
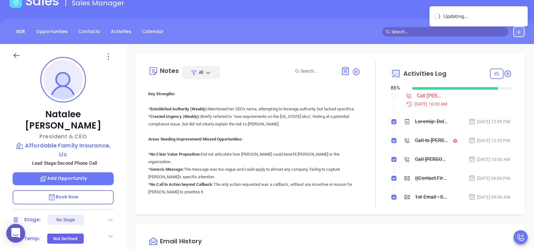
click at [108, 55] on icon at bounding box center [108, 57] width 10 height 10
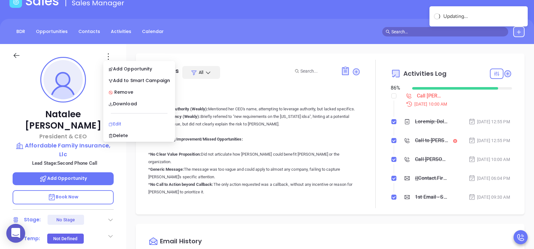
click at [128, 126] on div "Edit" at bounding box center [139, 124] width 62 height 7
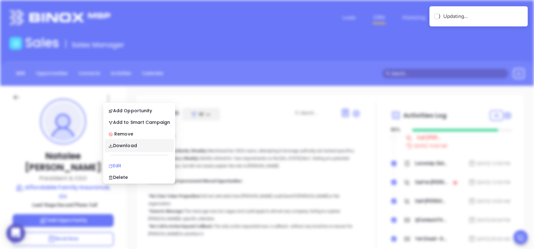
scroll to position [0, 0]
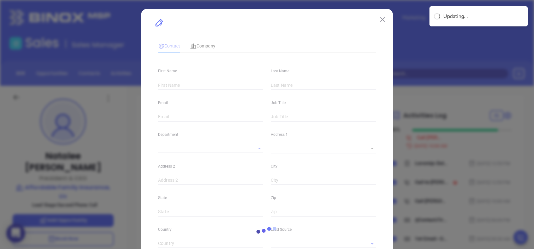
type input "Natalee"
type input "Nimmo"
type input "[EMAIL_ADDRESS][DOMAIN_NAME]"
type input "President & CEO"
type textarea "[STREET_ADDRESS]"
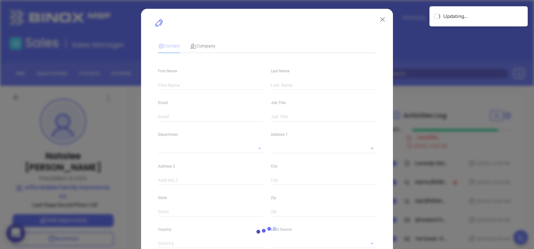
type input "1"
type input "Ste 117"
type input "[GEOGRAPHIC_DATA]"
type input "SC"
type input "29418"
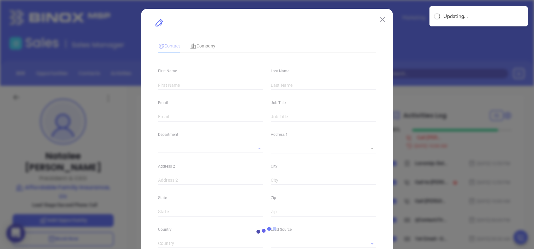
type input "US"
type input "www.linkedin.com/in/natalee-nimmo/"
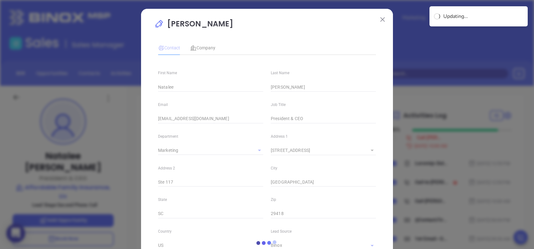
type input "Marketing"
type input "Binox"
type input "[PERSON_NAME]"
type input "(843) 882-5557"
type input "1"
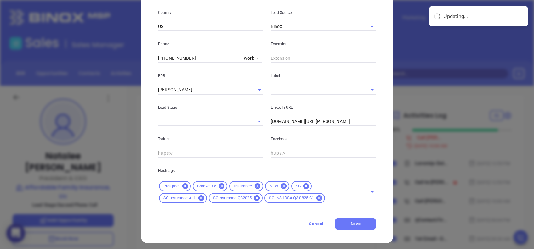
scroll to position [222, 0]
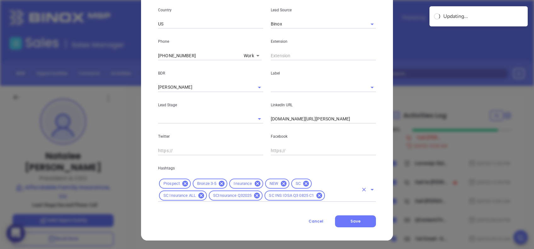
click at [334, 187] on input "text" at bounding box center [342, 196] width 32 height 8
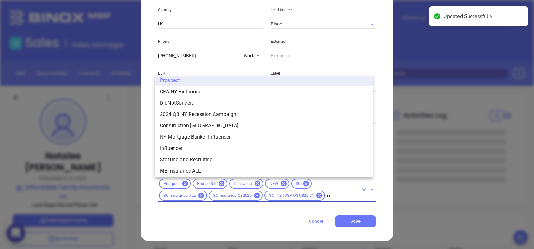
scroll to position [0, 0]
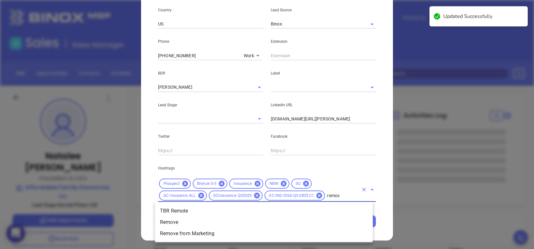
type input "remove"
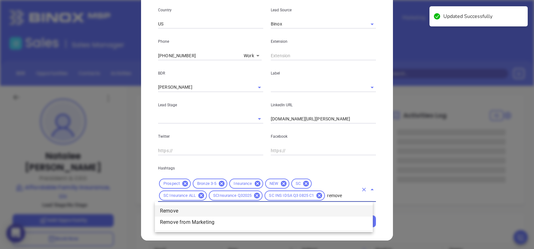
click at [234, 187] on li "Remove" at bounding box center [264, 211] width 218 height 11
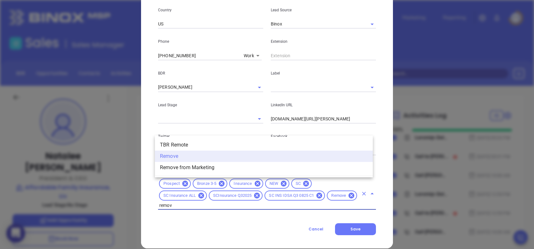
type input "remove"
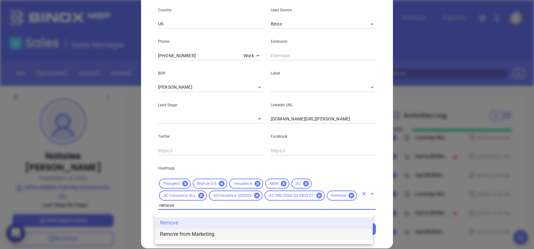
click at [257, 187] on li "Remove from Marketing" at bounding box center [264, 234] width 218 height 11
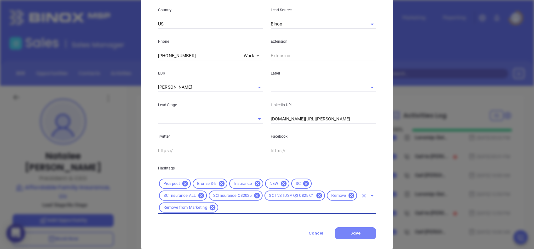
click at [363, 187] on button "Save" at bounding box center [355, 234] width 41 height 12
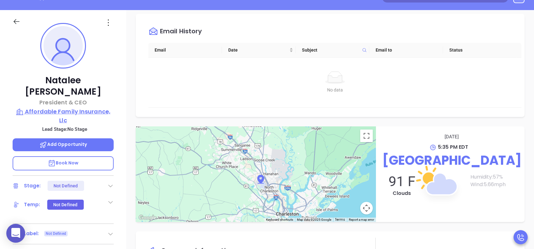
scroll to position [84, 0]
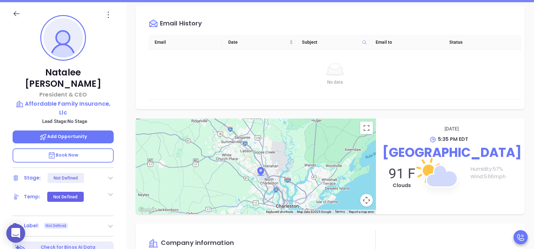
click at [76, 173] on div "Not Defined" at bounding box center [66, 178] width 37 height 10
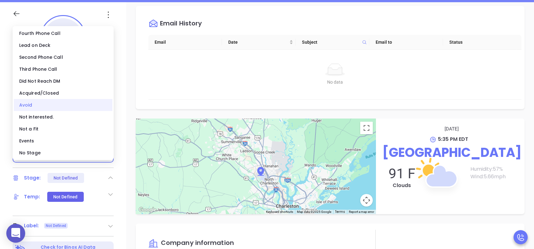
click at [40, 106] on div "Avoid" at bounding box center [63, 105] width 99 height 12
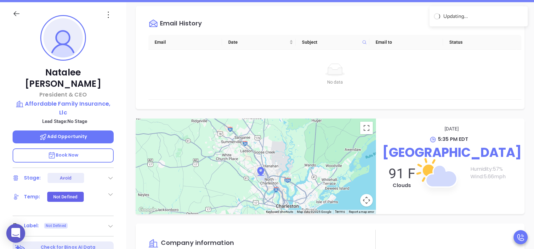
scroll to position [136, 0]
click at [113, 175] on icon at bounding box center [110, 178] width 6 height 6
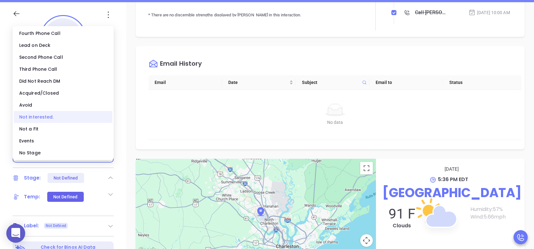
scroll to position [188, 0]
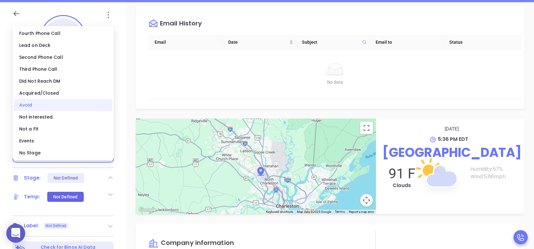
click at [26, 103] on div "Avoid" at bounding box center [63, 105] width 99 height 12
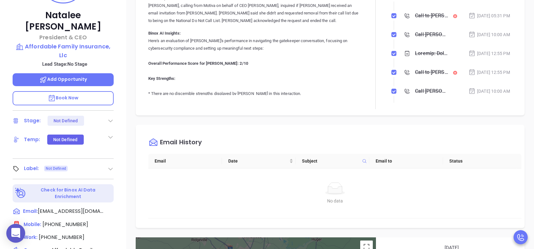
scroll to position [67, 0]
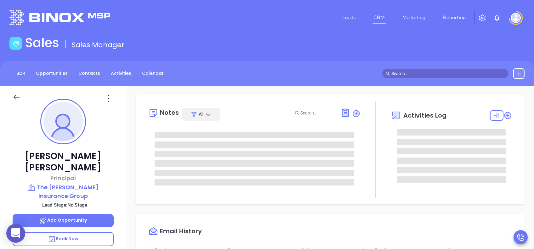
type input "[DATE]"
type input "[PERSON_NAME]"
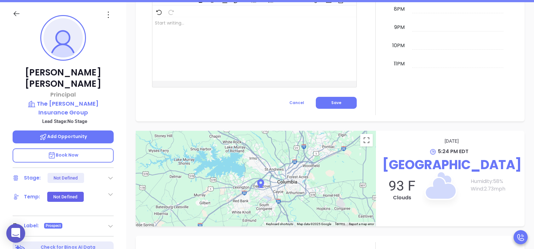
scroll to position [277, 0]
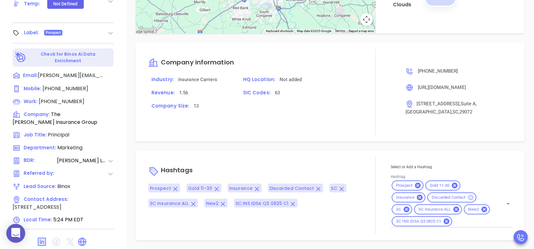
click at [468, 199] on icon at bounding box center [471, 198] width 6 height 6
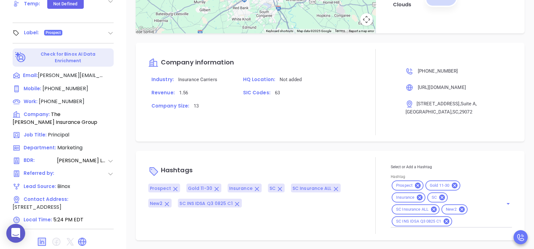
click at [522, 171] on div "Notes All Alejandra Lara | Aug 18, 2025 05:08 PM Tamara Carter was replaced by …" at bounding box center [330, 29] width 408 height 441
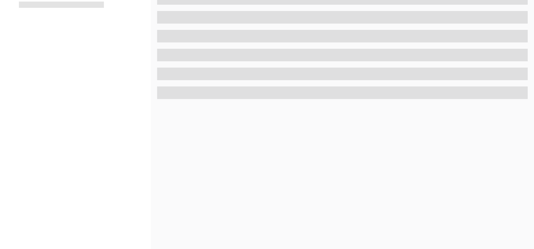
scroll to position [277, 0]
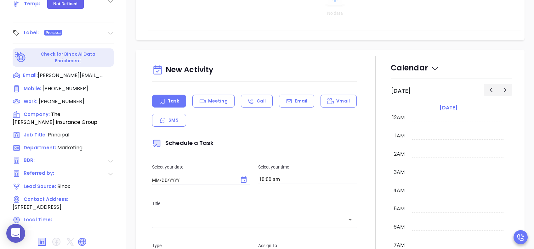
type input "10:00 am"
type input "[DATE]"
type input "[PERSON_NAME]"
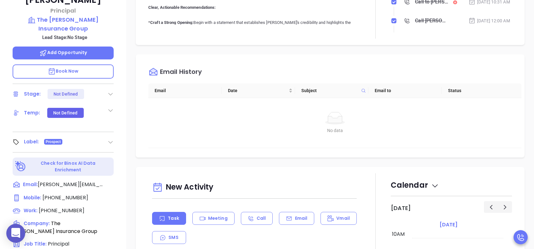
scroll to position [168, 0]
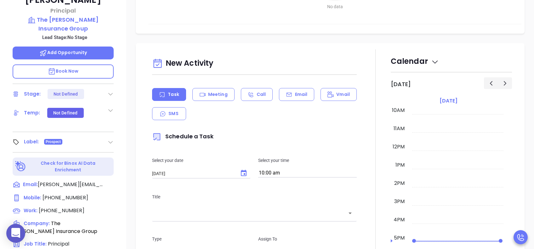
click at [297, 94] on p "Email" at bounding box center [301, 94] width 13 height 7
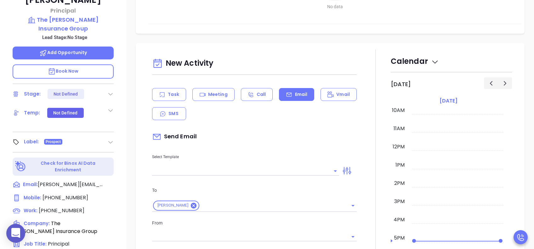
click at [202, 173] on input "text" at bounding box center [241, 171] width 178 height 9
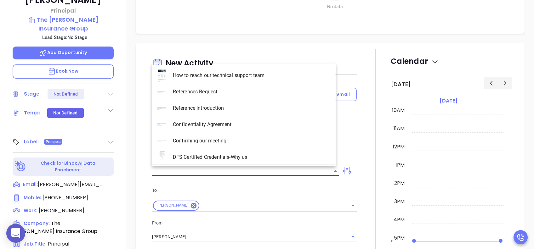
type input "[PERSON_NAME]"
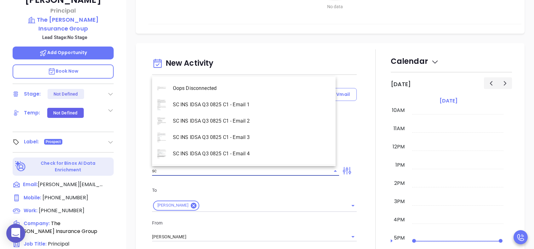
click at [246, 107] on li "SC INS IDSA Q3 0825 C1 - Email 1" at bounding box center [244, 105] width 184 height 16
type input "SC INS IDSA Q3 0825 C1 - Email 1"
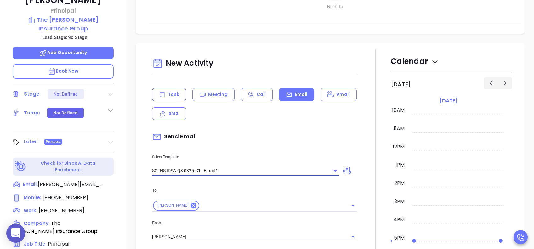
type input "[PERSON_NAME], did you know South Carolnia's data protection act is now being e…"
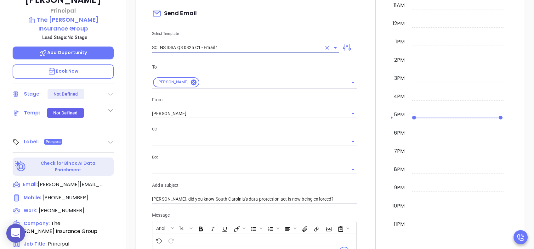
scroll to position [294, 0]
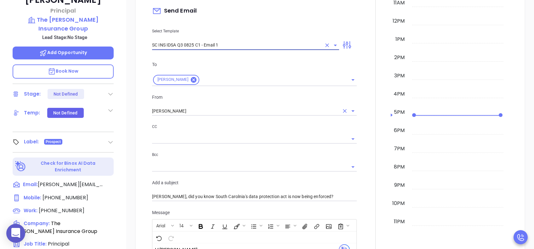
type input "SC INS IDSA Q3 0825 C1 - Email 1"
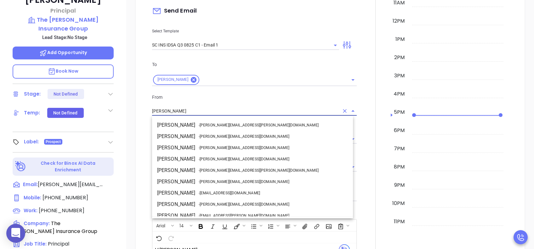
scroll to position [27, 0]
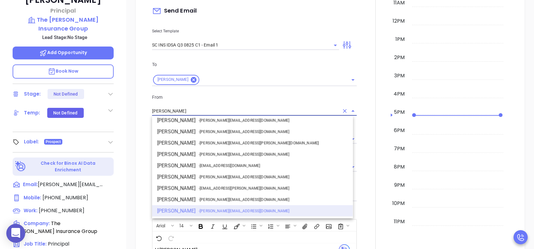
drag, startPoint x: 185, startPoint y: 110, endPoint x: 127, endPoint y: 111, distance: 58.0
click at [127, 111] on div "New Activity Task Meeting Call Email Vmail SMS Send Email Select Template SC IN…" at bounding box center [330, 217] width 408 height 601
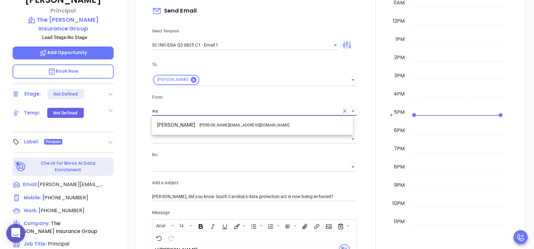
click at [192, 125] on li "Walter Contreras - [EMAIL_ADDRESS][DOMAIN_NAME]" at bounding box center [252, 125] width 201 height 11
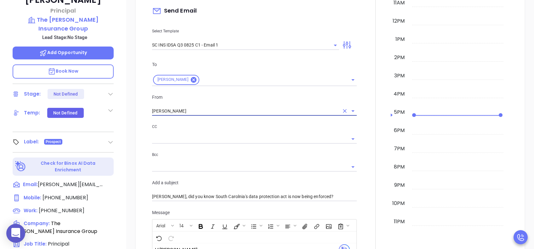
type input "[PERSON_NAME]"
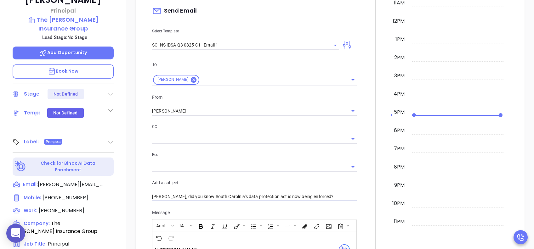
click at [220, 194] on input "Debra, did you know South Carolnia's data protection act is now being enforced?" at bounding box center [254, 196] width 205 height 9
type input "Debra, did you know South Carolina's data protection act is now being enforced?"
click at [252, 180] on p "Add a subject" at bounding box center [254, 183] width 205 height 7
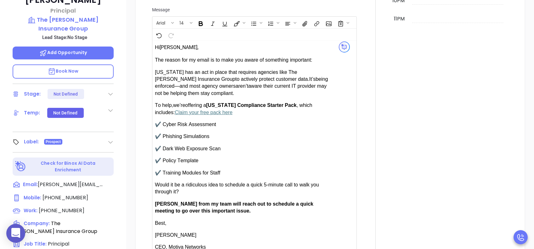
scroll to position [546, 0]
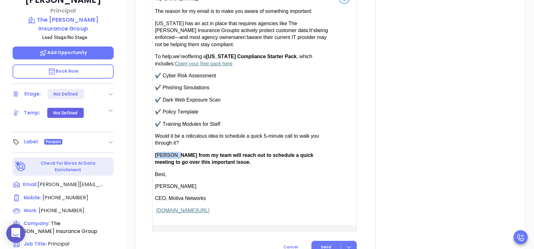
drag, startPoint x: 174, startPoint y: 154, endPoint x: 159, endPoint y: 154, distance: 14.5
click at [159, 154] on span "Anabell from my team will reach out to schedule a quick meeting to go over this…" at bounding box center [234, 159] width 158 height 12
click at [328, 243] on button "Send" at bounding box center [333, 247] width 45 height 12
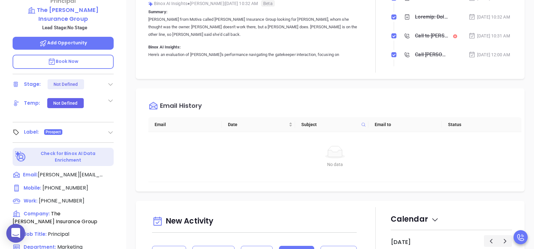
scroll to position [252, 0]
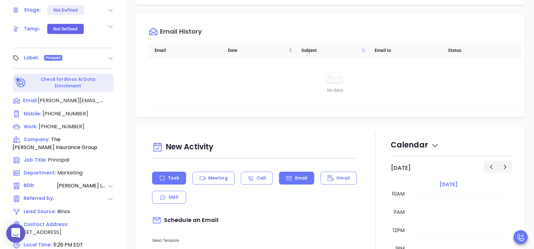
click at [172, 176] on p "Task" at bounding box center [173, 178] width 11 height 7
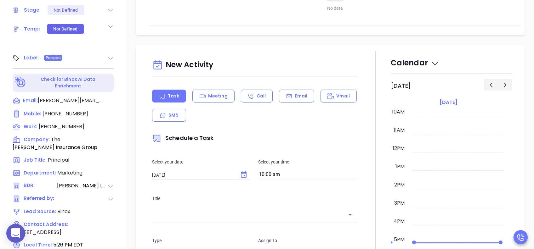
type input "Lucy Lechado"
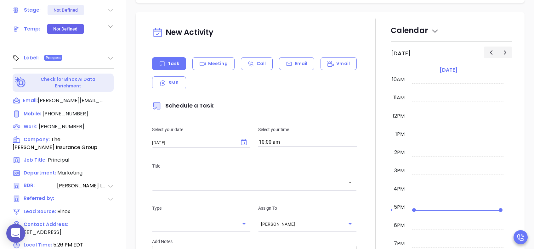
scroll to position [126, 0]
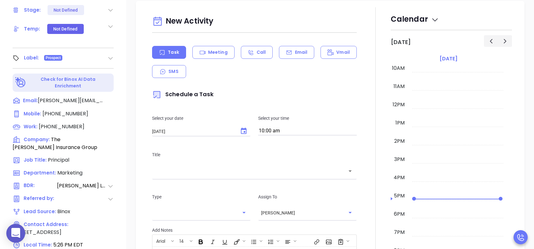
click at [193, 176] on div "​" at bounding box center [254, 171] width 205 height 14
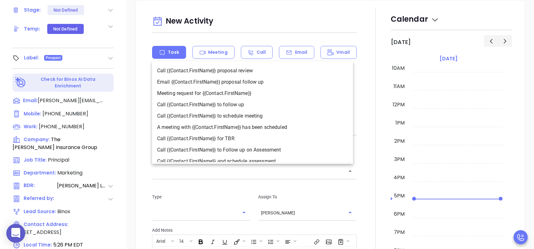
click at [258, 107] on li "Call {{Contact.FirstName}} to follow up" at bounding box center [252, 104] width 201 height 11
type input "Call Debra to follow up"
type input "Call"
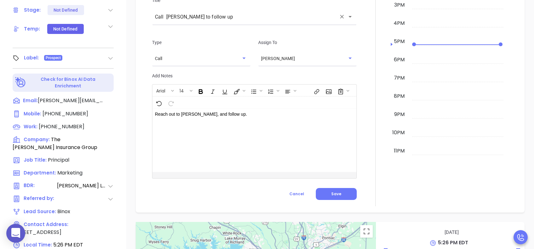
scroll to position [294, 0]
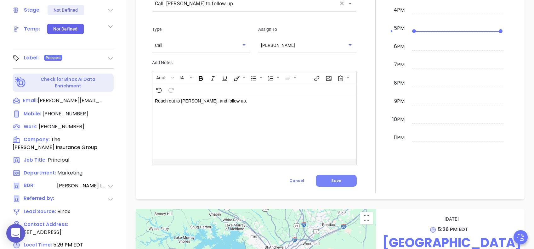
click at [335, 179] on span "Save" at bounding box center [336, 180] width 10 height 5
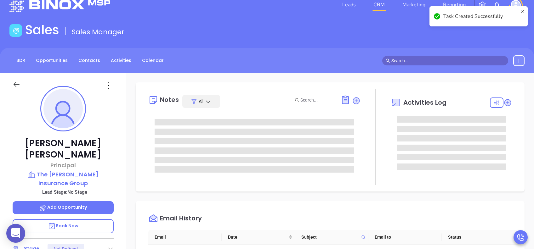
scroll to position [0, 0]
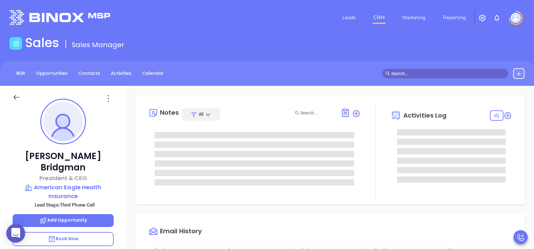
type input "[DATE]"
type input "[PERSON_NAME]"
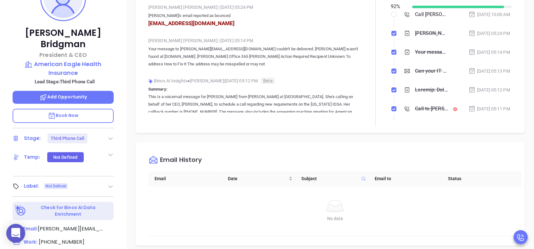
scroll to position [25, 0]
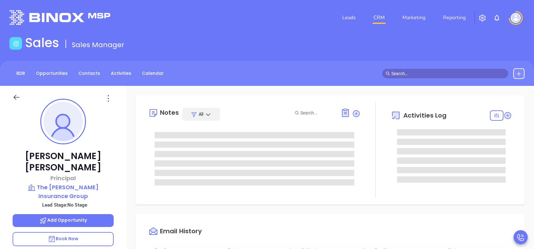
type input "10:00 am"
type input "[DATE]"
type input "[PERSON_NAME]"
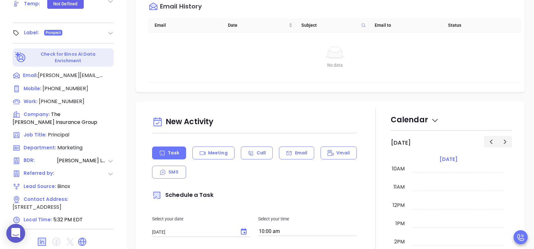
scroll to position [42, 0]
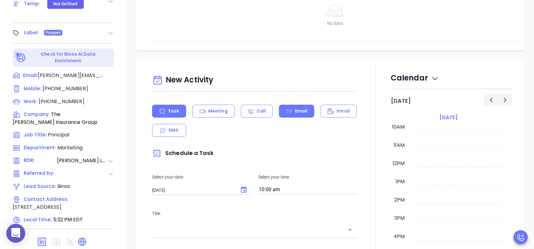
click at [288, 110] on icon at bounding box center [289, 111] width 5 height 4
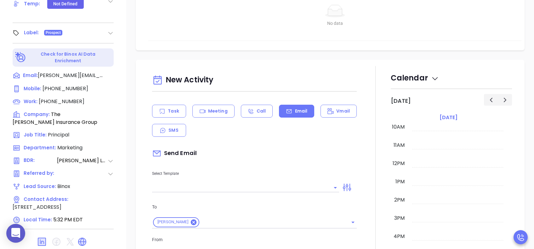
click at [241, 189] on input "text" at bounding box center [241, 187] width 178 height 9
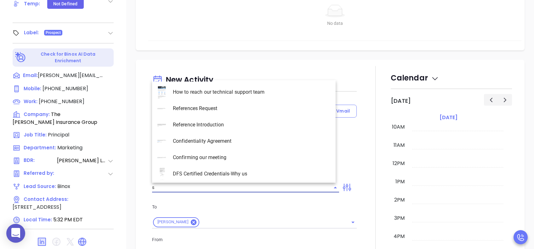
type input "sc"
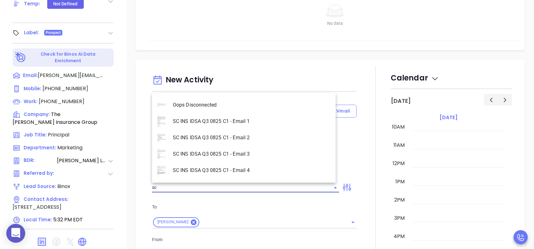
type input "[PERSON_NAME]"
click at [244, 120] on li "SC INS IDSA Q3 0825 C1 - Email 1" at bounding box center [244, 121] width 184 height 16
type input "SC INS IDSA Q3 0825 C1 - Email 1"
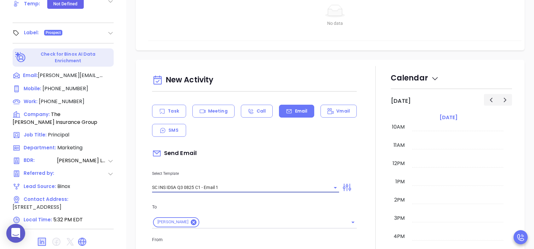
type input "[PERSON_NAME], did you know South Carolnia's data protection act is now being e…"
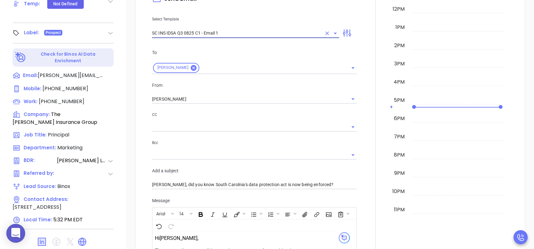
scroll to position [210, 0]
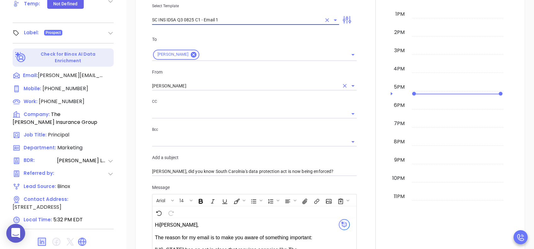
type input "SC INS IDSA Q3 0825 C1 - Email 1"
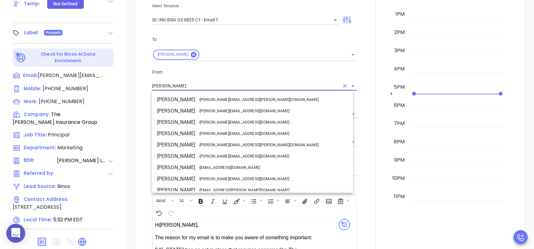
drag, startPoint x: 170, startPoint y: 83, endPoint x: 137, endPoint y: 83, distance: 33.1
click at [137, 83] on div "New Activity Task Meeting Call Email Vmail SMS Send Email Select Template SC IN…" at bounding box center [330, 192] width 389 height 601
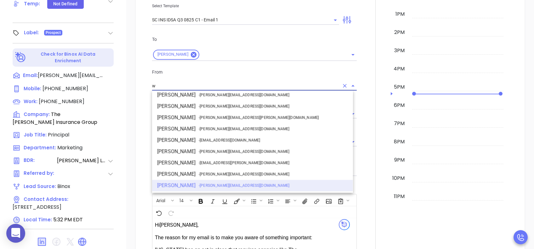
scroll to position [0, 0]
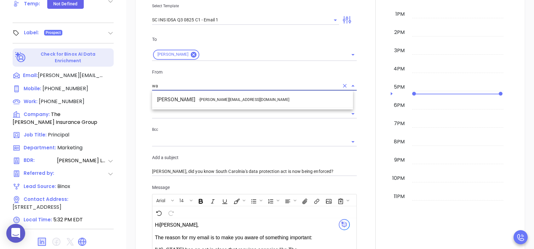
click at [202, 99] on span "- [PERSON_NAME][EMAIL_ADDRESS][DOMAIN_NAME]" at bounding box center [244, 100] width 91 height 6
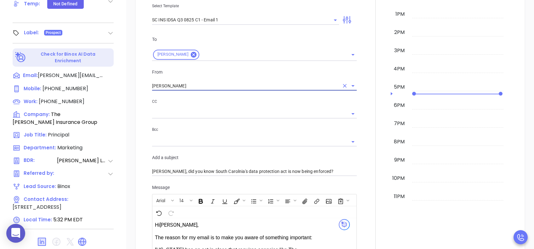
type input "[PERSON_NAME]"
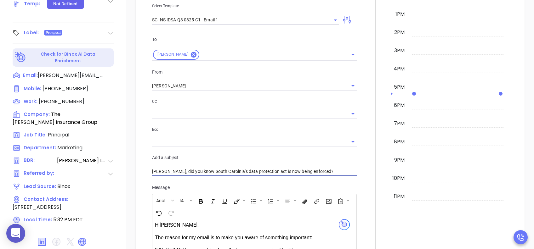
drag, startPoint x: 222, startPoint y: 172, endPoint x: 217, endPoint y: 173, distance: 4.8
click at [217, 173] on input "[PERSON_NAME], did you know South Carolnia's data protection act is now being e…" at bounding box center [254, 171] width 205 height 9
type input "[PERSON_NAME], did you know [US_STATE]'s data protection act is now being enfor…"
click at [247, 181] on div "To [PERSON_NAME] From [PERSON_NAME] CC Bcc Add a subject [PERSON_NAME], did you…" at bounding box center [254, 106] width 212 height 157
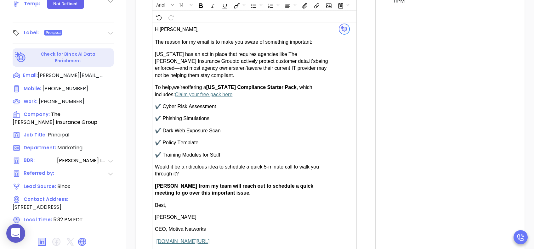
scroll to position [420, 0]
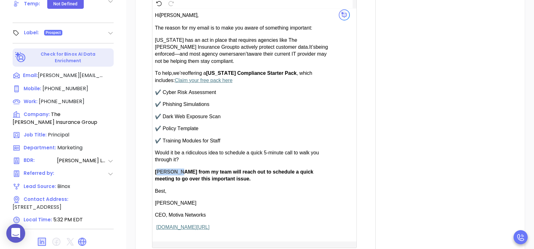
drag, startPoint x: 176, startPoint y: 169, endPoint x: 158, endPoint y: 170, distance: 17.7
click at [158, 170] on span "[PERSON_NAME] from my team will reach out to schedule a quick meeting to go ove…" at bounding box center [234, 175] width 158 height 12
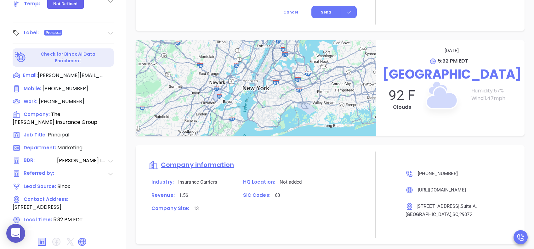
scroll to position [504, 0]
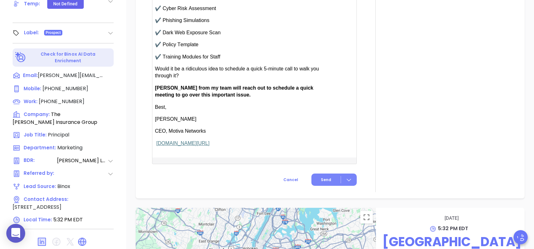
click at [323, 177] on button "Send" at bounding box center [333, 180] width 45 height 12
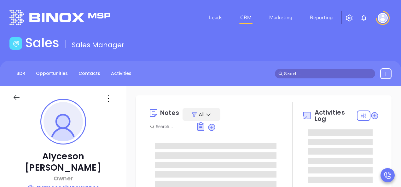
type input "[PERSON_NAME]"
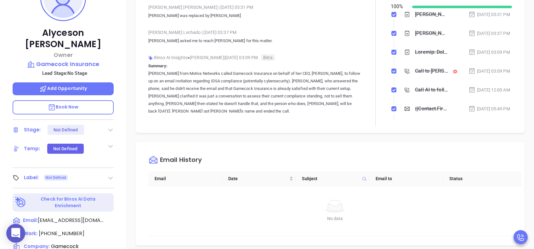
scroll to position [126, 0]
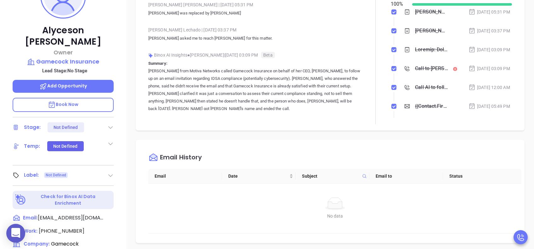
click at [107, 124] on icon at bounding box center [110, 127] width 6 height 6
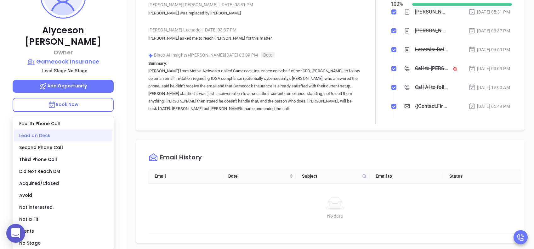
click at [46, 138] on div "Lead on Deck" at bounding box center [63, 136] width 99 height 12
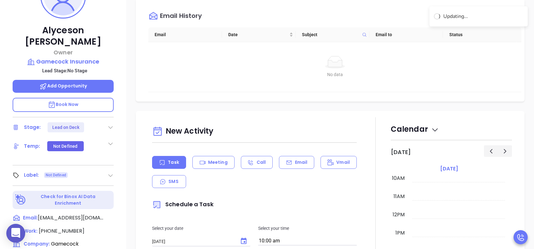
scroll to position [210, 0]
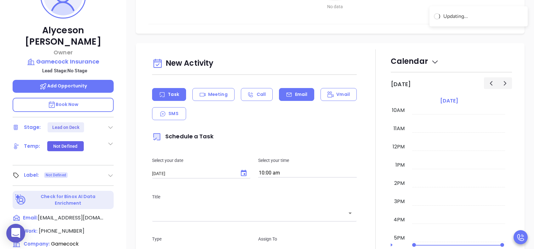
click at [290, 97] on div "Email" at bounding box center [296, 94] width 35 height 13
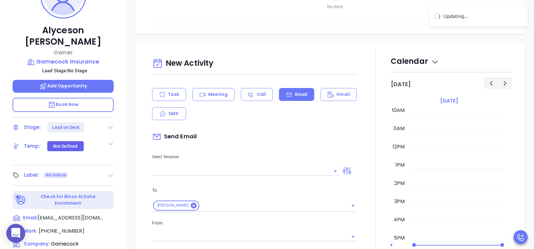
click at [250, 172] on input "text" at bounding box center [241, 171] width 178 height 9
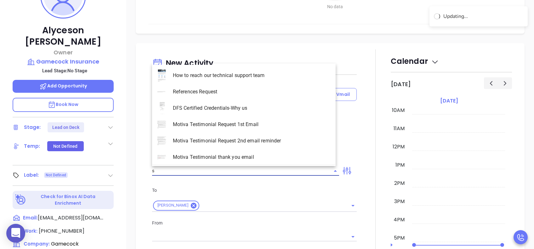
type input "sc"
type input "Lucy Lechado"
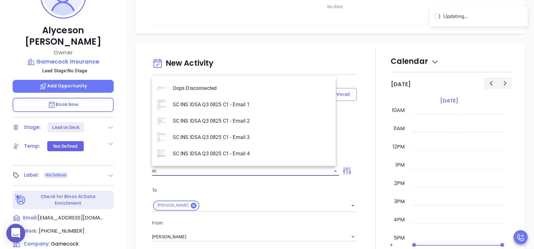
click at [246, 106] on li "SC INS IDSA Q3 0825 C1 - Email 1" at bounding box center [244, 105] width 184 height 16
type input "SC INS IDSA Q3 0825 C1 - Email 1"
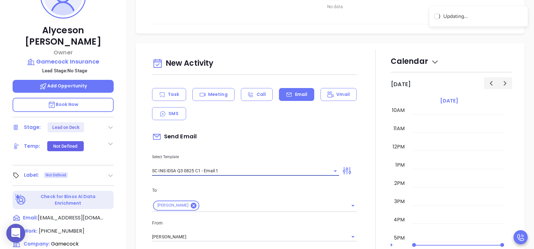
type input "Alyceson, did you know South Carolnia's data protection act is now being enforc…"
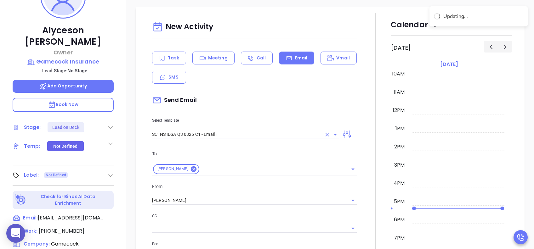
scroll to position [294, 0]
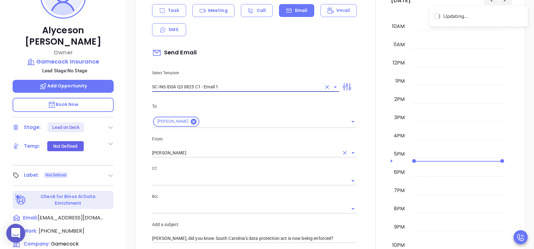
type input "SC INS IDSA Q3 0825 C1 - Email 1"
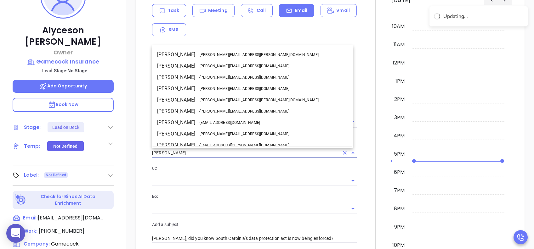
scroll to position [27, 0]
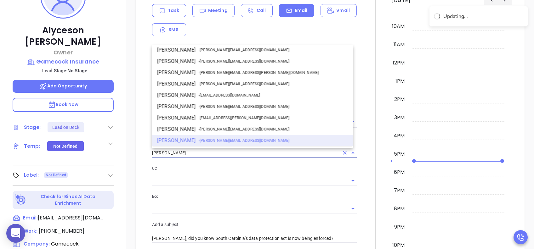
drag, startPoint x: 189, startPoint y: 151, endPoint x: 144, endPoint y: 156, distance: 45.0
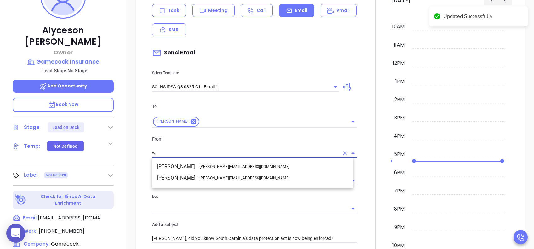
scroll to position [0, 0]
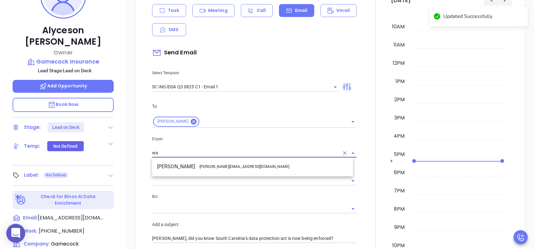
click at [208, 170] on li "Walter Contreras - walter@motiva.net" at bounding box center [252, 166] width 201 height 11
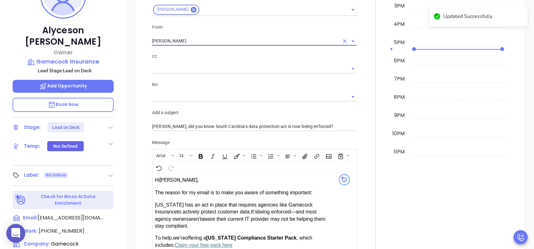
scroll to position [368, 0]
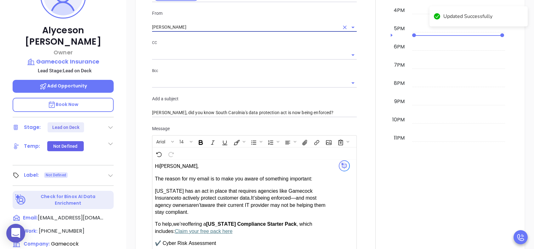
type input "[PERSON_NAME]"
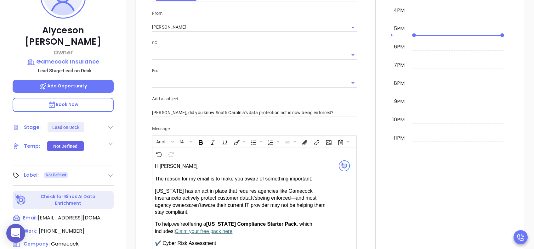
drag, startPoint x: 229, startPoint y: 111, endPoint x: 225, endPoint y: 111, distance: 4.7
click at [225, 111] on input "Alyceson, did you know South Carolnia's data protection act is now being enforc…" at bounding box center [254, 112] width 205 height 9
type input "Alyceson, did you know South Carolina's data protection act is now being enforc…"
click at [253, 121] on div "To Alyceson Fugate From Walter Contreras CC Bcc Add a subject Alyceson, did you…" at bounding box center [254, 47] width 212 height 157
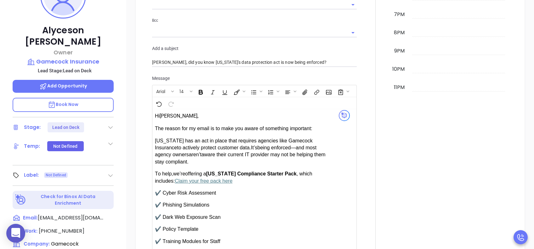
scroll to position [588, 0]
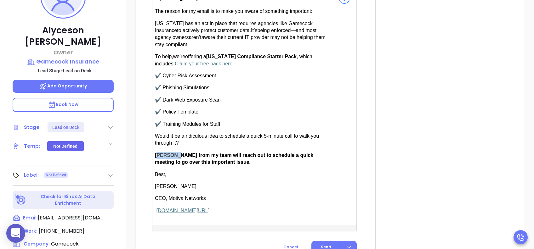
drag, startPoint x: 174, startPoint y: 152, endPoint x: 157, endPoint y: 152, distance: 16.7
click at [157, 153] on span "Anabell from my team will reach out to schedule a quick meeting to go over this…" at bounding box center [234, 159] width 158 height 12
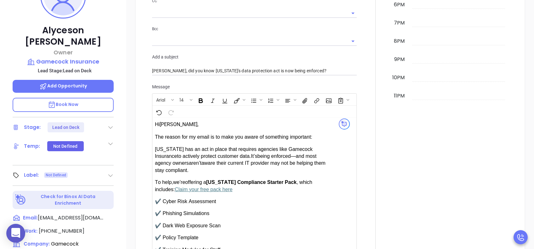
scroll to position [672, 0]
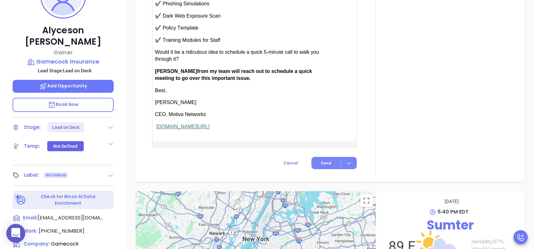
click at [313, 164] on button "Send" at bounding box center [333, 163] width 45 height 12
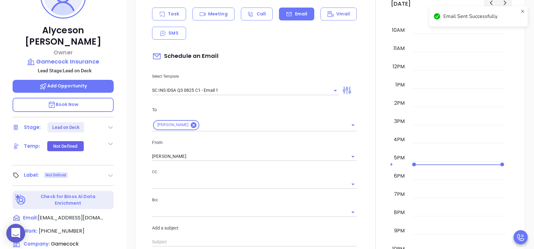
scroll to position [180, 0]
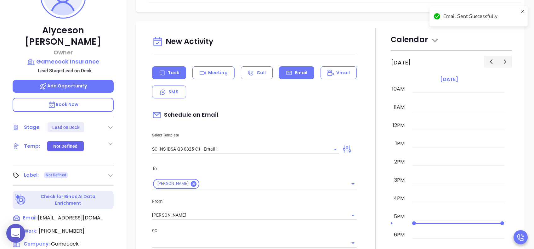
click at [179, 71] on div "Task" at bounding box center [169, 72] width 34 height 13
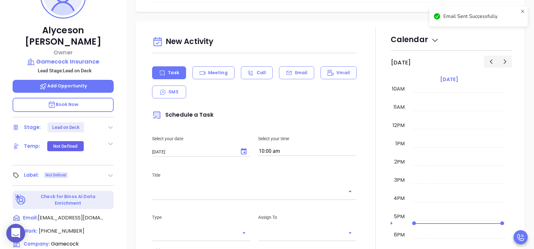
type input "[PERSON_NAME]"
click at [245, 149] on icon "Choose date, selected date is Aug 19, 2025" at bounding box center [244, 152] width 8 height 8
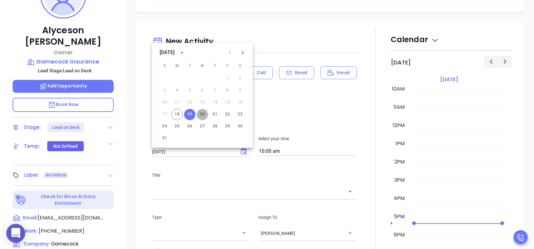
click at [203, 113] on button "20" at bounding box center [202, 114] width 11 height 11
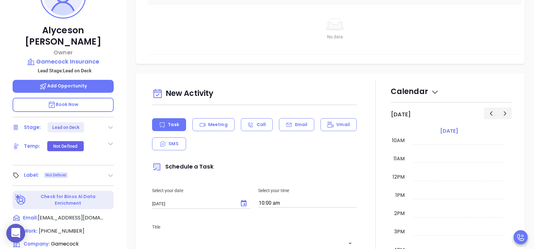
scroll to position [231, 0]
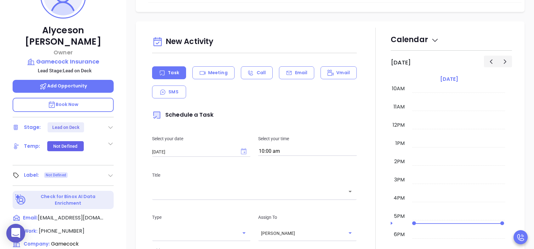
click at [243, 150] on icon "Choose date, selected date is Aug 20, 2025" at bounding box center [244, 151] width 6 height 6
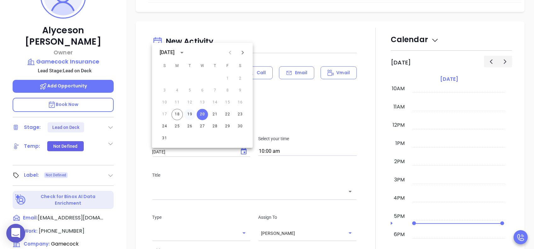
click at [190, 116] on button "19" at bounding box center [189, 114] width 11 height 11
type input "08/19/2025"
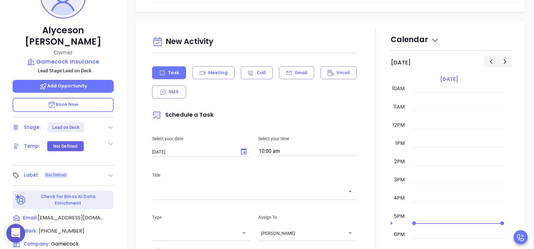
drag, startPoint x: 220, startPoint y: 197, endPoint x: 221, endPoint y: 200, distance: 3.4
click at [221, 187] on div "Title ​" at bounding box center [254, 185] width 212 height 42
click at [221, 187] on div "​" at bounding box center [254, 192] width 205 height 14
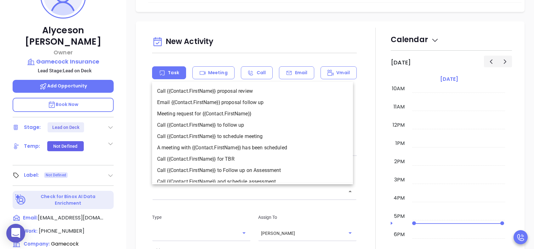
click at [224, 124] on li "Call {{Contact.FirstName}} to follow up" at bounding box center [252, 125] width 201 height 11
type input "Call Alyceson to follow up"
type input "Call"
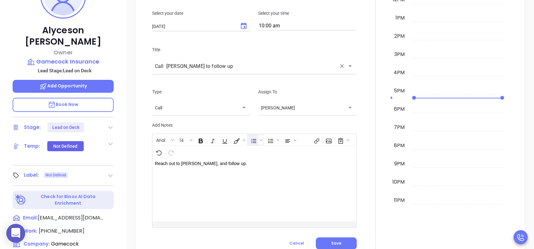
scroll to position [357, 0]
click at [332, 187] on span "Save" at bounding box center [336, 243] width 10 height 5
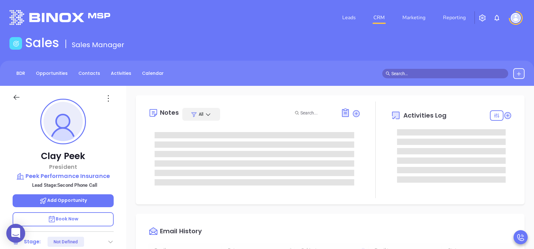
type input "[DATE]"
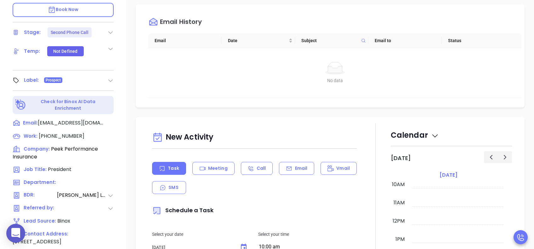
type input "[PERSON_NAME]"
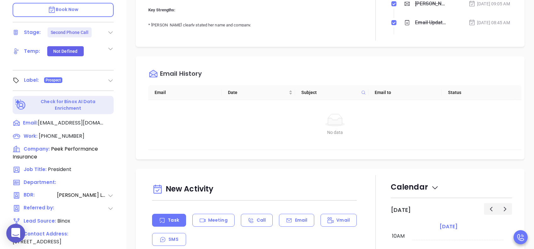
scroll to position [252, 0]
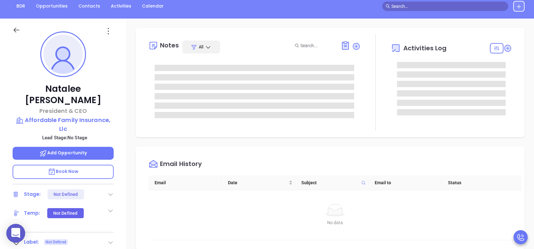
scroll to position [67, 0]
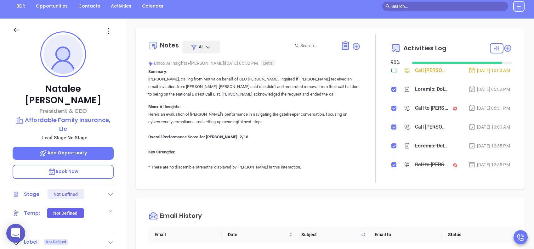
click at [391, 71] on input "checkbox" at bounding box center [393, 70] width 5 height 5
checkbox input "true"
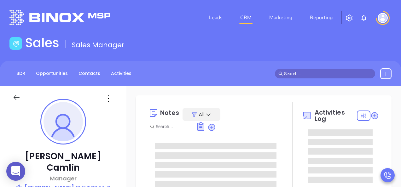
type input "[PERSON_NAME]"
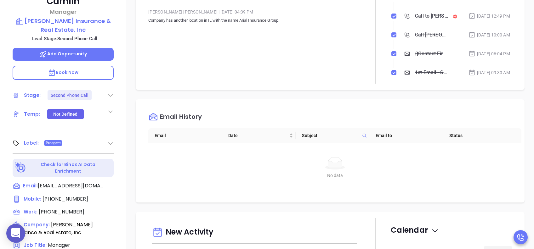
scroll to position [277, 0]
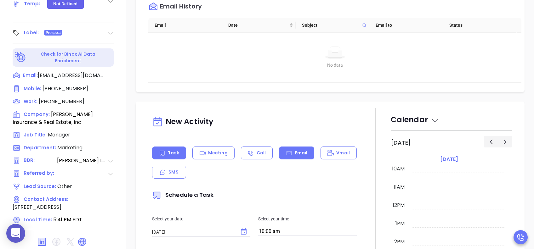
click at [288, 151] on icon at bounding box center [289, 153] width 5 height 4
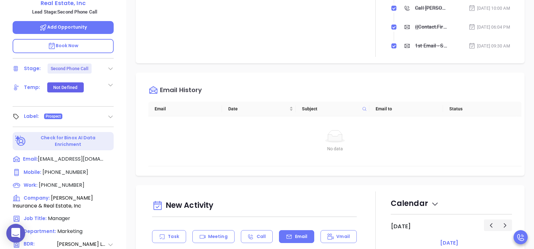
type input "[PERSON_NAME]"
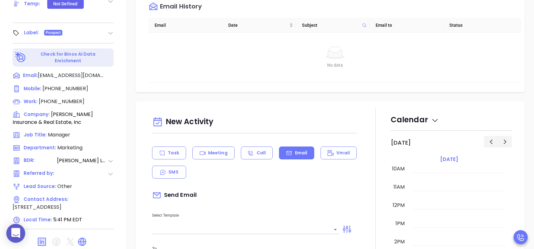
click at [223, 187] on input "text" at bounding box center [241, 229] width 178 height 9
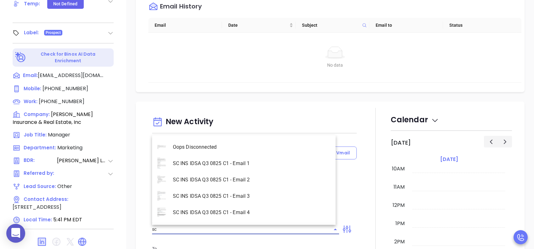
click at [235, 184] on li "SC INS IDSA Q3 0825 C1 - Email 2" at bounding box center [244, 180] width 184 height 16
type input "SC INS IDSA Q3 0825 C1 - Email 2"
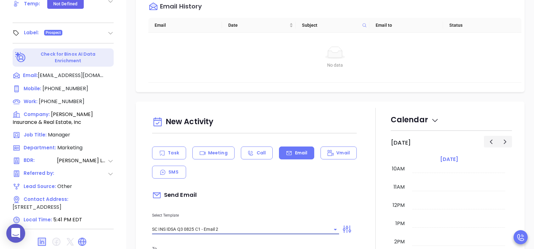
type input "Can your IT partner prove you're covered?"
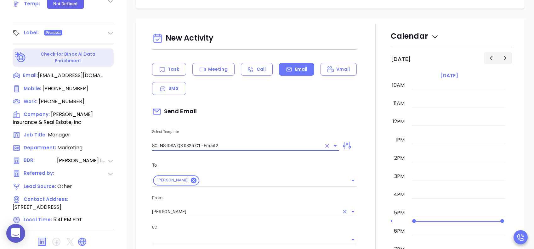
type input "SC INS IDSA Q3 0825 C1 - Email 2"
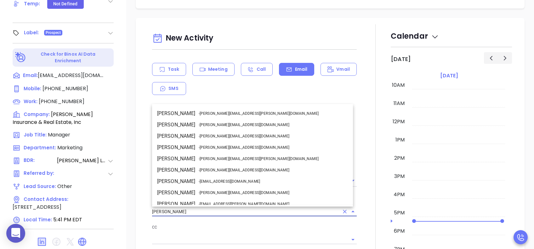
scroll to position [27, 0]
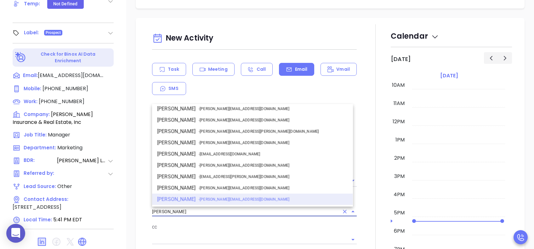
drag, startPoint x: 189, startPoint y: 212, endPoint x: 123, endPoint y: 212, distance: 65.8
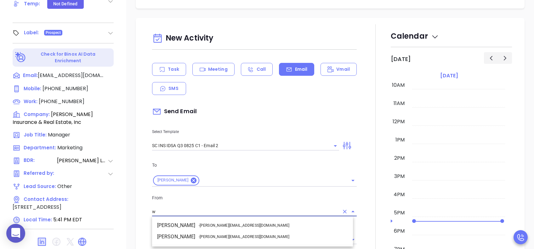
scroll to position [0, 0]
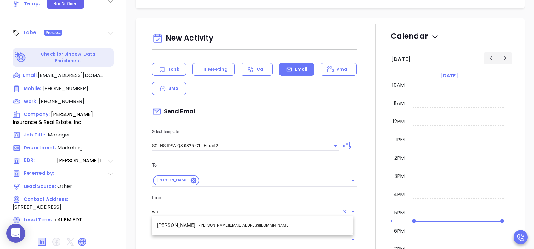
click at [201, 187] on span "- [PERSON_NAME][EMAIL_ADDRESS][DOMAIN_NAME]" at bounding box center [244, 226] width 91 height 6
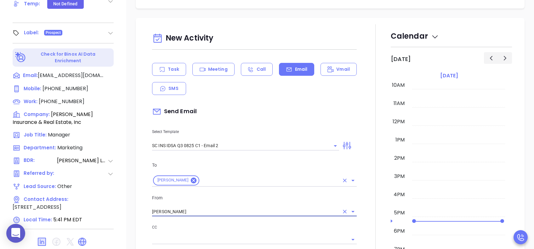
scroll to position [378, 0]
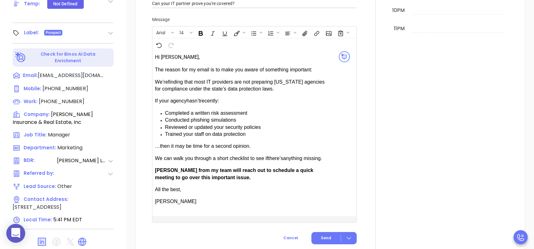
type input "[PERSON_NAME]"
drag, startPoint x: 174, startPoint y: 167, endPoint x: 158, endPoint y: 169, distance: 15.6
click at [158, 169] on span "[PERSON_NAME] from my team will reach out to schedule a quick meeting to go ove…" at bounding box center [234, 174] width 158 height 12
click at [323, 187] on span "Send" at bounding box center [326, 239] width 10 height 6
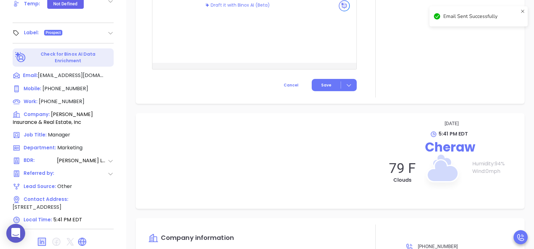
scroll to position [326, 0]
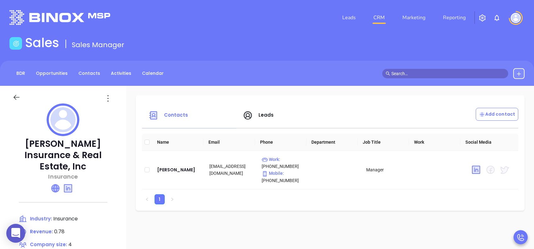
click at [55, 185] on icon at bounding box center [56, 189] width 8 height 8
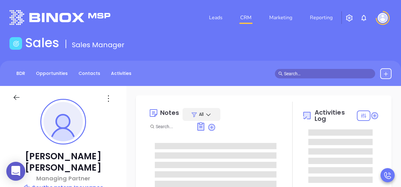
type input "[PERSON_NAME]"
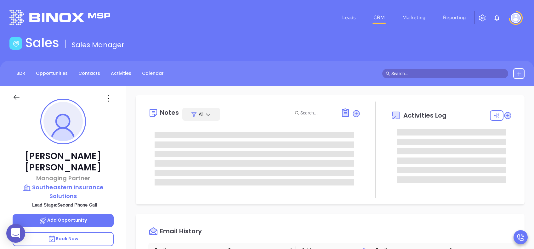
scroll to position [183, 0]
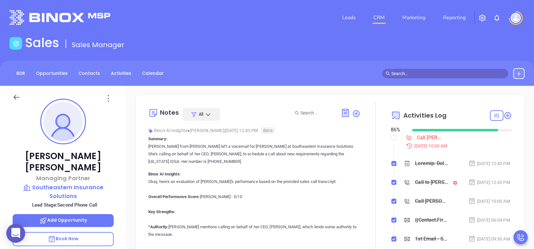
click at [84, 187] on p "Book Now" at bounding box center [63, 239] width 101 height 14
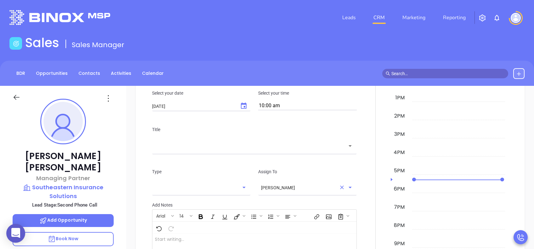
scroll to position [294, 0]
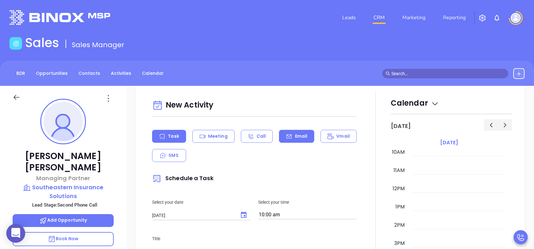
click at [306, 136] on div "Email" at bounding box center [296, 136] width 35 height 13
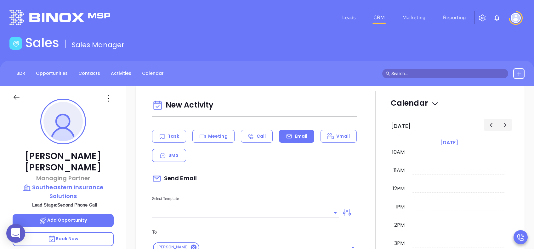
click at [256, 187] on input "text" at bounding box center [241, 212] width 178 height 9
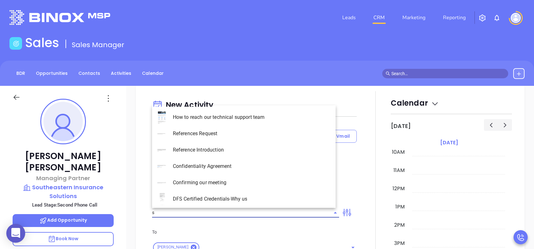
type input "sc"
type input "[PERSON_NAME]"
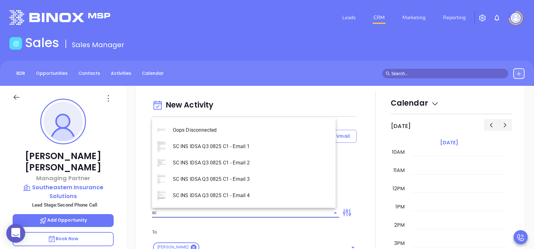
click at [252, 161] on li "SC INS IDSA Q3 0825 C1 - Email 2" at bounding box center [244, 163] width 184 height 16
type input "SC INS IDSA Q3 0825 C1 - Email 2"
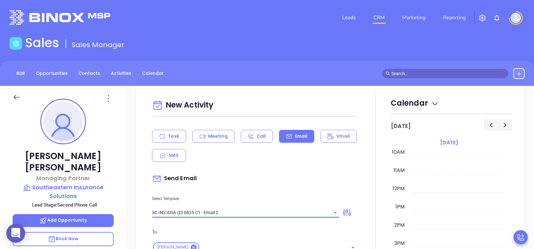
type input "Can your IT partner prove you're covered?"
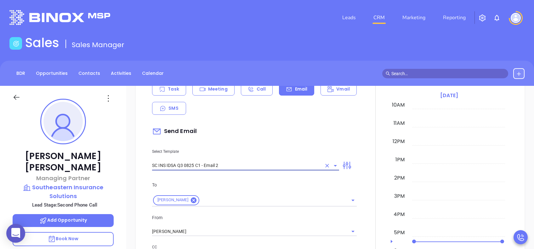
scroll to position [378, 0]
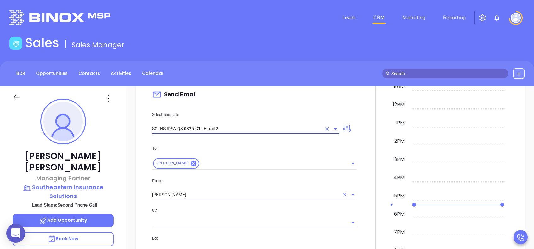
type input "SC INS IDSA Q3 0825 C1 - Email 2"
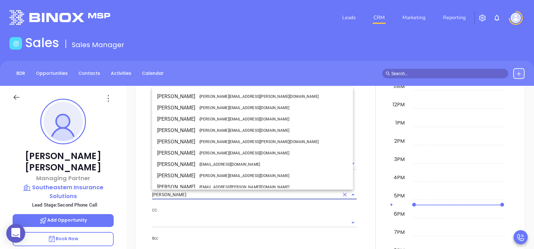
scroll to position [27, 0]
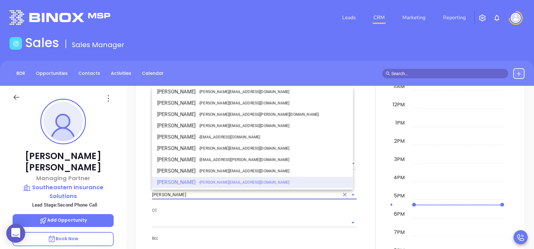
drag, startPoint x: 167, startPoint y: 190, endPoint x: 127, endPoint y: 190, distance: 39.4
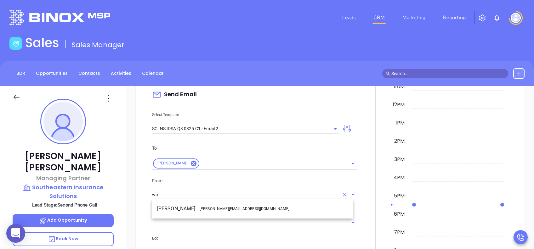
click at [186, 187] on li "Walter Contreras - walter@motiva.net" at bounding box center [252, 208] width 201 height 11
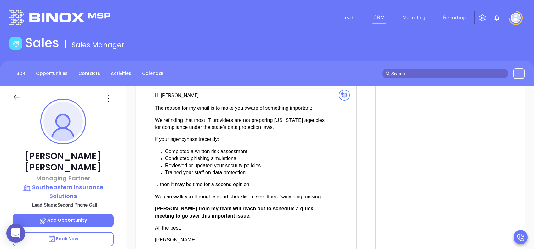
scroll to position [630, 0]
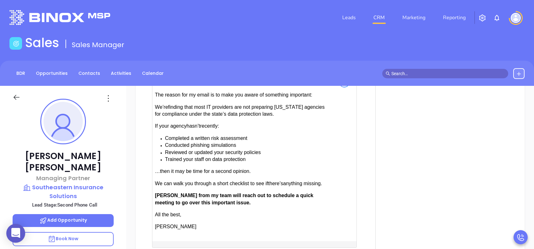
type input "[PERSON_NAME]"
drag, startPoint x: 173, startPoint y: 194, endPoint x: 159, endPoint y: 194, distance: 14.2
click at [159, 187] on span "Anabell from my team will reach out to schedule a quick meeting to go over this…" at bounding box center [234, 199] width 158 height 12
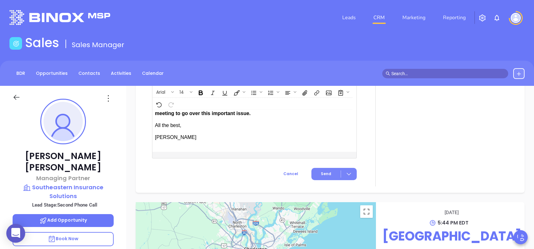
click at [326, 171] on span "Send" at bounding box center [326, 174] width 10 height 6
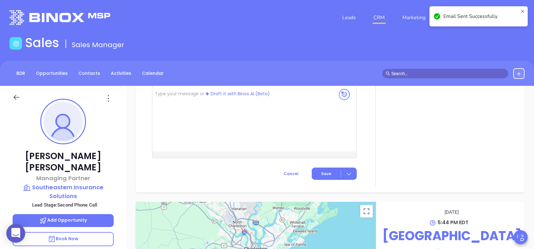
scroll to position [574, 0]
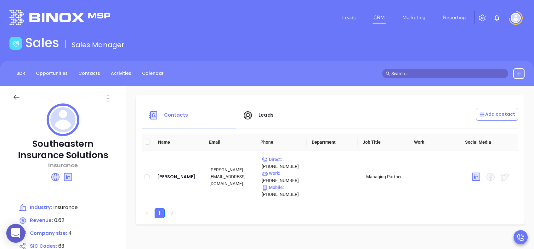
click at [274, 114] on span "Leads" at bounding box center [266, 115] width 15 height 7
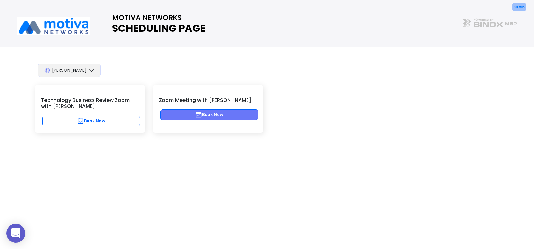
click at [221, 116] on button "Book Now" at bounding box center [209, 115] width 98 height 11
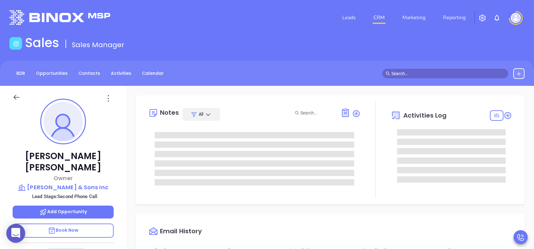
type input "08/19/2025"
type input "[PERSON_NAME]"
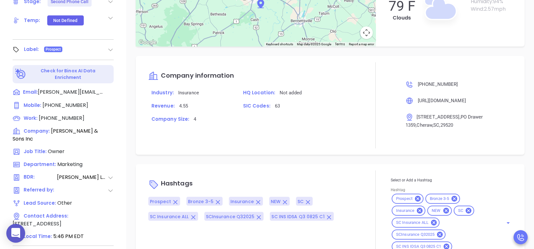
scroll to position [277, 0]
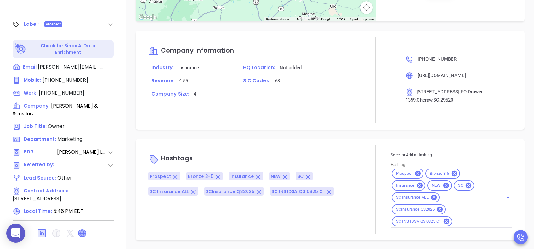
click at [83, 230] on icon at bounding box center [82, 234] width 8 height 8
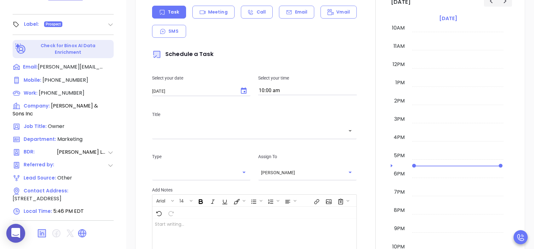
scroll to position [128, 0]
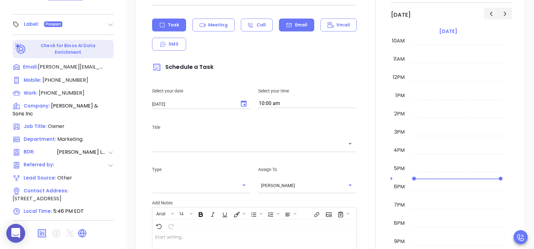
click at [301, 21] on div "Email" at bounding box center [296, 25] width 35 height 13
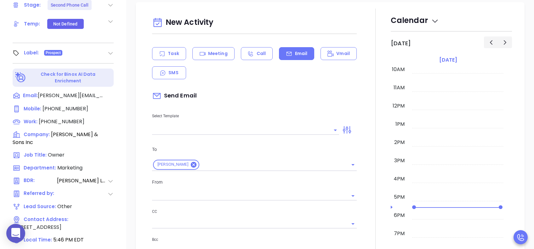
scroll to position [235, 0]
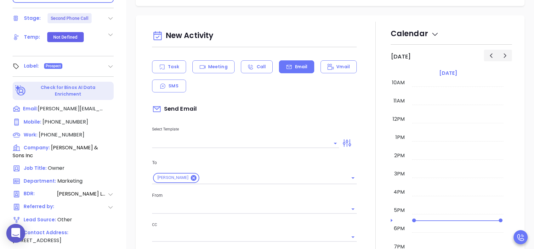
type input "[PERSON_NAME]"
click at [226, 142] on input "text" at bounding box center [241, 143] width 178 height 9
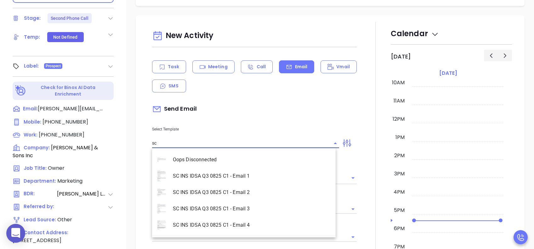
click at [244, 189] on li "SC INS IDSA Q3 0825 C1 - Email 2" at bounding box center [244, 193] width 184 height 16
type input "SC INS IDSA Q3 0825 C1 - Email 2"
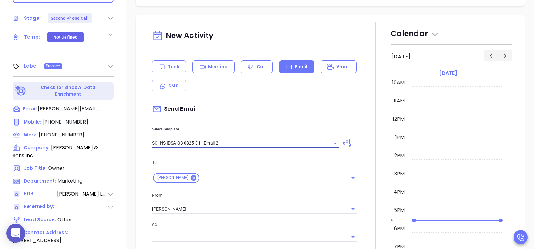
type input "Can your IT partner prove you're covered?"
type input "SC INS IDSA Q3 0825 C1 - Email 2"
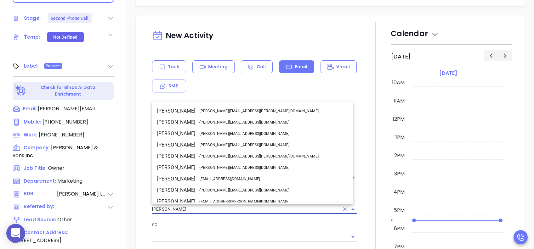
scroll to position [27, 0]
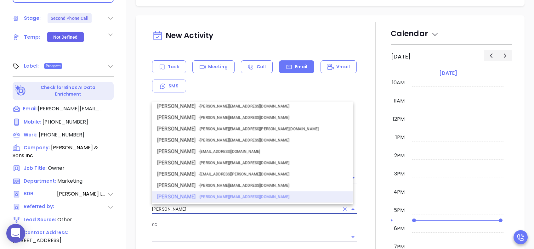
drag, startPoint x: 186, startPoint y: 204, endPoint x: 125, endPoint y: 206, distance: 61.1
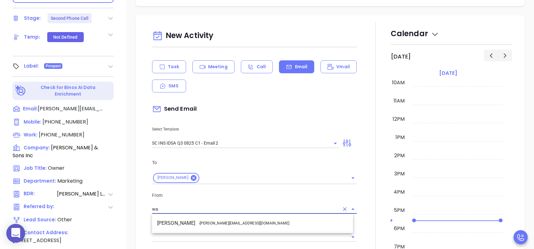
click at [195, 223] on li "Walter Contreras - [EMAIL_ADDRESS][DOMAIN_NAME]" at bounding box center [252, 223] width 201 height 11
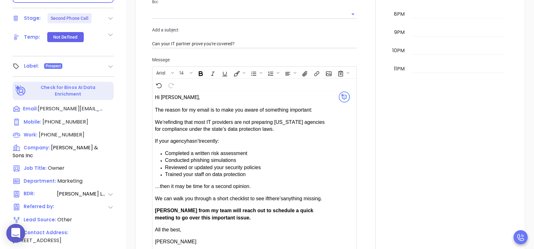
scroll to position [380, 0]
type input "[PERSON_NAME]"
drag, startPoint x: 173, startPoint y: 208, endPoint x: 159, endPoint y: 208, distance: 14.2
click at [159, 208] on span "[PERSON_NAME] from my team will reach out to schedule a quick meeting to go ove…" at bounding box center [234, 214] width 158 height 12
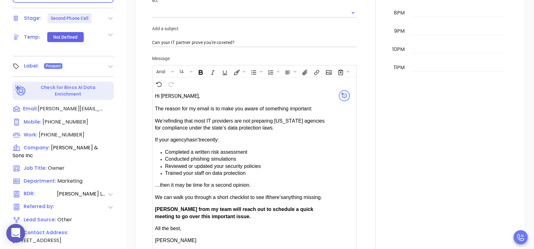
scroll to position [464, 0]
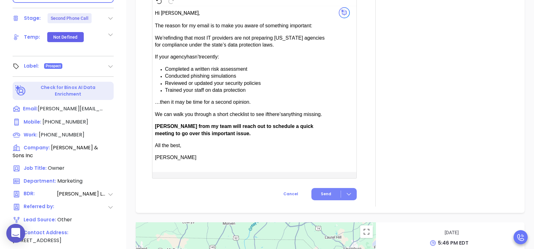
click at [321, 191] on span "Send" at bounding box center [326, 194] width 10 height 6
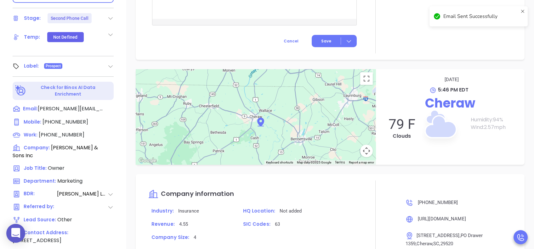
scroll to position [412, 0]
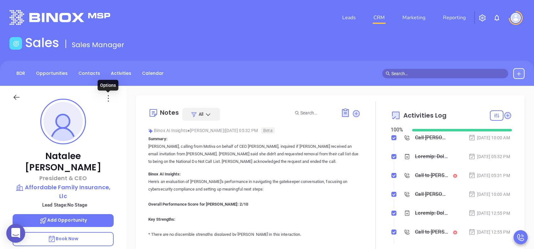
click at [109, 96] on icon at bounding box center [108, 99] width 10 height 10
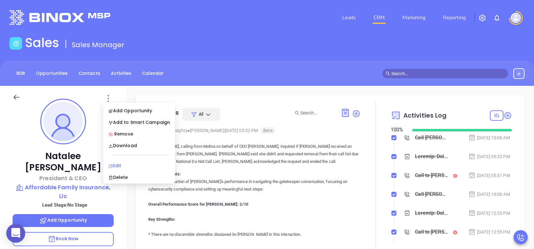
click at [120, 162] on li "Edit" at bounding box center [139, 165] width 69 height 13
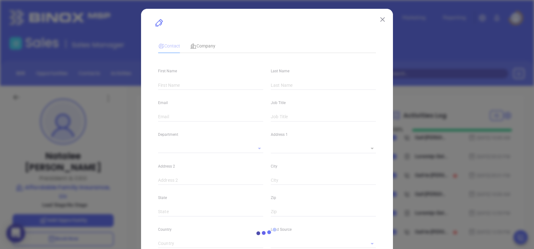
type input "Natalee"
type input "[PERSON_NAME]"
type input "[EMAIL_ADDRESS][DOMAIN_NAME]"
type input "President & CEO"
type textarea "[STREET_ADDRESS]"
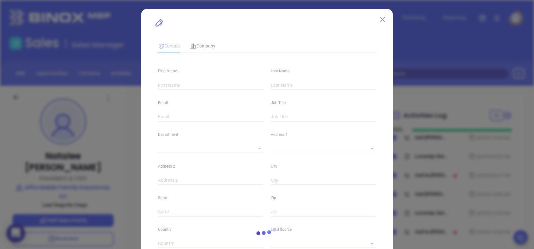
type input "1"
type input "Ste 117"
type input "[GEOGRAPHIC_DATA]"
type input "SC"
type input "29418"
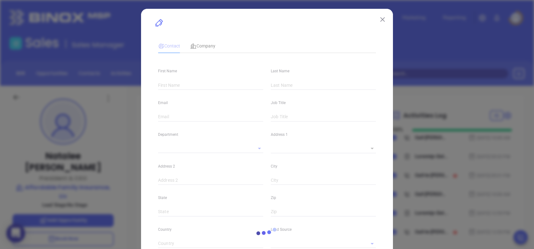
type input "US"
type input "[DOMAIN_NAME][URL][PERSON_NAME]"
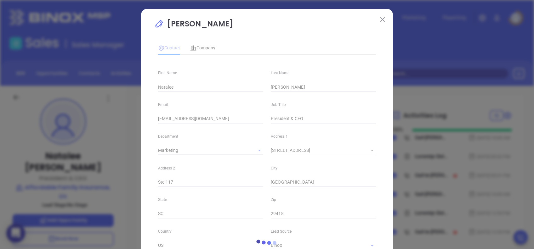
type input "Marketing"
type input "Binox"
type input "[PERSON_NAME]"
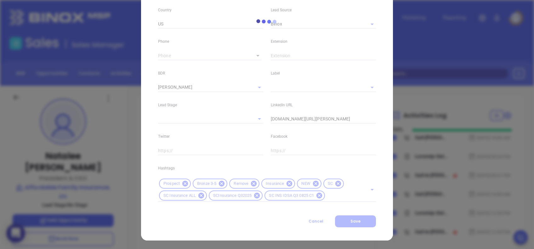
type input "[PHONE_NUMBER]"
type input "1"
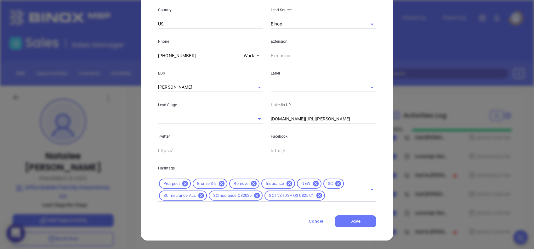
click at [338, 197] on input "text" at bounding box center [342, 196] width 32 height 8
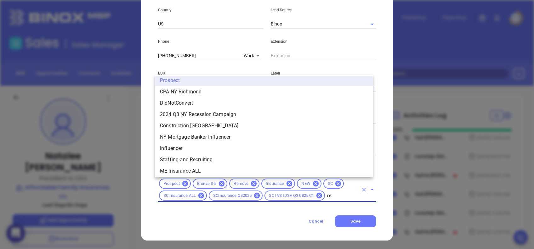
scroll to position [0, 0]
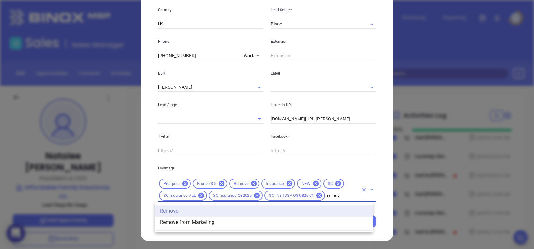
type input "remove"
click at [216, 223] on li "Remove from Marketing" at bounding box center [264, 222] width 218 height 11
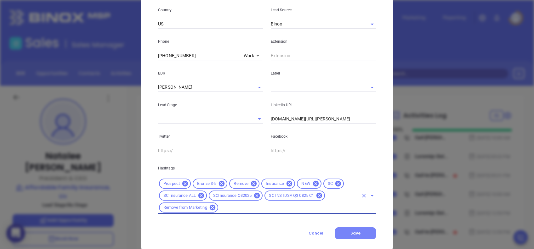
click at [355, 231] on span "Save" at bounding box center [356, 233] width 10 height 5
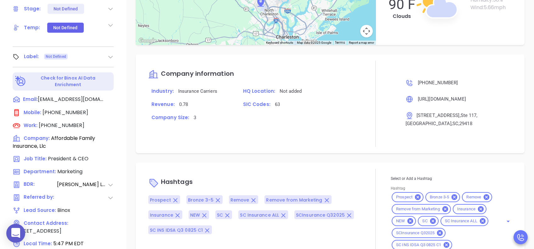
scroll to position [277, 0]
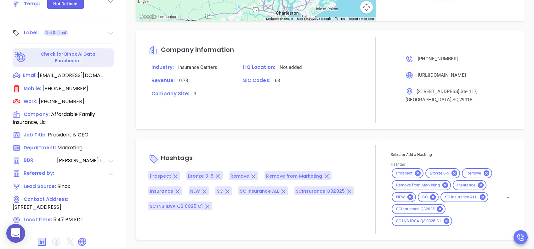
click at [522, 157] on div "Notes All Binox AI Insights ● [PERSON_NAME] | [DATE] 05:32 PM Beta Summary: [PE…" at bounding box center [330, 29] width 408 height 441
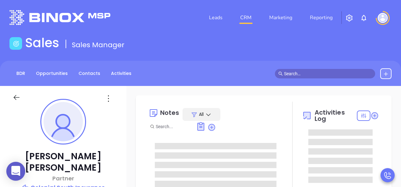
type input "[PERSON_NAME]"
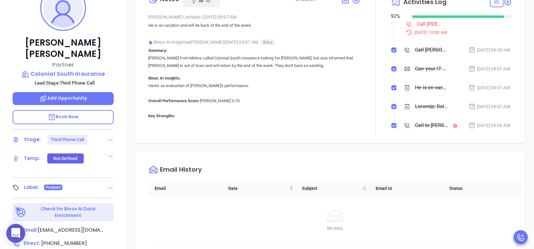
scroll to position [252, 0]
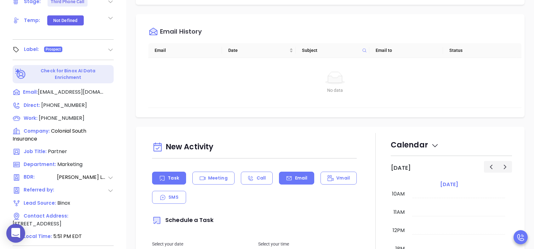
click at [301, 177] on p "Email" at bounding box center [301, 178] width 13 height 7
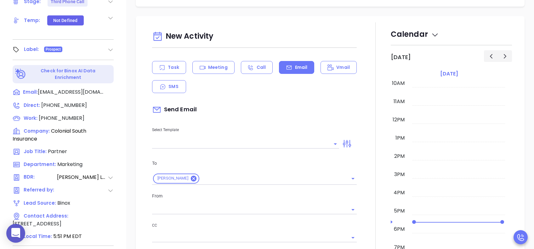
scroll to position [126, 0]
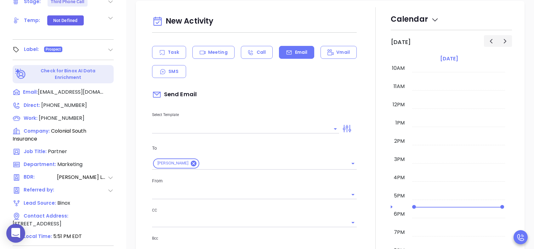
type input "[PERSON_NAME]"
click at [232, 127] on input "text" at bounding box center [241, 128] width 178 height 9
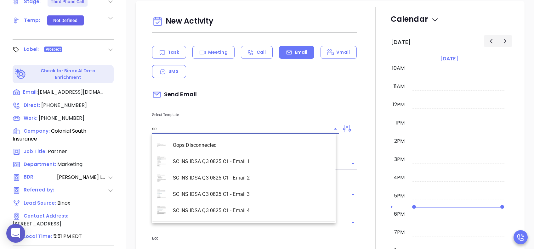
click at [252, 187] on li "SC INS IDSA Q3 0825 C1 - Email 3" at bounding box center [244, 194] width 184 height 16
type input "SC INS IDSA Q3 0825 C1 - Email 3"
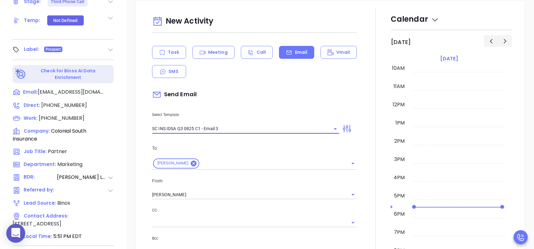
type input "[PERSON_NAME], could your agency survive a data breach?"
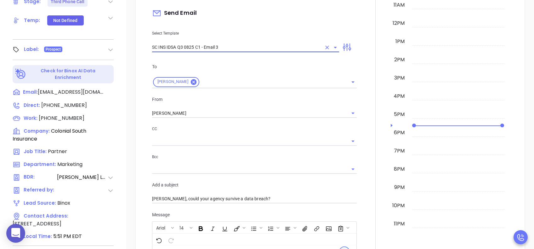
scroll to position [210, 0]
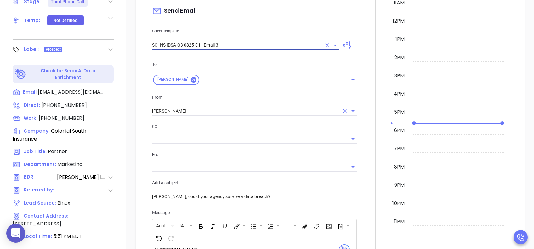
type input "SC INS IDSA Q3 0825 C1 - Email 3"
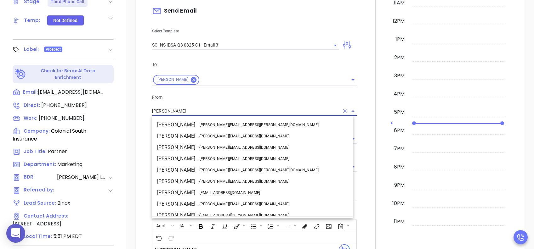
scroll to position [27, 0]
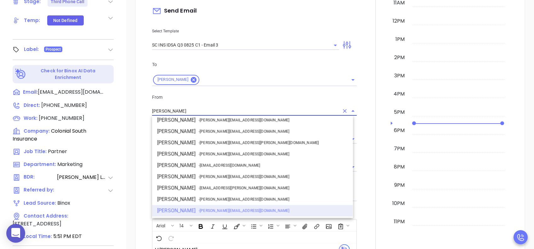
drag, startPoint x: 178, startPoint y: 109, endPoint x: 134, endPoint y: 109, distance: 44.4
click at [134, 109] on div "New Activity Task Meeting Call Email Vmail SMS Send Email Select Template SC IN…" at bounding box center [330, 201] width 408 height 568
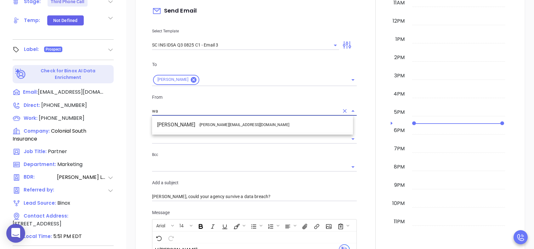
click at [205, 124] on span "- [PERSON_NAME][EMAIL_ADDRESS][DOMAIN_NAME]" at bounding box center [244, 125] width 91 height 6
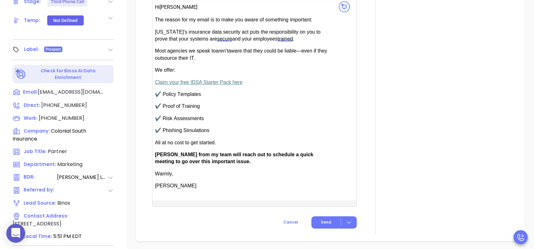
scroll to position [462, 0]
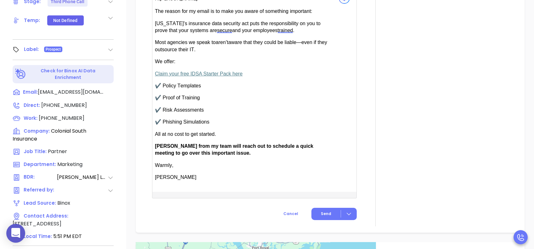
type input "[PERSON_NAME]"
drag, startPoint x: 175, startPoint y: 146, endPoint x: 158, endPoint y: 146, distance: 17.0
click at [158, 146] on span "[PERSON_NAME] from my team will reach out to schedule a quick meeting to go ove…" at bounding box center [234, 150] width 158 height 12
click at [323, 187] on span "Send" at bounding box center [326, 214] width 10 height 6
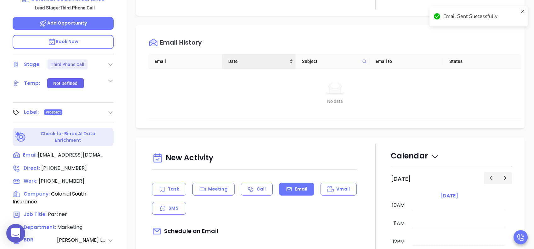
scroll to position [42, 0]
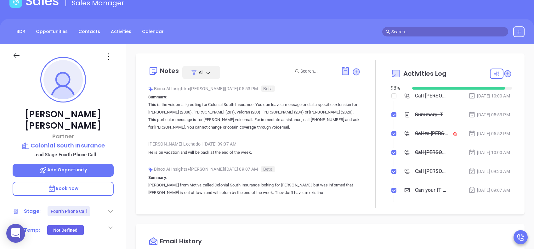
click at [400, 139] on div "Call to [PERSON_NAME]" at bounding box center [431, 133] width 33 height 9
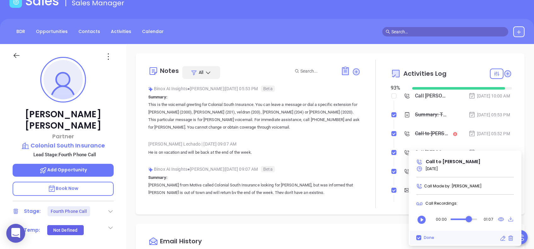
click at [400, 187] on div "Audio progress control" at bounding box center [464, 220] width 26 height 6
click at [400, 187] on icon "Play" at bounding box center [421, 220] width 8 height 8
click at [400, 187] on div "Audio progress control" at bounding box center [470, 219] width 6 height 6
click at [400, 187] on div "Audio progress control" at bounding box center [463, 220] width 27 height 2
click at [400, 187] on div "Audio progress control" at bounding box center [464, 220] width 26 height 2
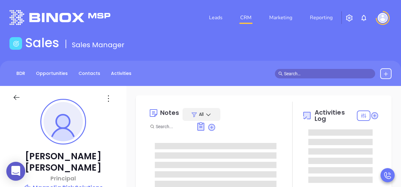
type input "[PERSON_NAME]"
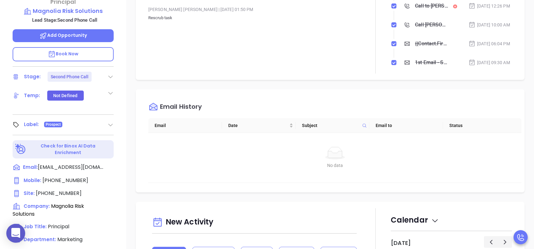
scroll to position [277, 0]
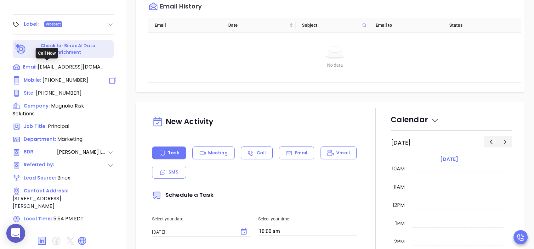
click at [51, 77] on span "[PHONE_NUMBER]" at bounding box center [66, 80] width 46 height 7
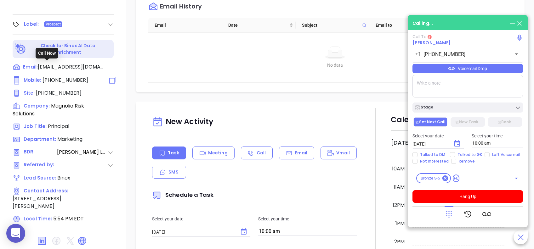
type input "[PHONE_NUMBER]"
click at [400, 71] on div "Voicemail Drop" at bounding box center [468, 68] width 111 height 9
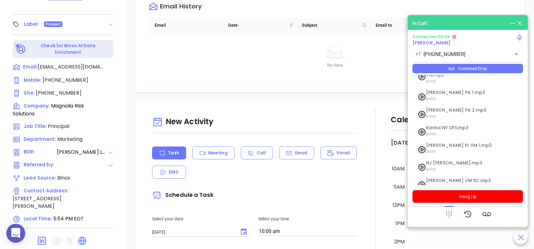
scroll to position [68, 0]
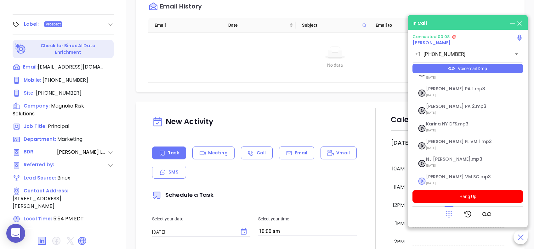
click at [400, 175] on span "[PERSON_NAME] VM SC.mp3" at bounding box center [460, 177] width 68 height 5
checkbox input "true"
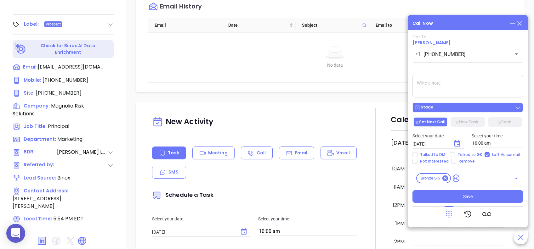
click at [400, 107] on div "Stage" at bounding box center [467, 108] width 107 height 6
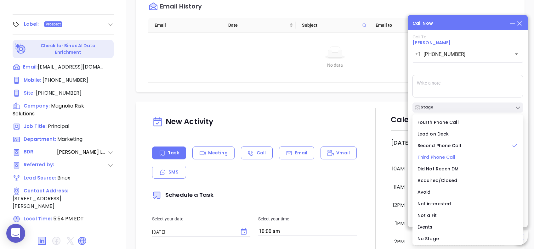
click at [400, 155] on span "Third Phone Call" at bounding box center [437, 157] width 38 height 6
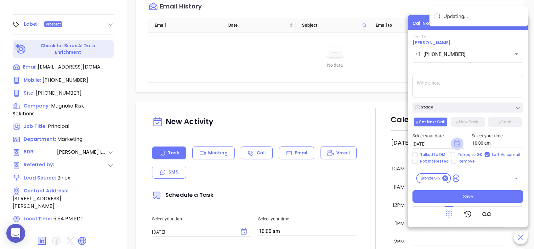
click at [400, 142] on icon "Choose date, selected date is Aug 19, 2025" at bounding box center [457, 143] width 6 height 6
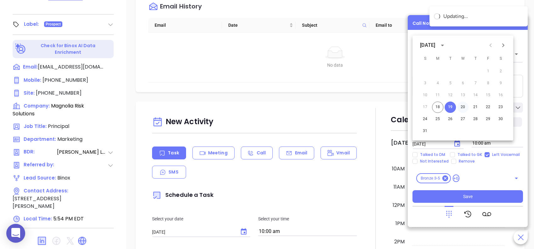
click at [400, 107] on button "20" at bounding box center [462, 107] width 11 height 11
type input "[DATE]"
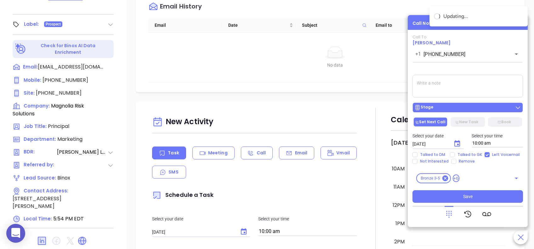
click at [400, 108] on div "Stage" at bounding box center [467, 108] width 107 height 6
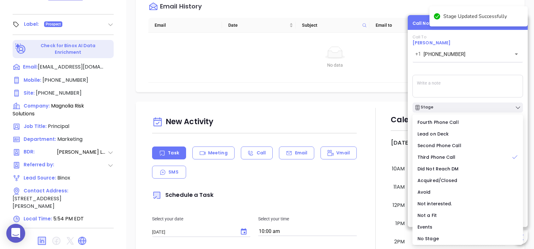
click at [400, 68] on div "Call To [PERSON_NAME] [PHONE_NUMBER] ​ Voicemail Drop Stage Set Next Call New T…" at bounding box center [468, 119] width 111 height 168
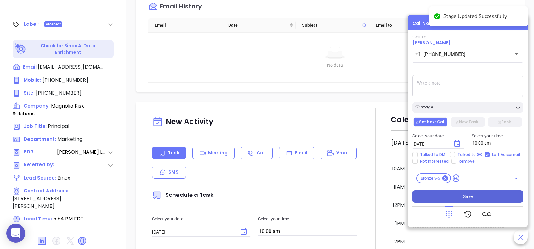
click at [400, 187] on button "Save" at bounding box center [468, 197] width 111 height 13
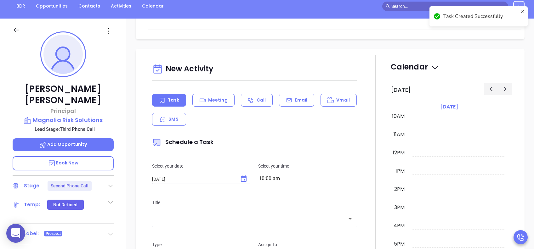
scroll to position [252, 0]
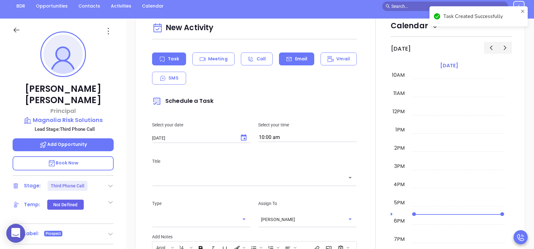
click at [294, 62] on div "Email" at bounding box center [296, 59] width 35 height 13
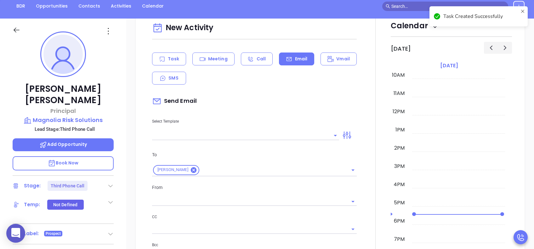
click at [257, 137] on input "text" at bounding box center [241, 135] width 178 height 9
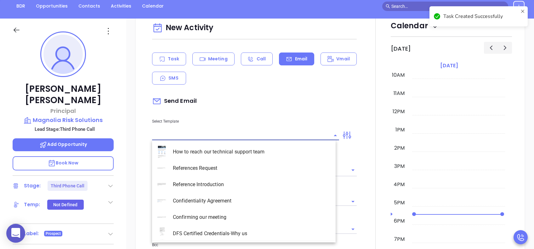
type input "[PERSON_NAME]"
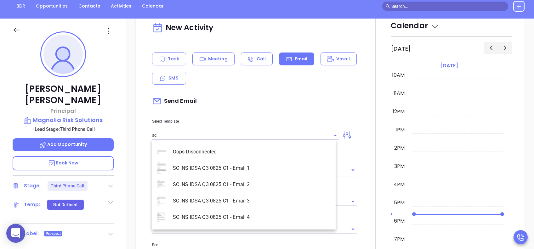
click at [244, 183] on li "SC INS IDSA Q3 0825 C1 - Email 2" at bounding box center [244, 185] width 184 height 16
type input "SC INS IDSA Q3 0825 C1 - Email 2"
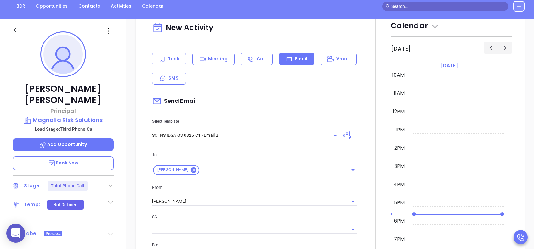
type input "Can your IT partner prove you're covered?"
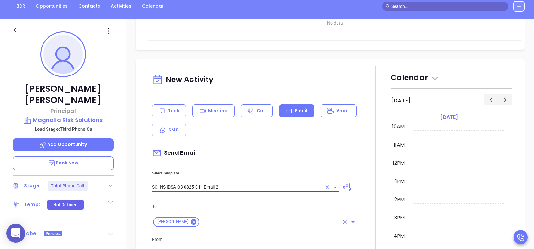
scroll to position [304, 0]
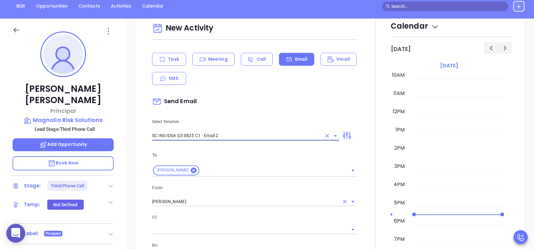
type input "SC INS IDSA Q3 0825 C1 - Email 2"
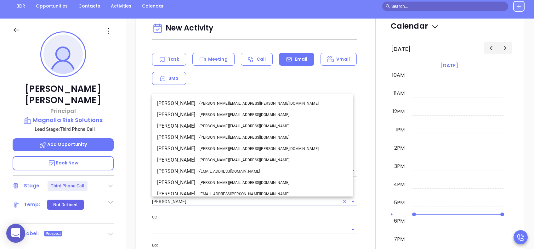
scroll to position [27, 0]
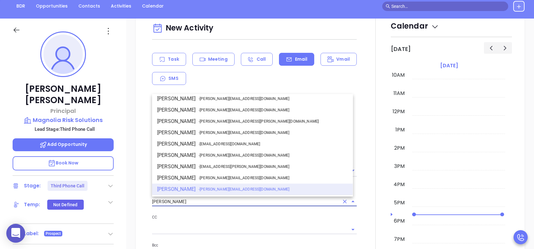
drag, startPoint x: 181, startPoint y: 203, endPoint x: 136, endPoint y: 202, distance: 45.1
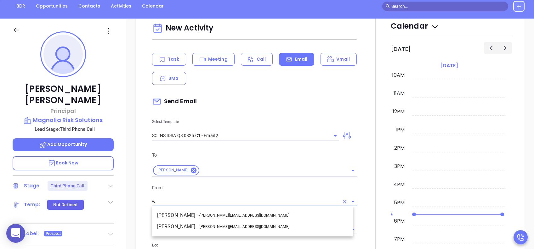
scroll to position [0, 0]
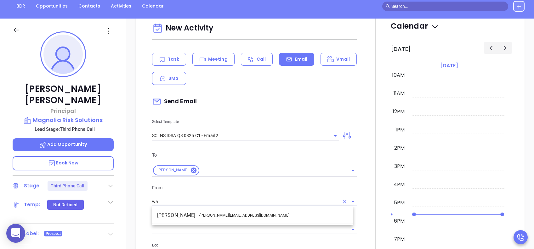
click at [214, 187] on li "Walter Contreras - [EMAIL_ADDRESS][DOMAIN_NAME]" at bounding box center [252, 215] width 201 height 11
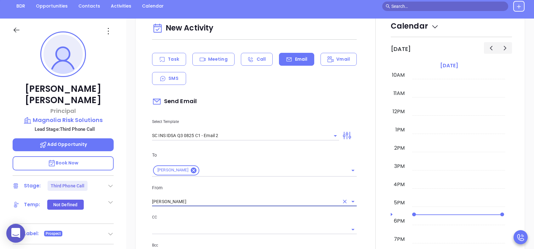
type input "[PERSON_NAME]"
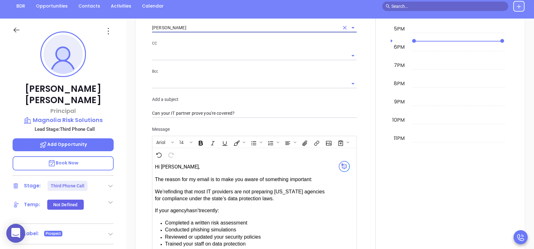
scroll to position [546, 0]
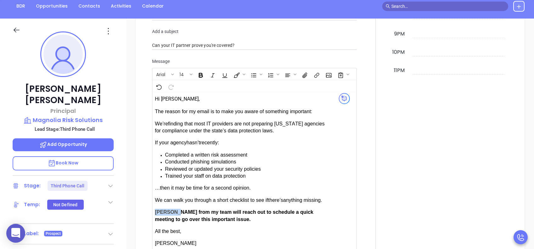
drag, startPoint x: 175, startPoint y: 210, endPoint x: 155, endPoint y: 212, distance: 20.2
click at [155, 187] on span "[PERSON_NAME] from my team will reach out to schedule a quick meeting to go ove…" at bounding box center [234, 216] width 158 height 12
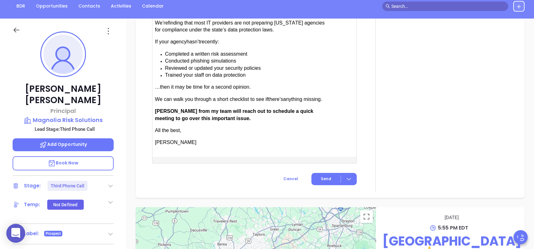
scroll to position [705, 0]
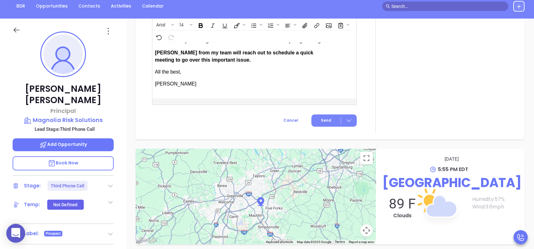
click at [321, 119] on span "Send" at bounding box center [326, 121] width 10 height 6
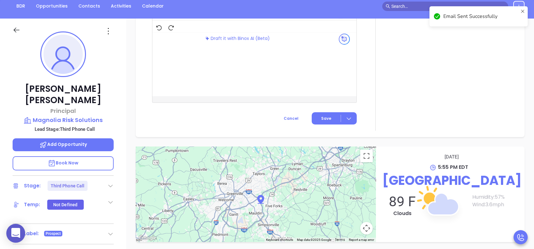
scroll to position [554, 0]
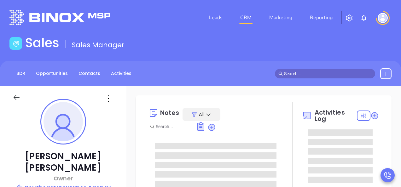
type input "[PERSON_NAME]"
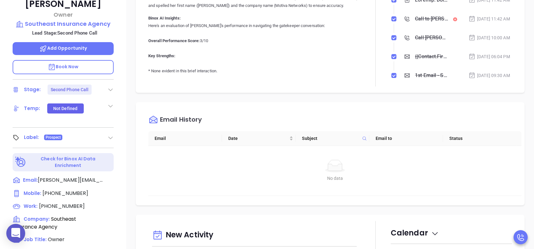
scroll to position [277, 0]
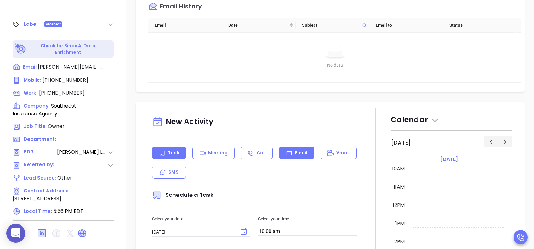
click at [306, 156] on div "Email" at bounding box center [296, 153] width 35 height 13
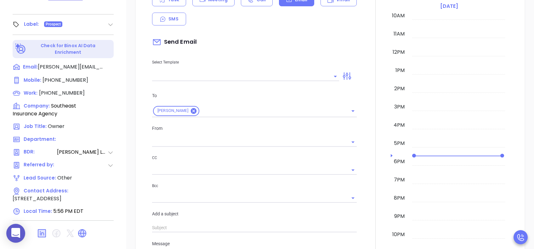
scroll to position [168, 0]
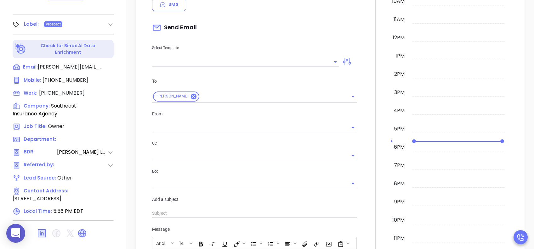
click at [234, 59] on input "text" at bounding box center [241, 61] width 178 height 9
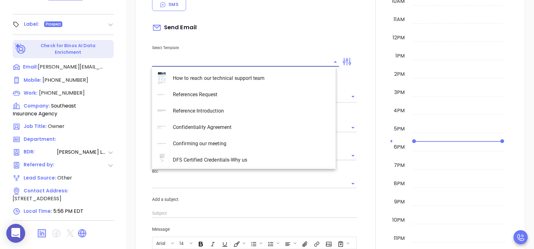
type input "[PERSON_NAME]"
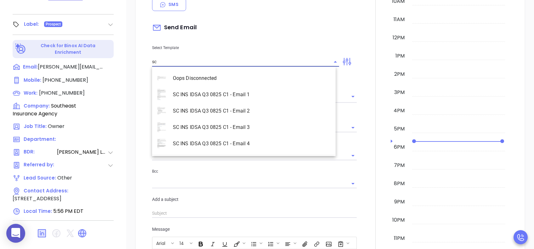
click at [249, 113] on li "SC INS IDSA Q3 0825 C1 - Email 2" at bounding box center [244, 111] width 184 height 16
type input "SC INS IDSA Q3 0825 C1 - Email 2"
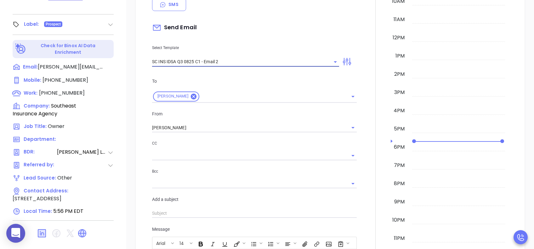
type input "Can your IT partner prove you're covered?"
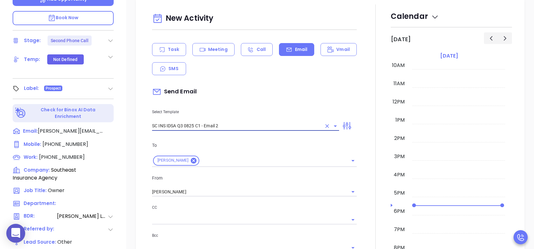
scroll to position [277, 0]
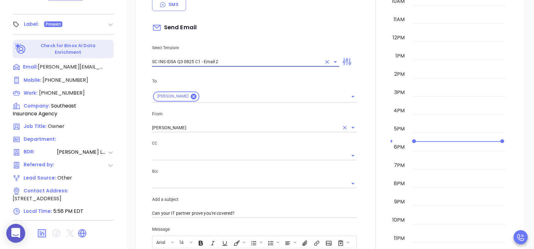
type input "SC INS IDSA Q3 0825 C1 - Email 2"
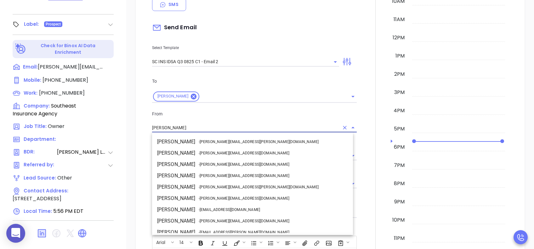
scroll to position [27, 0]
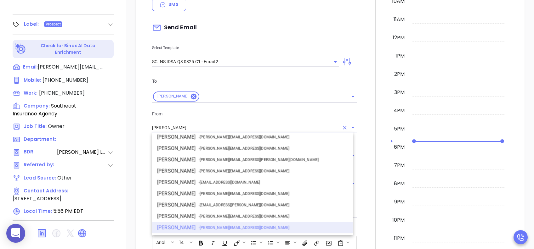
drag, startPoint x: 184, startPoint y: 129, endPoint x: 124, endPoint y: 126, distance: 59.9
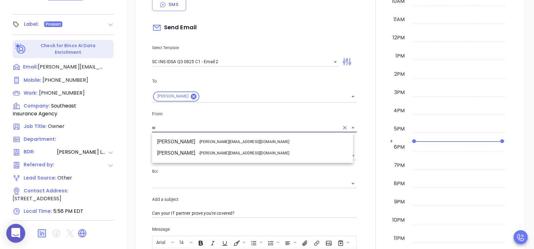
scroll to position [0, 0]
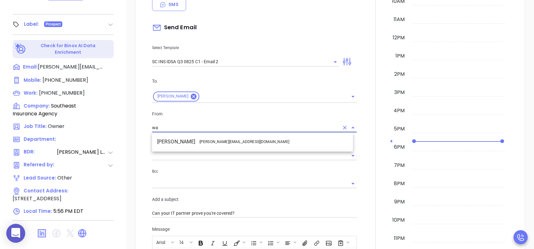
click at [202, 143] on span "- [PERSON_NAME][EMAIL_ADDRESS][DOMAIN_NAME]" at bounding box center [244, 142] width 91 height 6
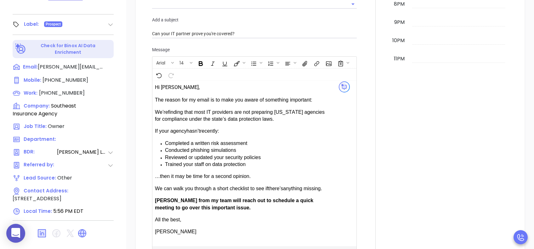
scroll to position [378, 0]
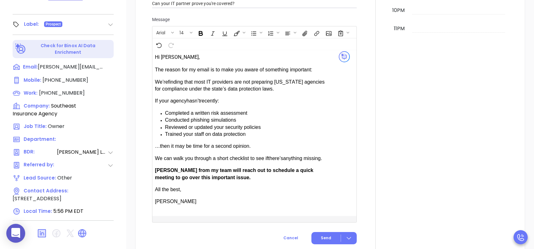
type input "[PERSON_NAME]"
drag, startPoint x: 174, startPoint y: 167, endPoint x: 159, endPoint y: 170, distance: 15.3
click at [159, 170] on span "[PERSON_NAME] from my team will reach out to schedule a quick meeting to go ove…" at bounding box center [234, 174] width 158 height 12
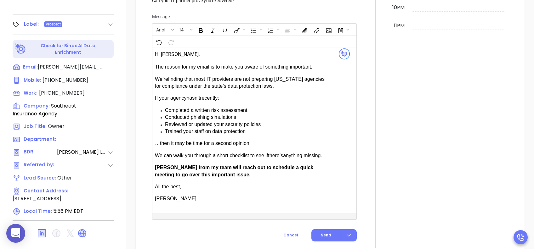
scroll to position [420, 0]
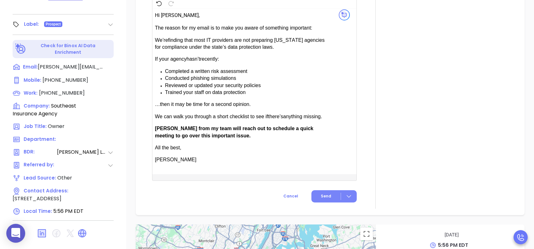
click at [323, 187] on span "Send" at bounding box center [326, 197] width 10 height 6
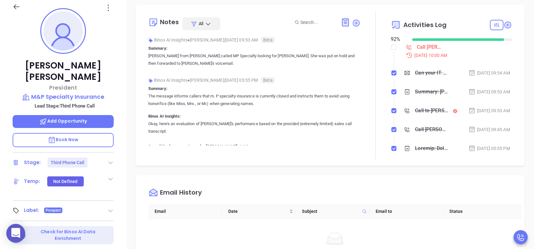
scroll to position [252, 0]
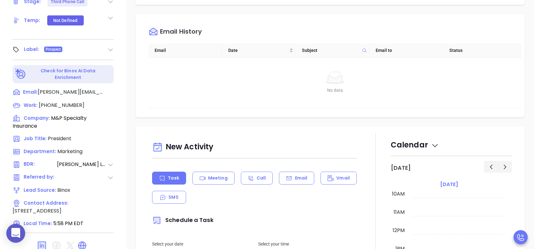
click at [300, 180] on p "Email" at bounding box center [301, 178] width 13 height 7
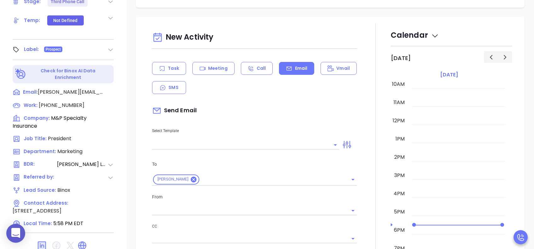
scroll to position [126, 0]
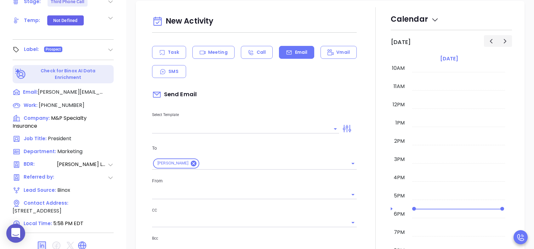
click at [199, 126] on input "text" at bounding box center [241, 128] width 178 height 9
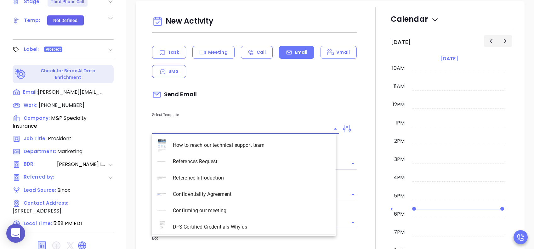
type input "s"
type input "[PERSON_NAME]"
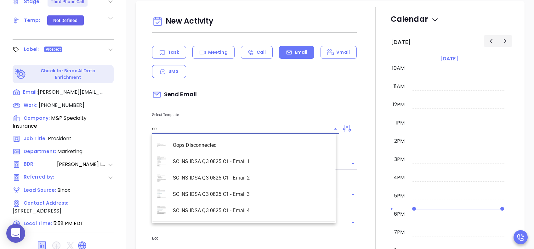
click at [257, 187] on li "SC INS IDSA Q3 0825 C1 - Email 3" at bounding box center [244, 194] width 184 height 16
type input "SC INS IDSA Q3 0825 C1 - Email 3"
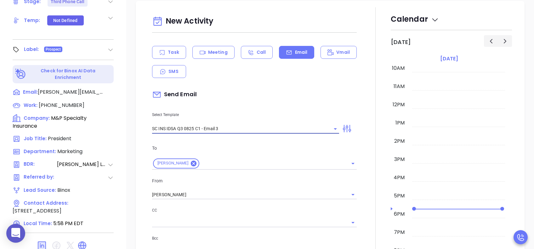
type input "[PERSON_NAME], could your agency survive a data breach?"
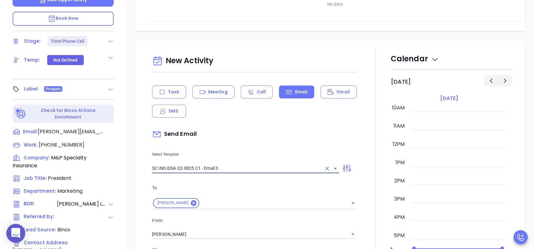
scroll to position [277, 0]
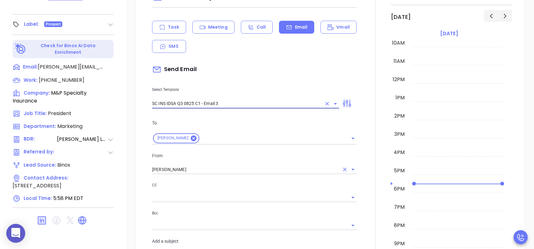
type input "SC INS IDSA Q3 0825 C1 - Email 3"
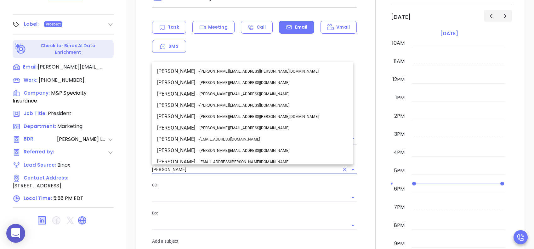
scroll to position [27, 0]
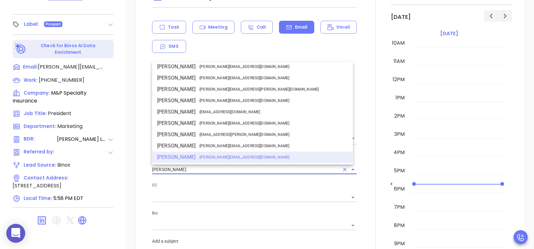
drag, startPoint x: 185, startPoint y: 166, endPoint x: 133, endPoint y: 168, distance: 51.7
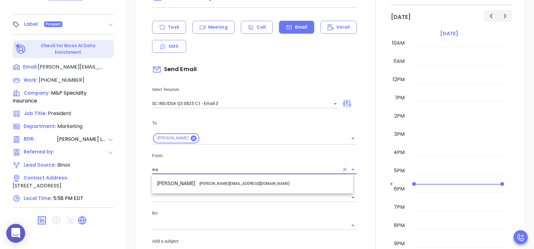
click at [207, 186] on li "Walter Contreras - walter@motiva.net" at bounding box center [252, 183] width 201 height 11
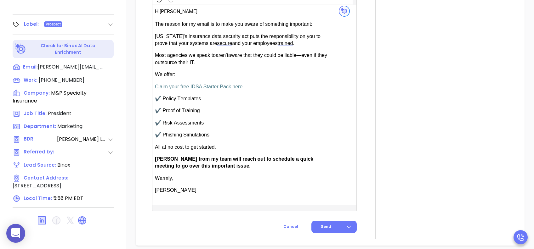
scroll to position [462, 0]
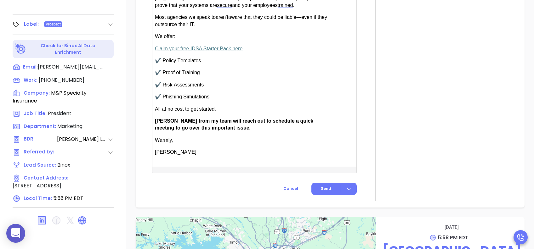
type input "Walter Contreras"
click at [157, 121] on span "Anabell from my team will reach out to schedule a quick meeting to go over this…" at bounding box center [234, 124] width 158 height 12
click at [324, 187] on span "Send" at bounding box center [326, 189] width 10 height 6
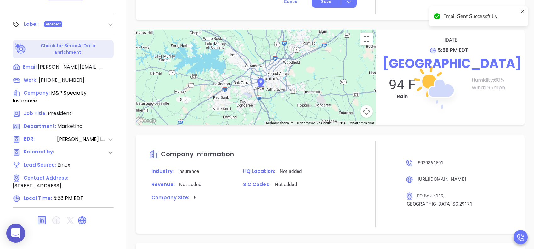
scroll to position [410, 0]
